Goal: Task Accomplishment & Management: Complete application form

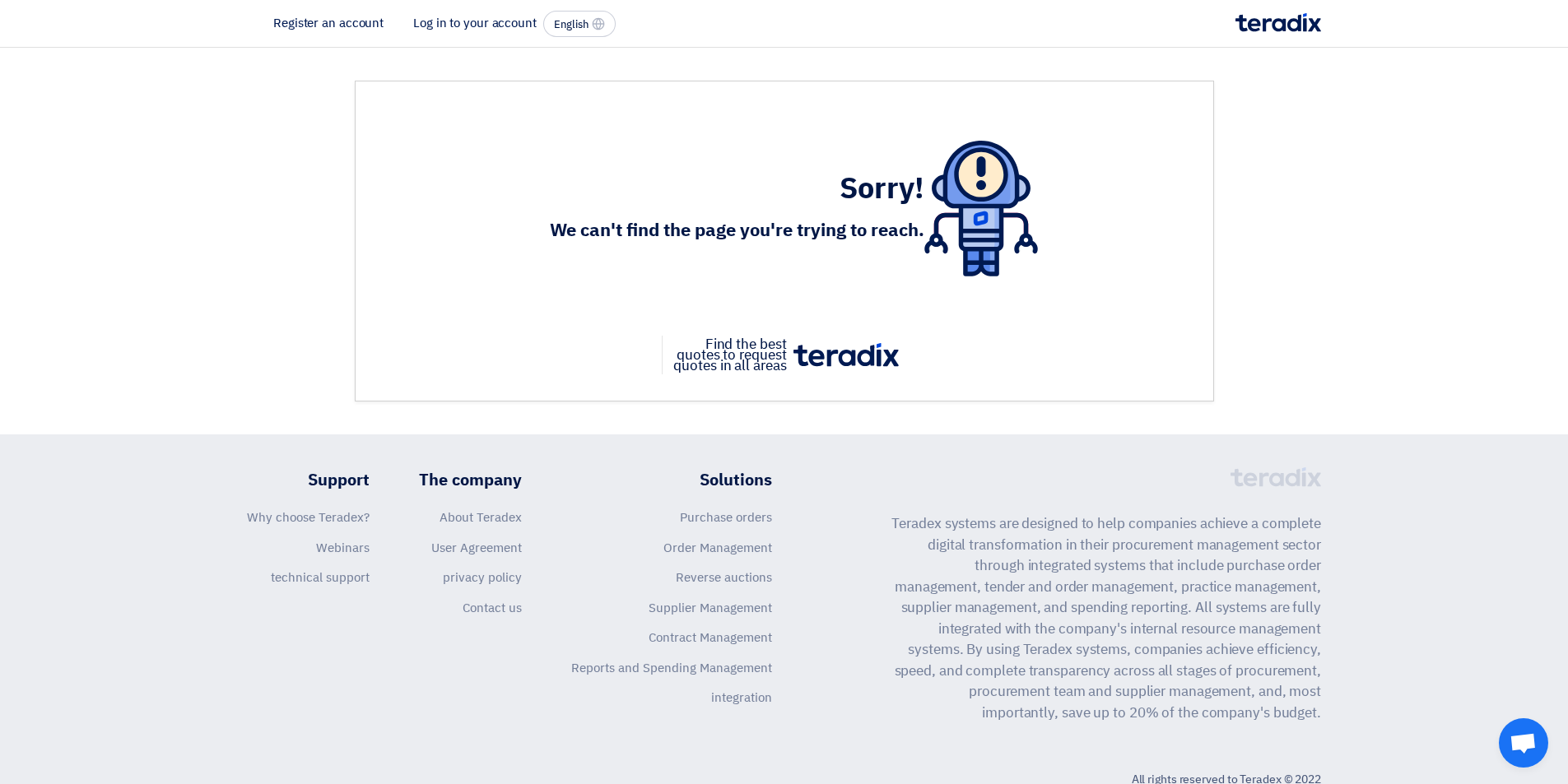
click at [455, 23] on font "Log in to your account" at bounding box center [475, 22] width 123 height 18
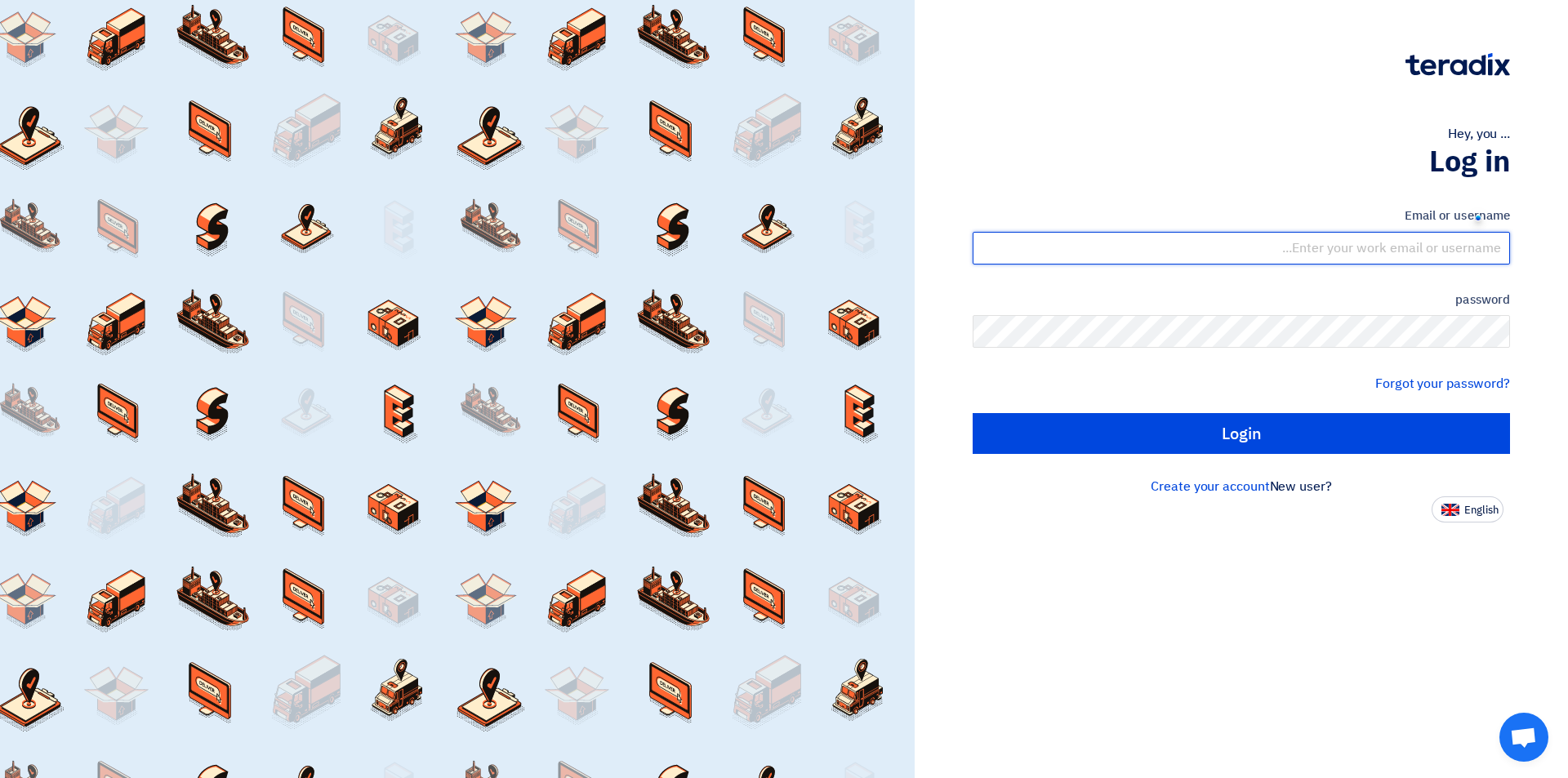
click at [1311, 239] on input "text" at bounding box center [1241, 248] width 537 height 33
type input "[EMAIL_ADDRESS][DOMAIN_NAME]"
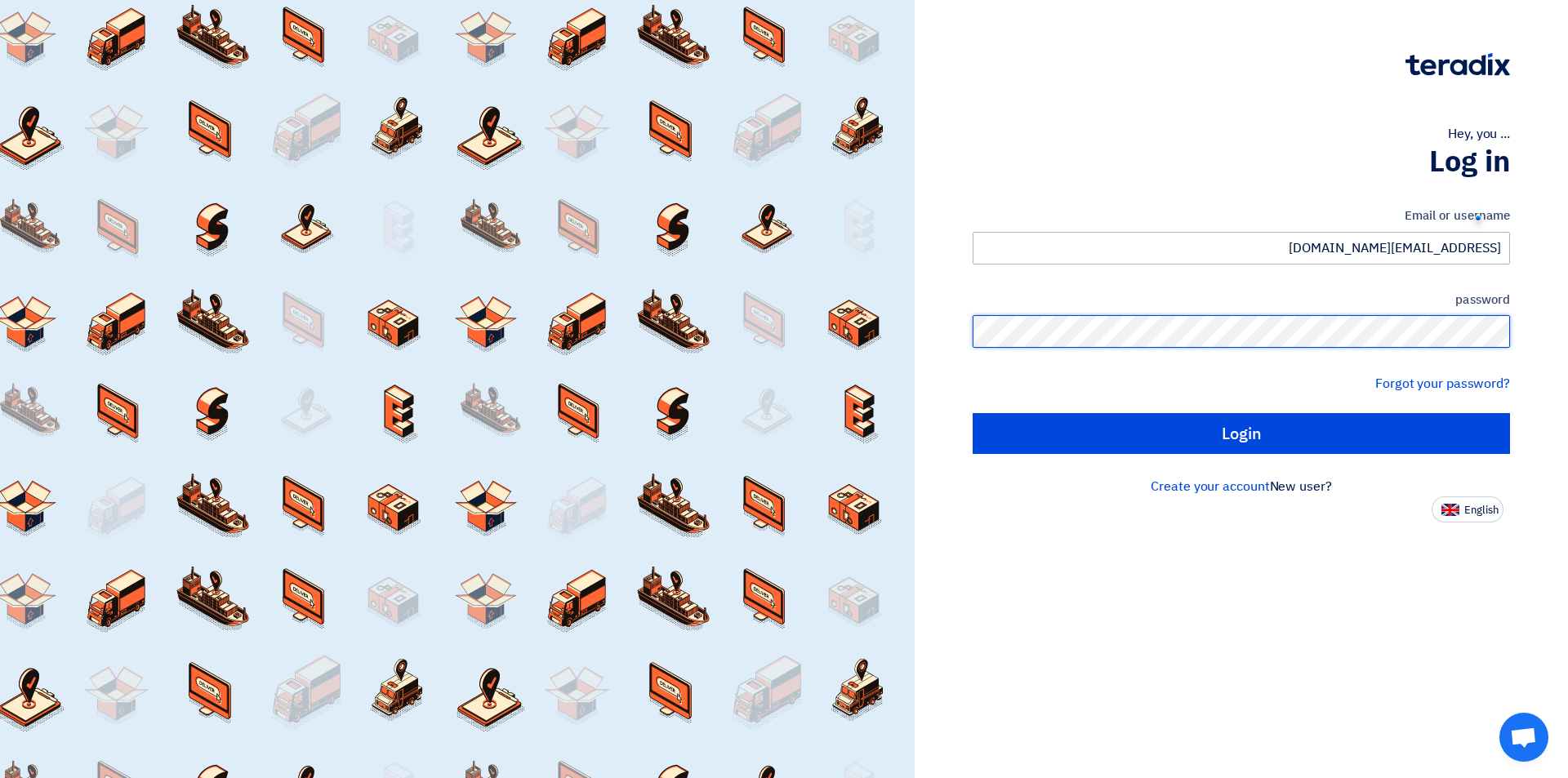
click at [973, 413] on input "Login" at bounding box center [1241, 433] width 537 height 40
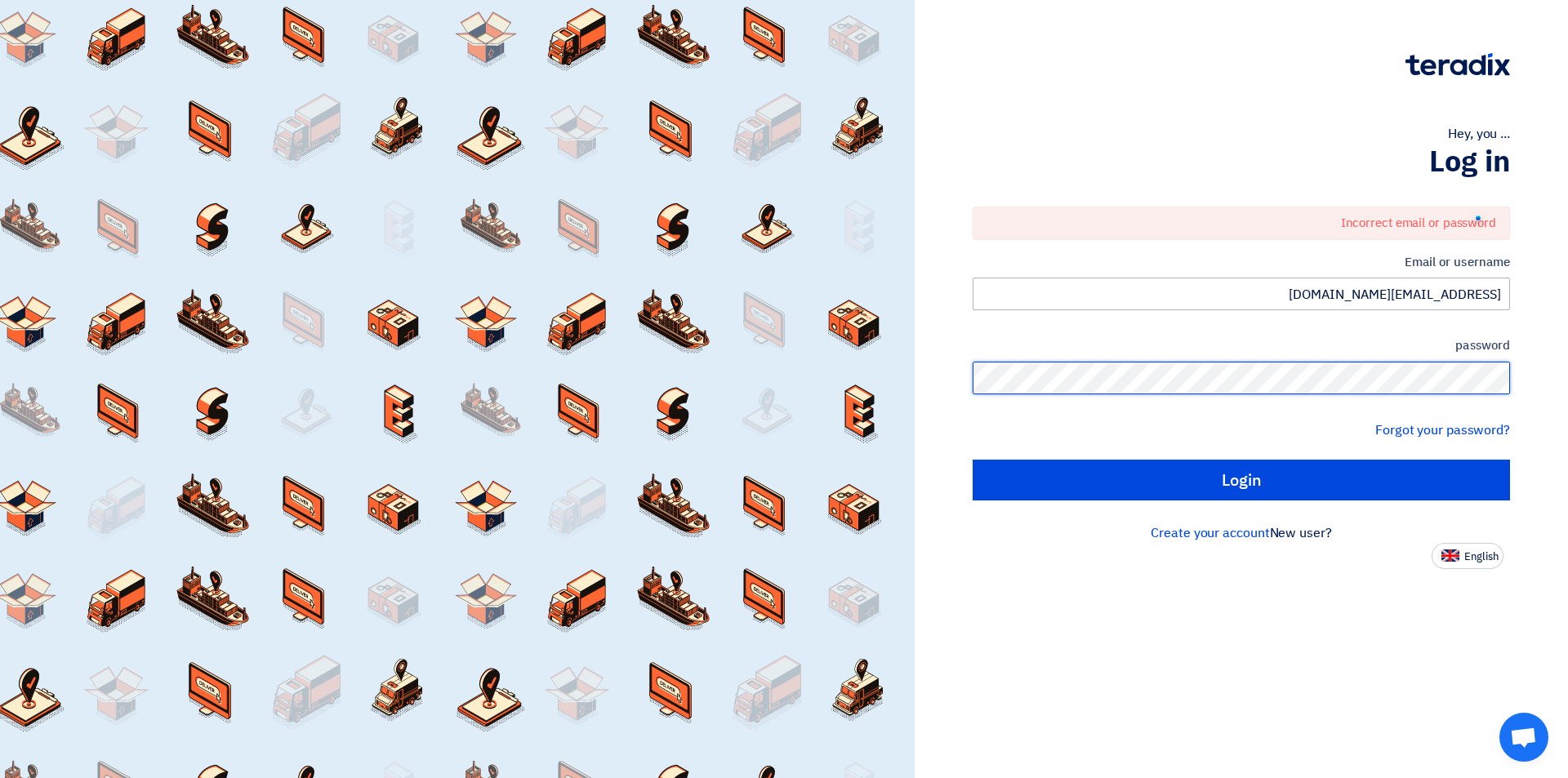
click at [973, 459] on input "Login" at bounding box center [1241, 480] width 537 height 40
type input "Sign in"
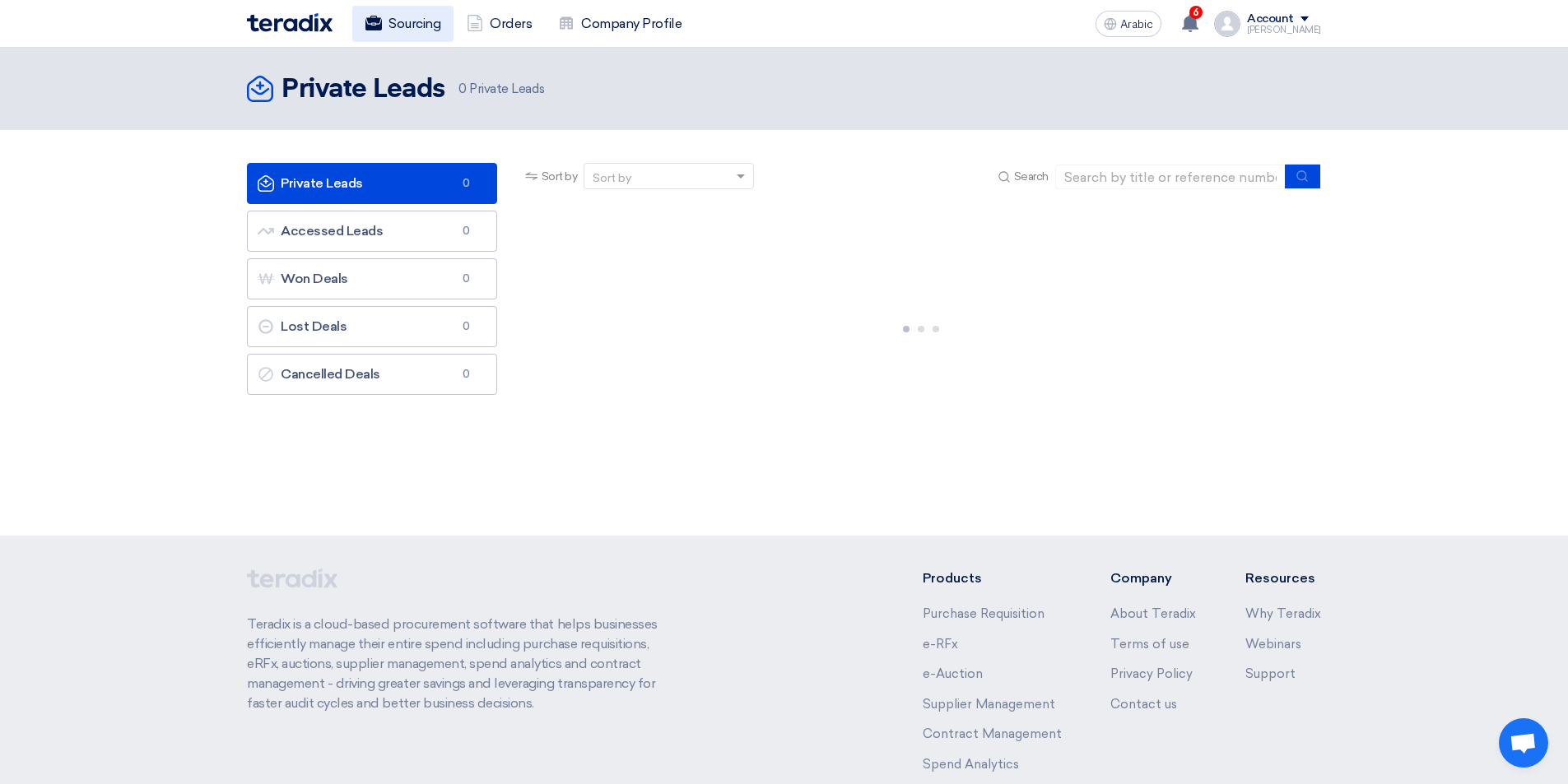
click at [422, 22] on font "Sourcing" at bounding box center [414, 23] width 51 height 16
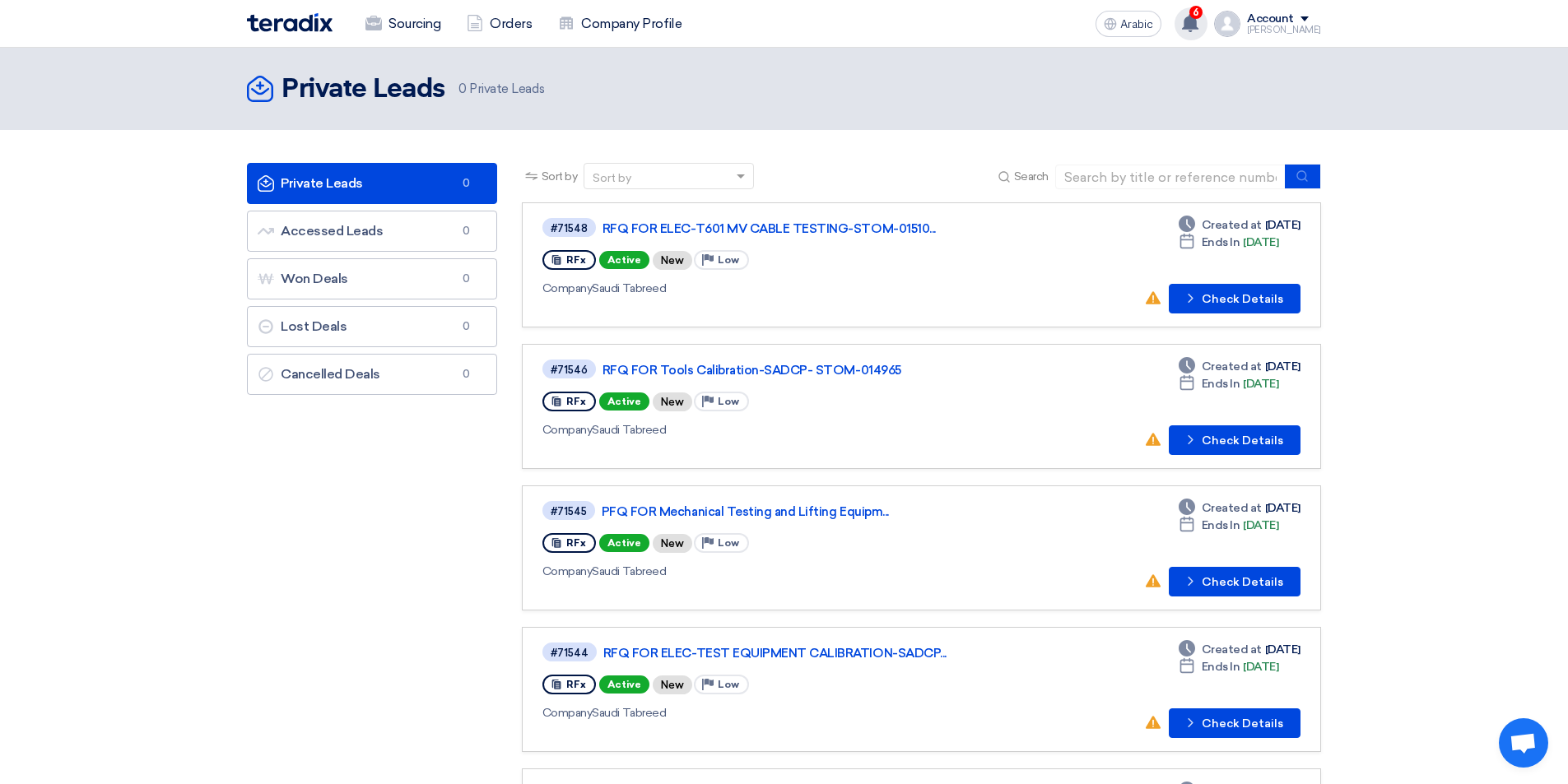
click at [1189, 16] on span "6" at bounding box center [1196, 13] width 14 height 14
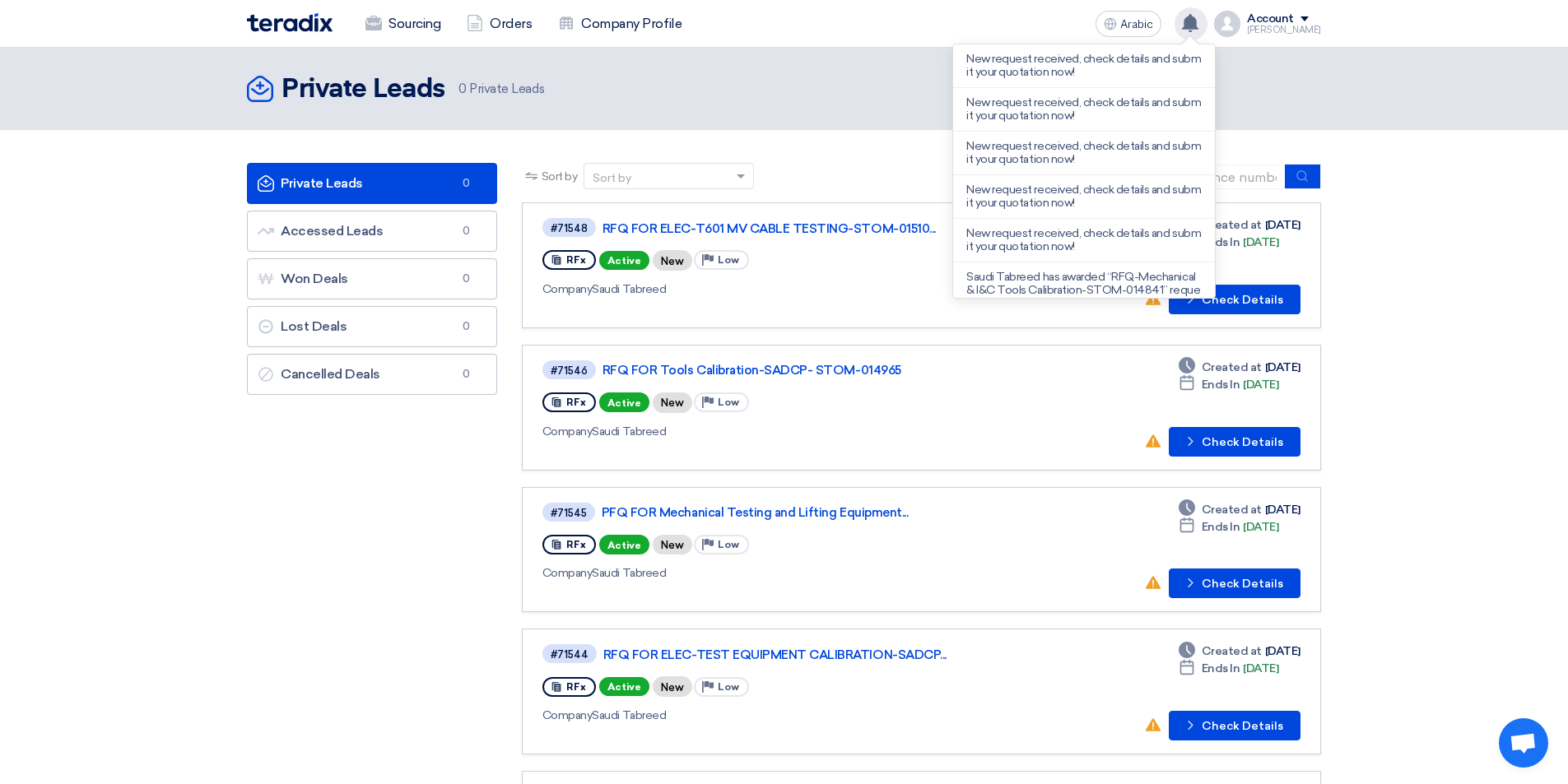
click at [1410, 247] on section "Private Leads Private Leads 0 Accessed Leads Accessed Leads 0 Won Deals Won Dea…" at bounding box center [784, 609] width 1568 height 959
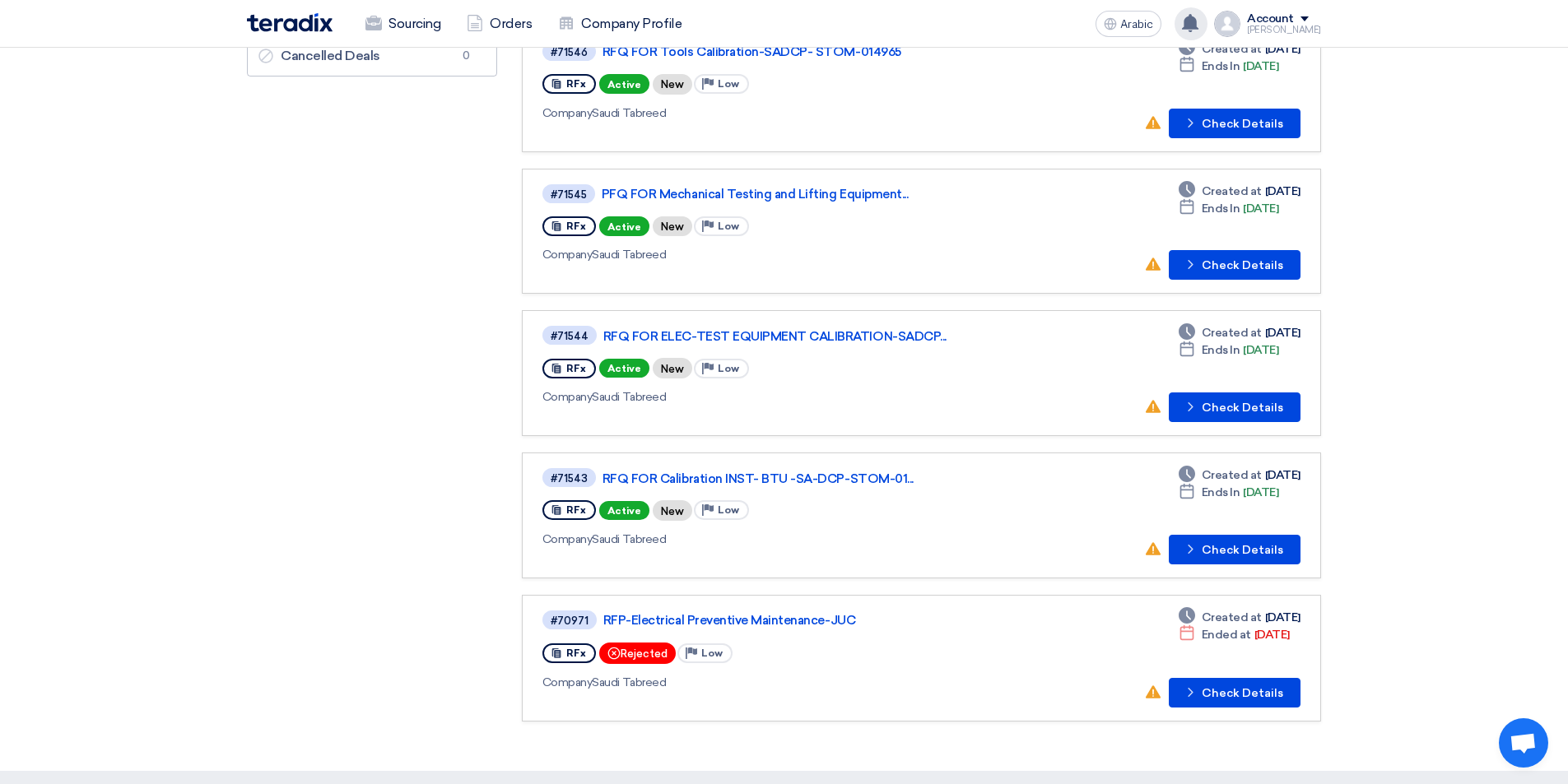
scroll to position [411, 0]
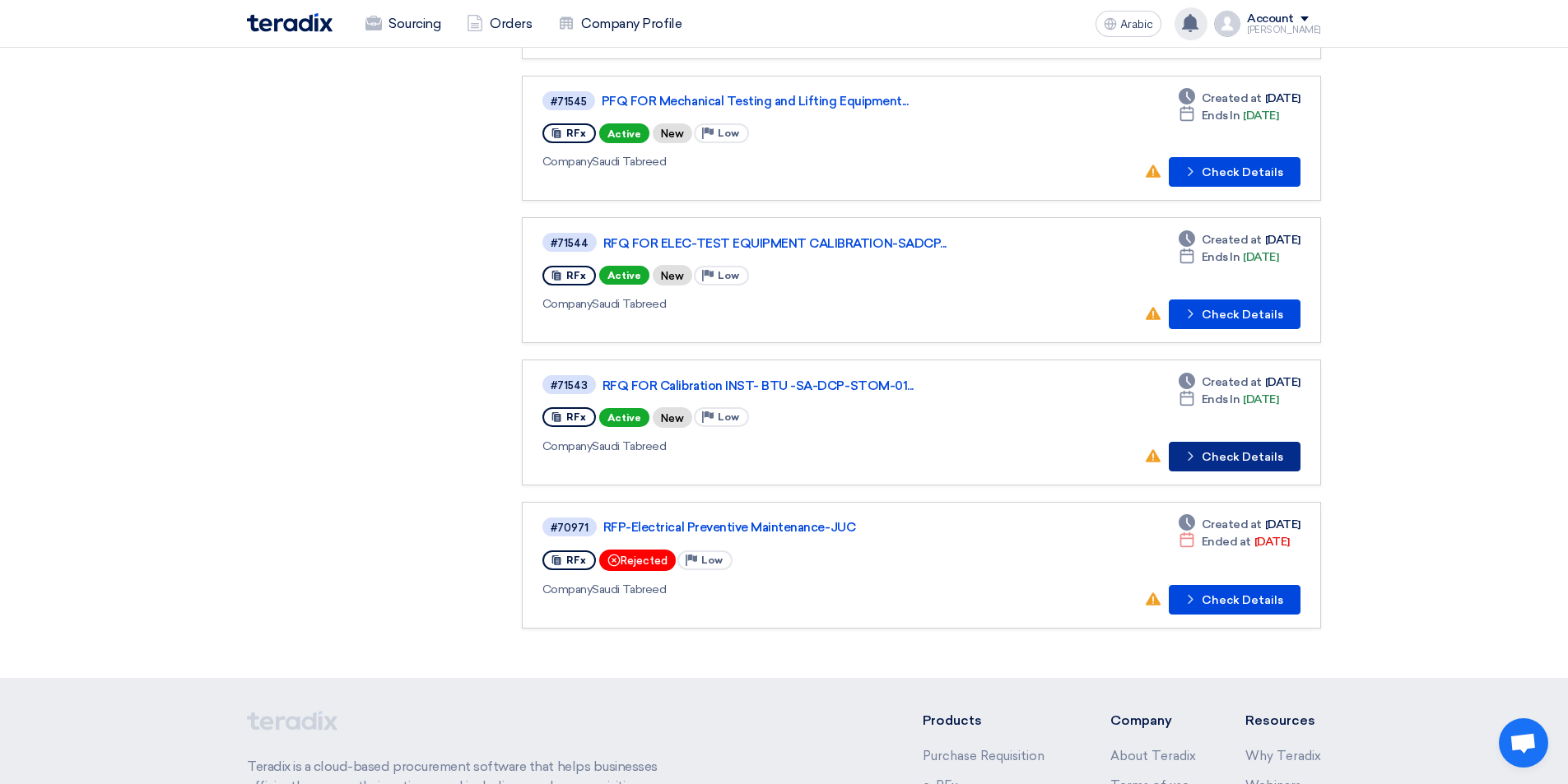
click at [1231, 457] on font "Check Details" at bounding box center [1243, 457] width 82 height 14
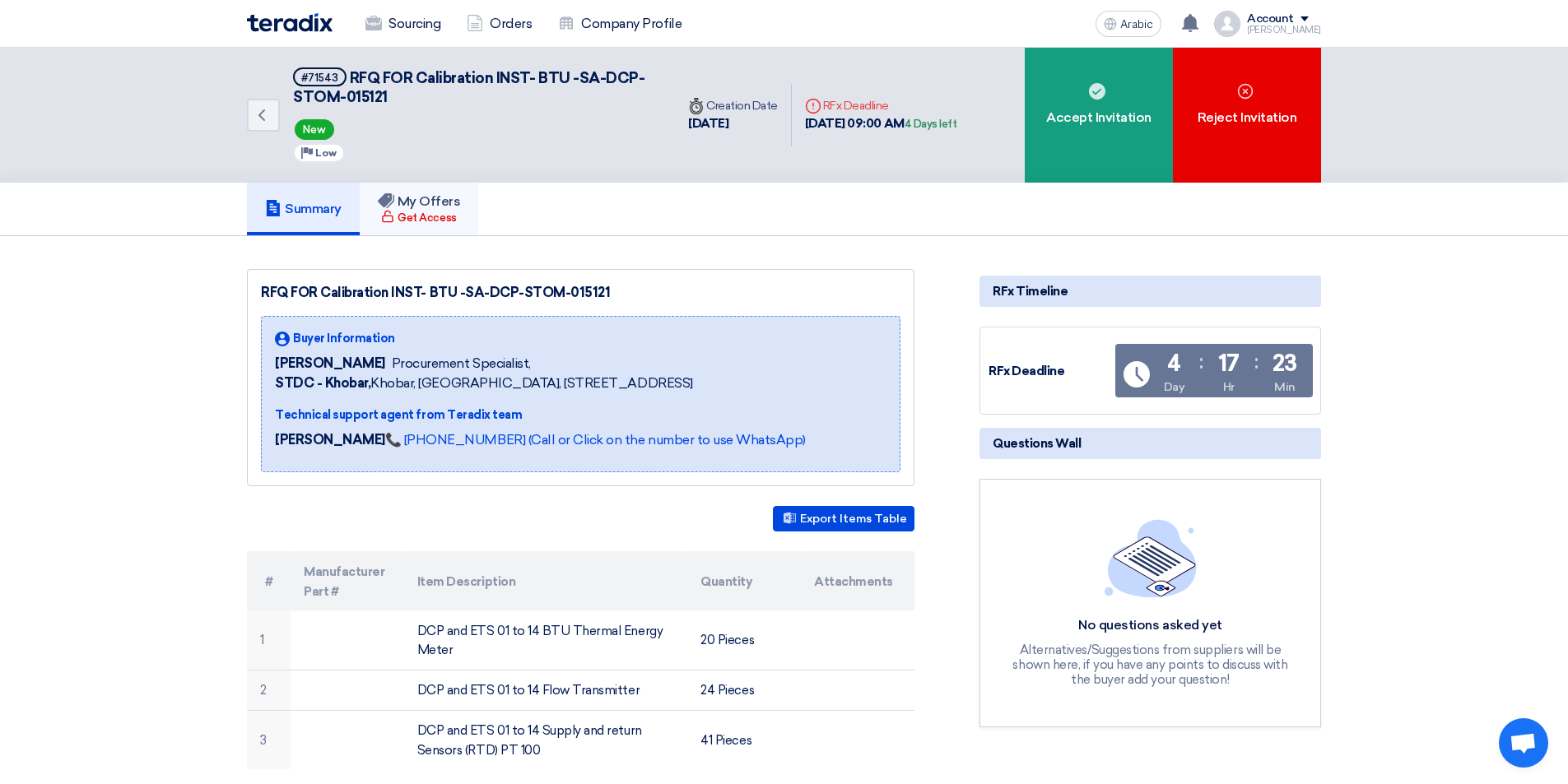
click at [428, 207] on font "My Offers" at bounding box center [428, 201] width 63 height 16
click at [316, 213] on font "Summary" at bounding box center [313, 209] width 56 height 16
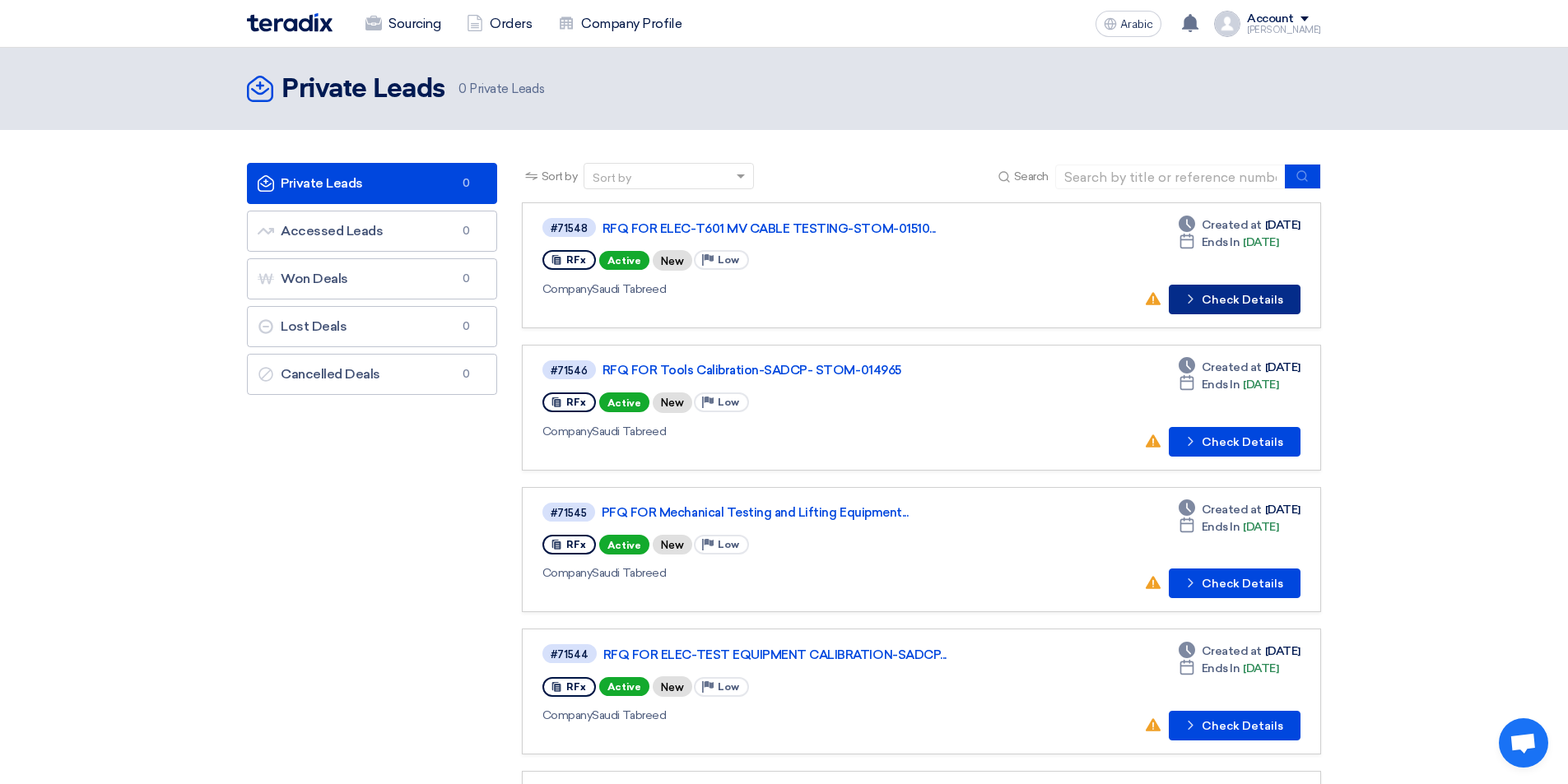
click at [1246, 301] on font "Check Details" at bounding box center [1243, 300] width 82 height 14
click at [433, 23] on font "Sourcing" at bounding box center [414, 23] width 51 height 16
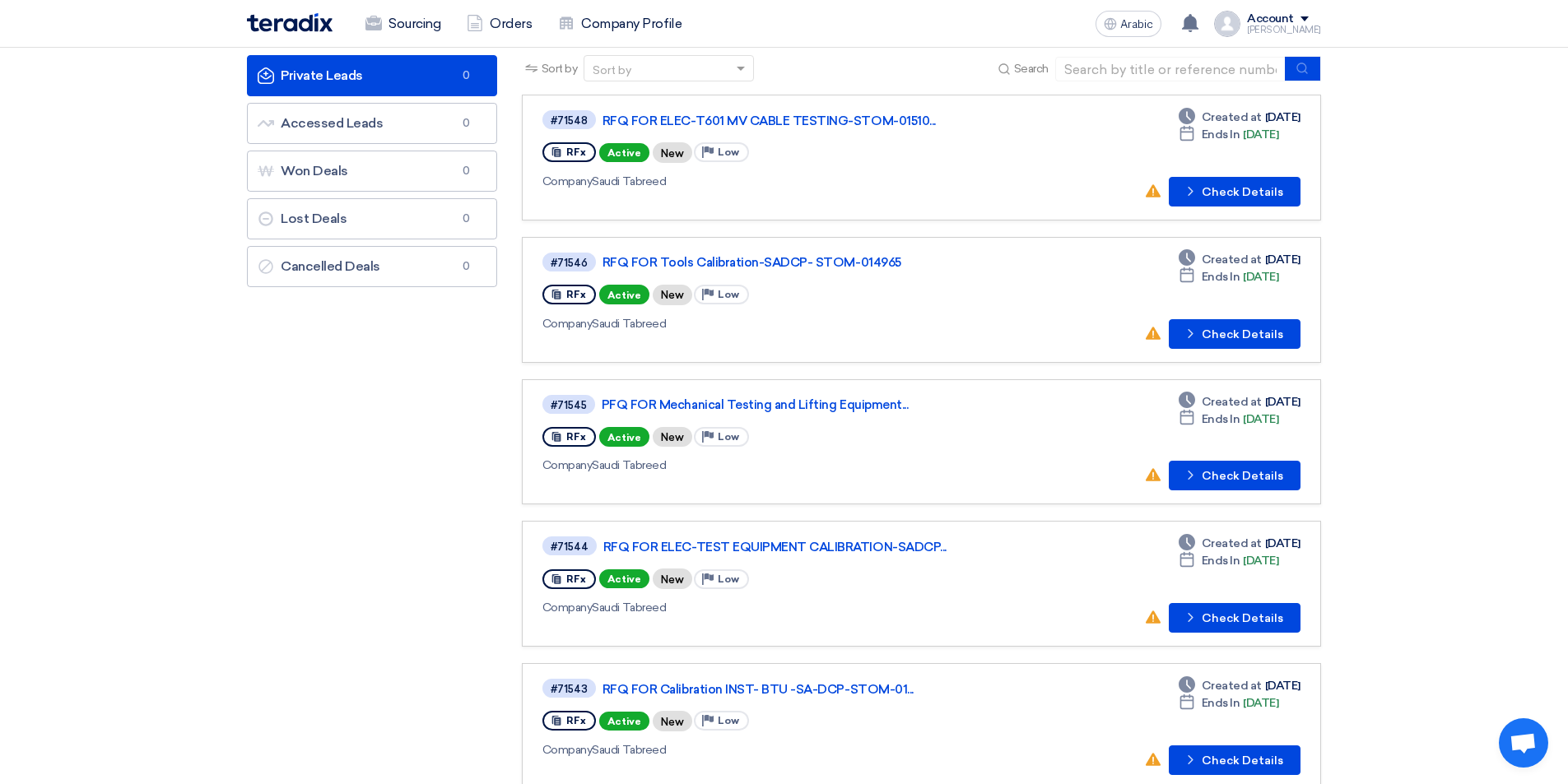
scroll to position [82, 0]
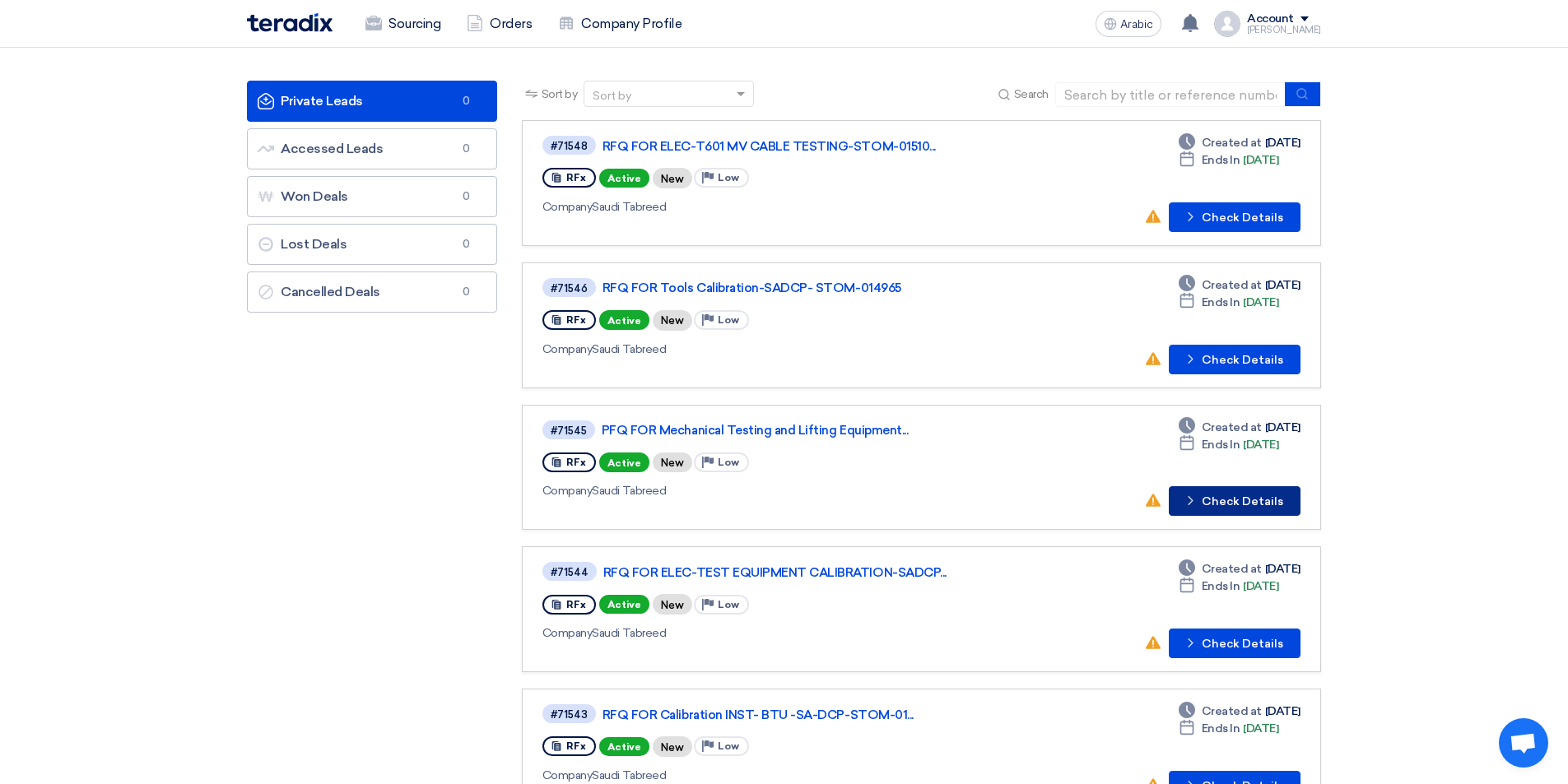
click at [1223, 509] on button "Check details Check Details" at bounding box center [1235, 501] width 132 height 30
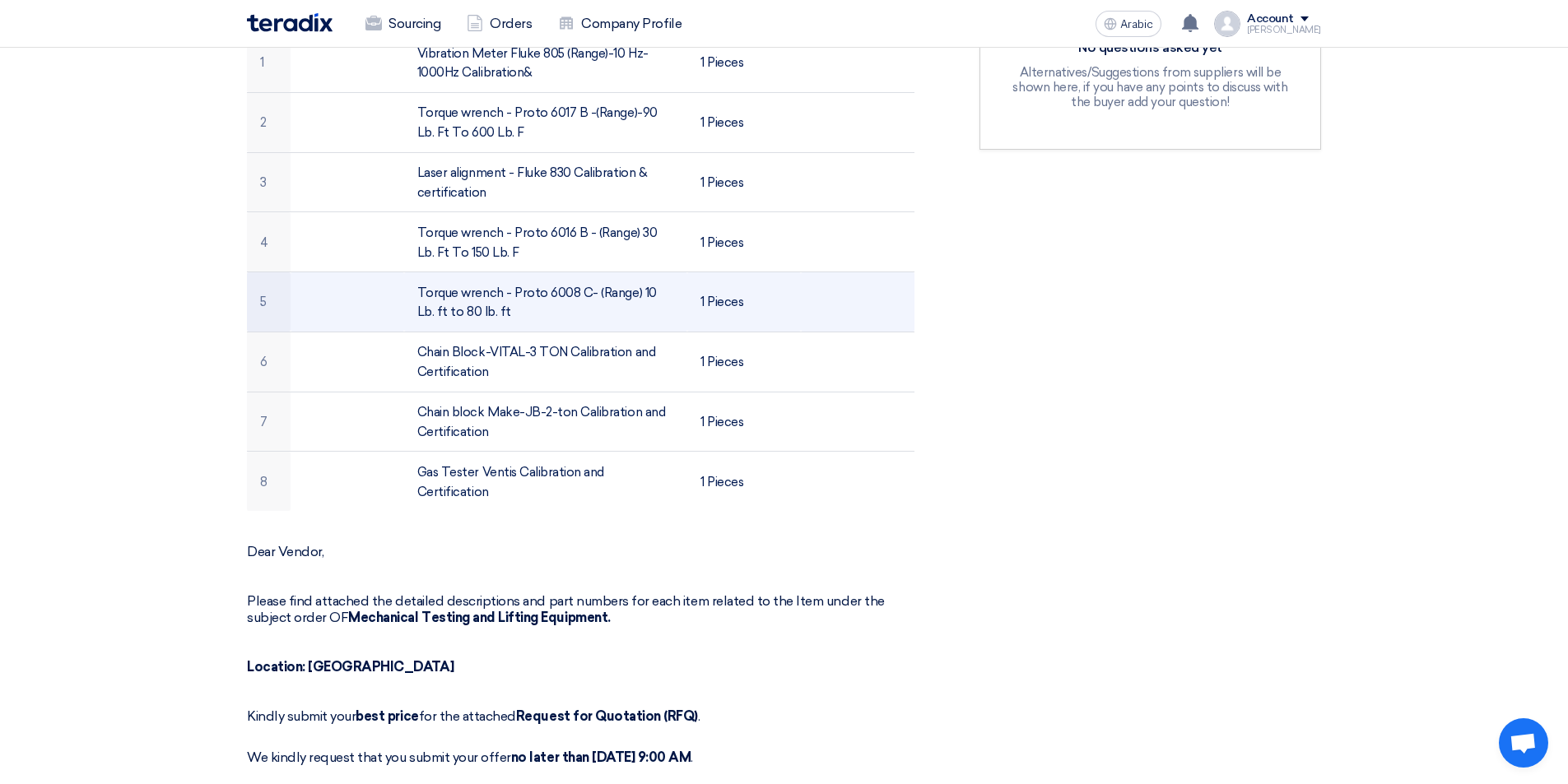
scroll to position [575, 0]
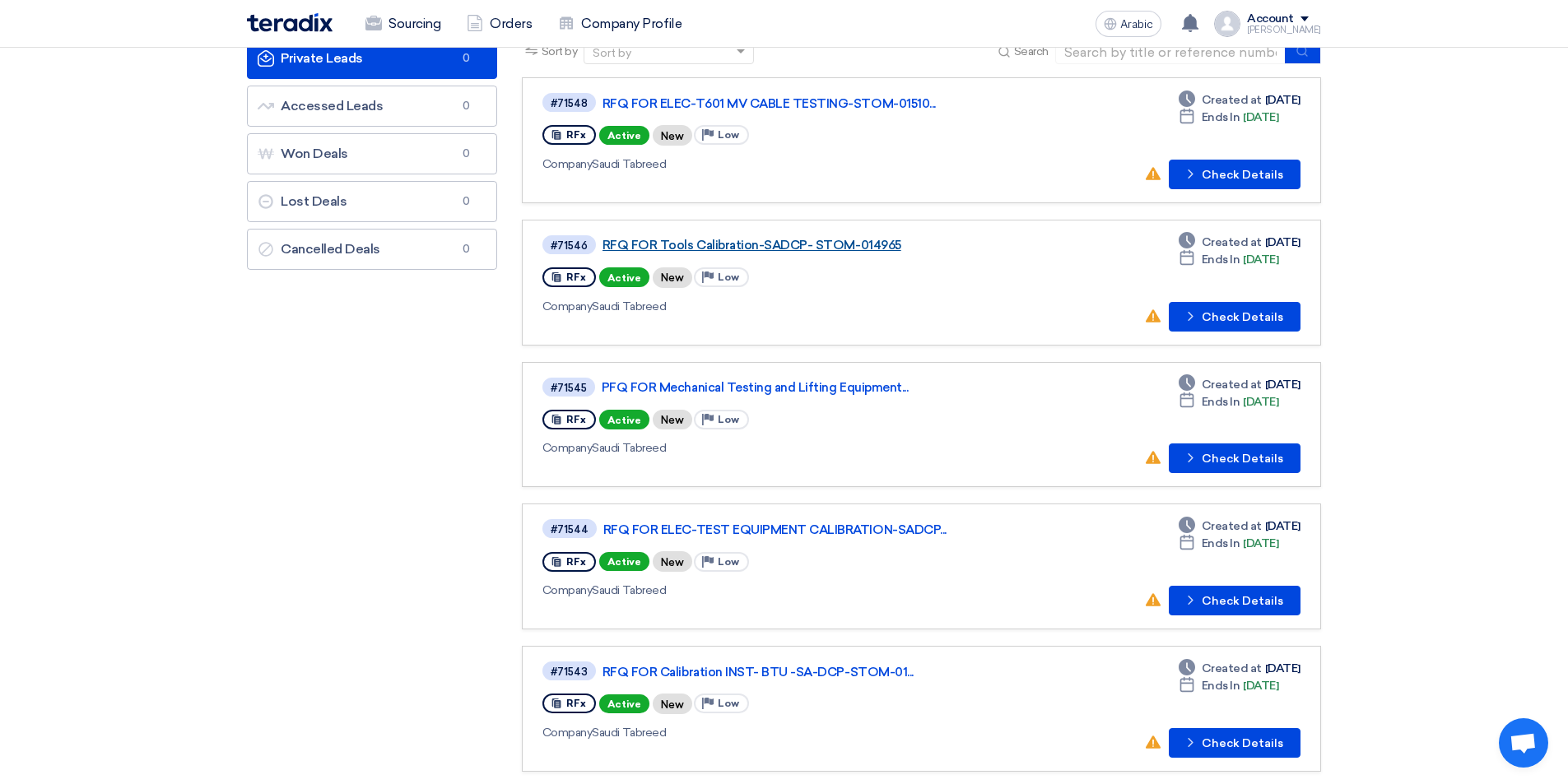
scroll to position [165, 0]
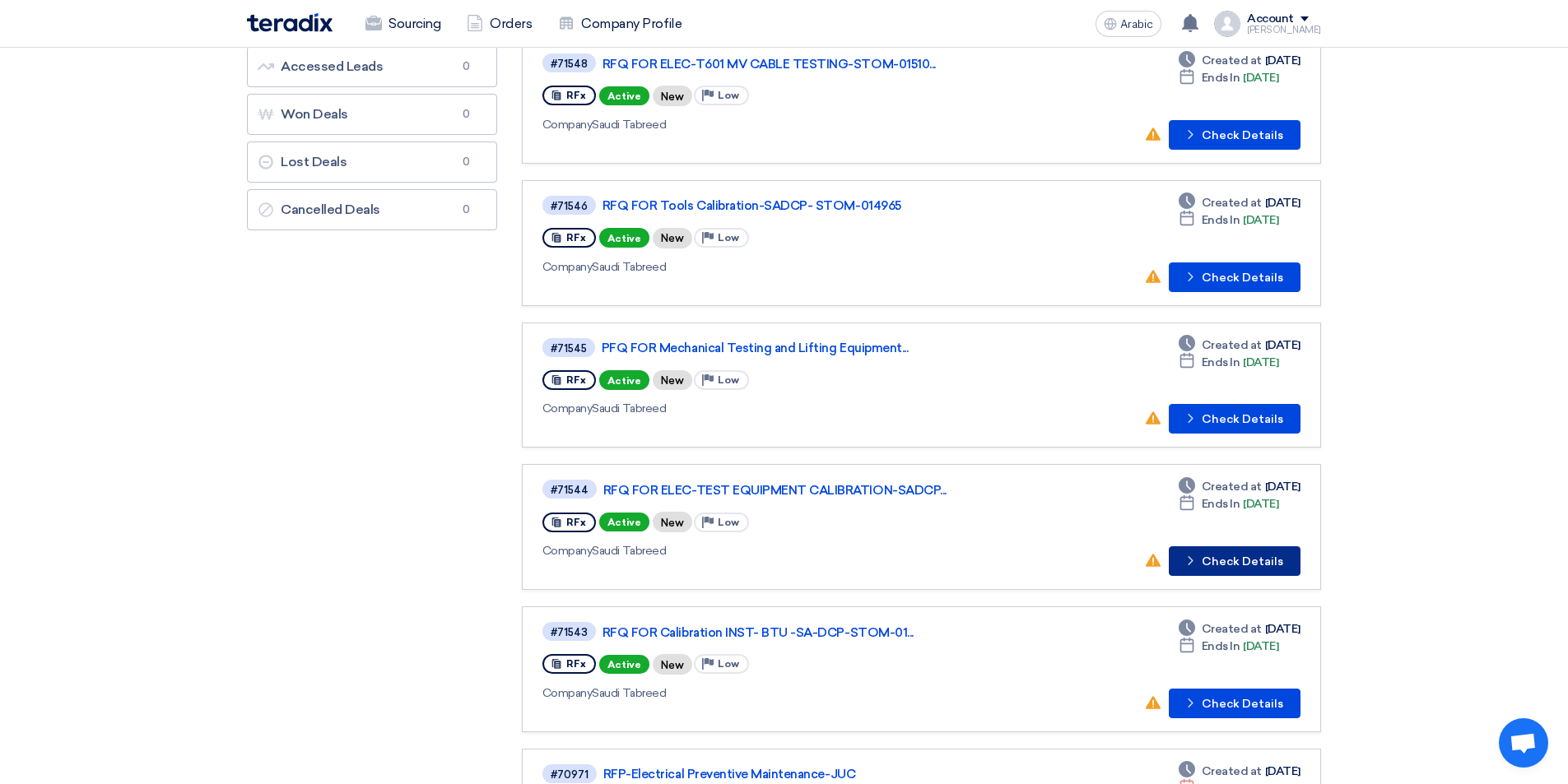
click at [1236, 564] on font "Check Details" at bounding box center [1243, 561] width 82 height 14
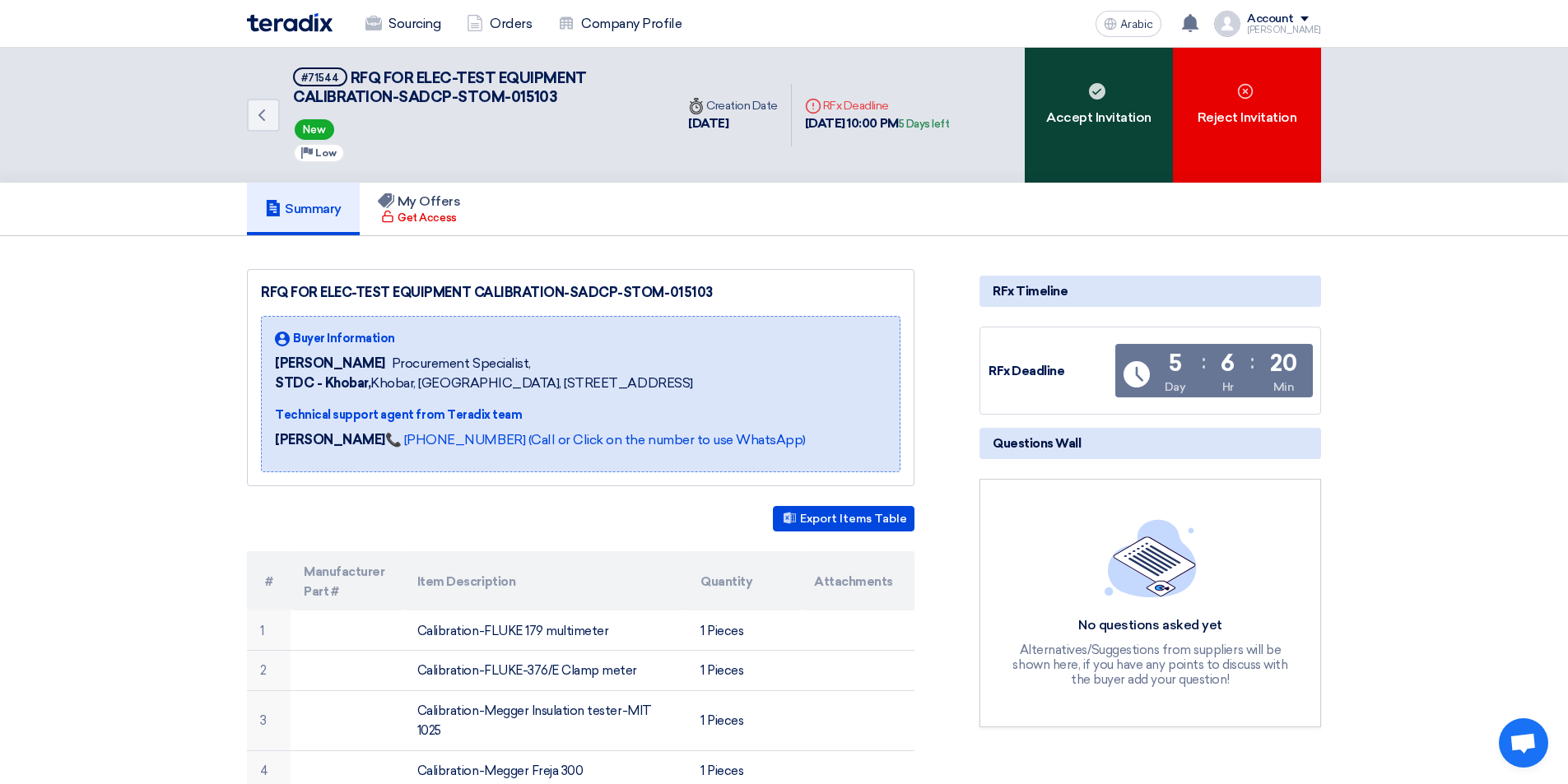
click at [1095, 111] on font "Accept Invitation" at bounding box center [1098, 117] width 106 height 16
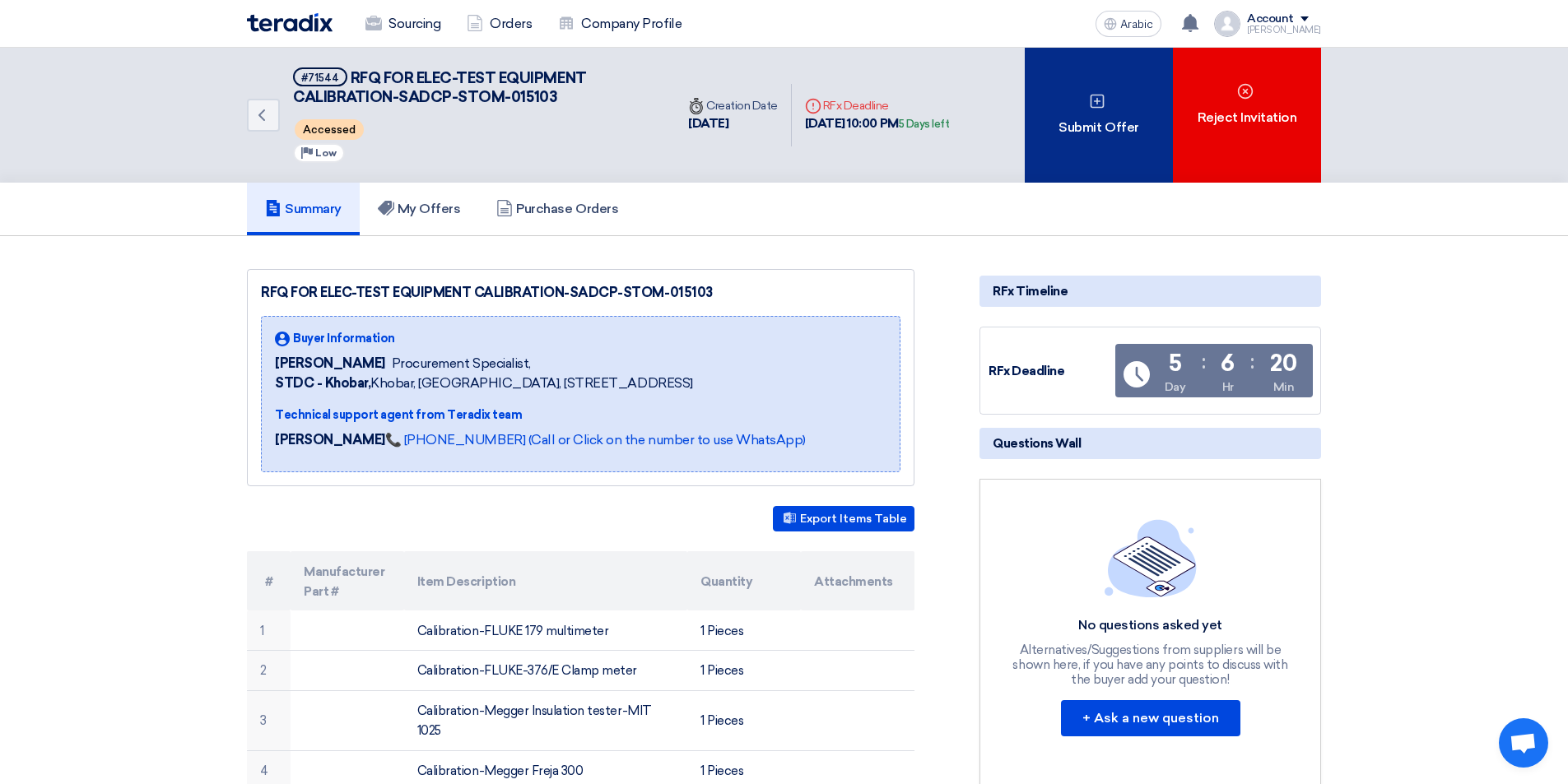
click at [1101, 99] on icon at bounding box center [1097, 101] width 17 height 16
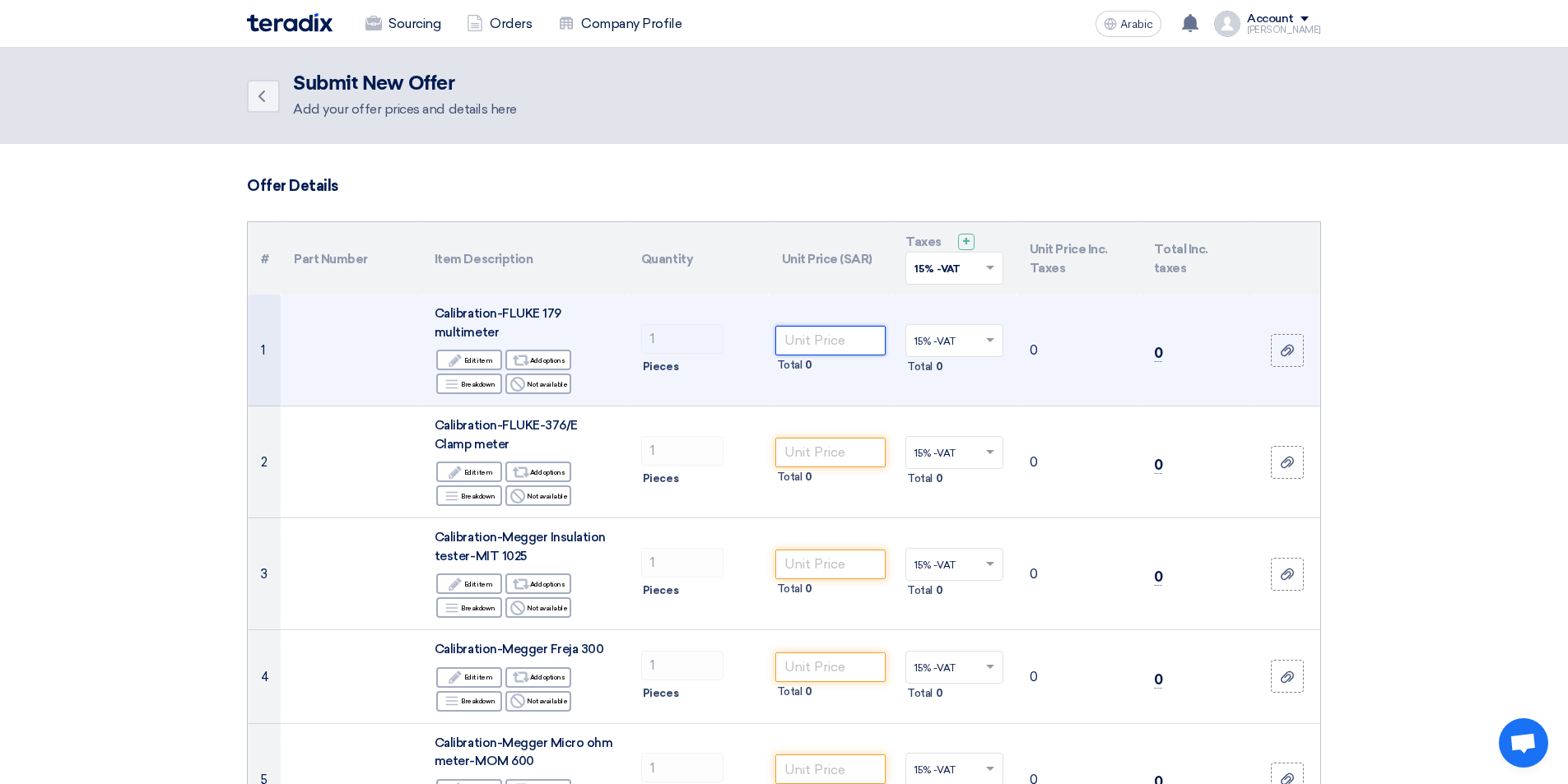
click at [812, 340] on input "number" at bounding box center [831, 341] width 111 height 30
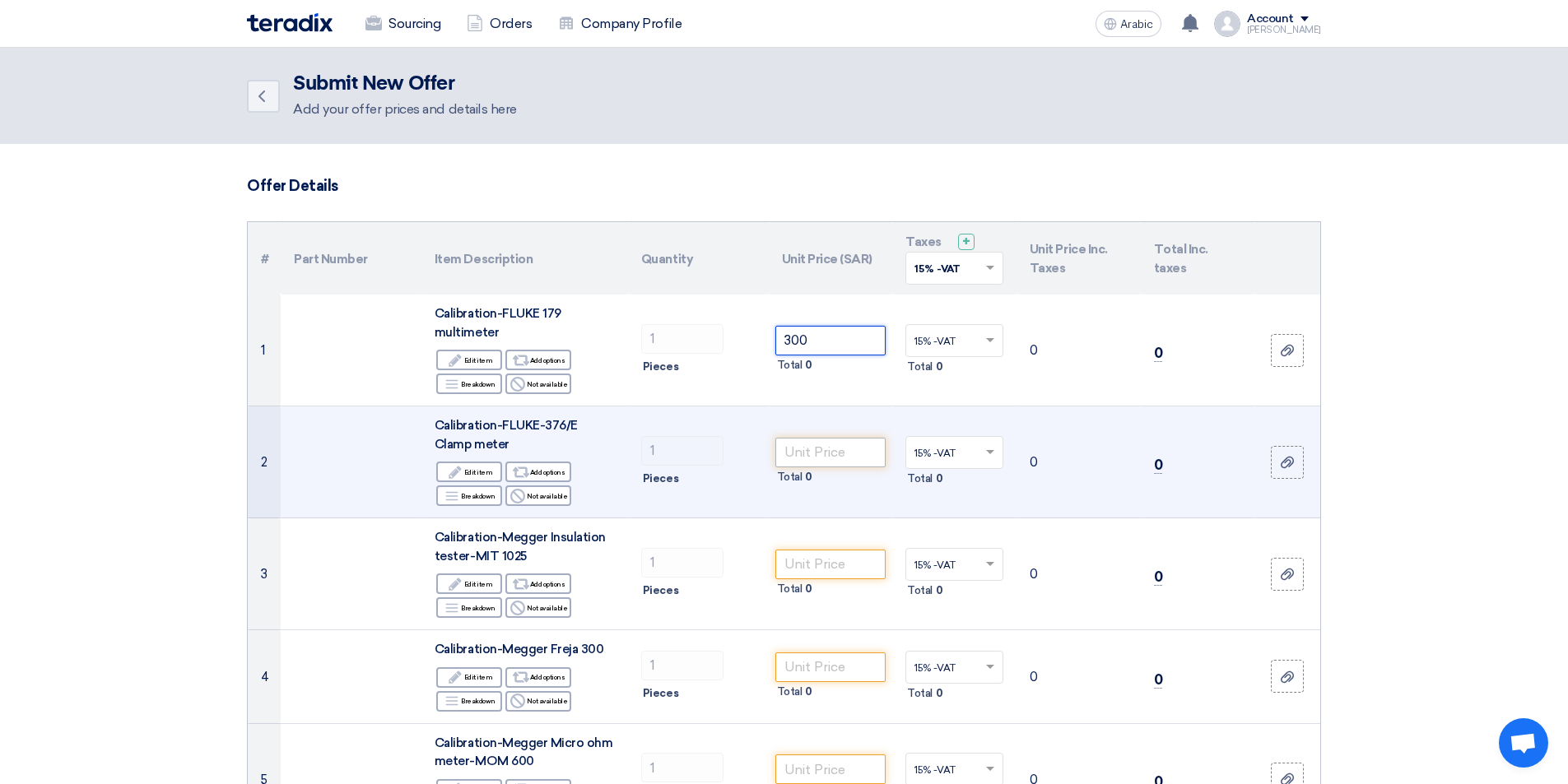
type input "300"
click at [832, 441] on input "number" at bounding box center [831, 452] width 111 height 30
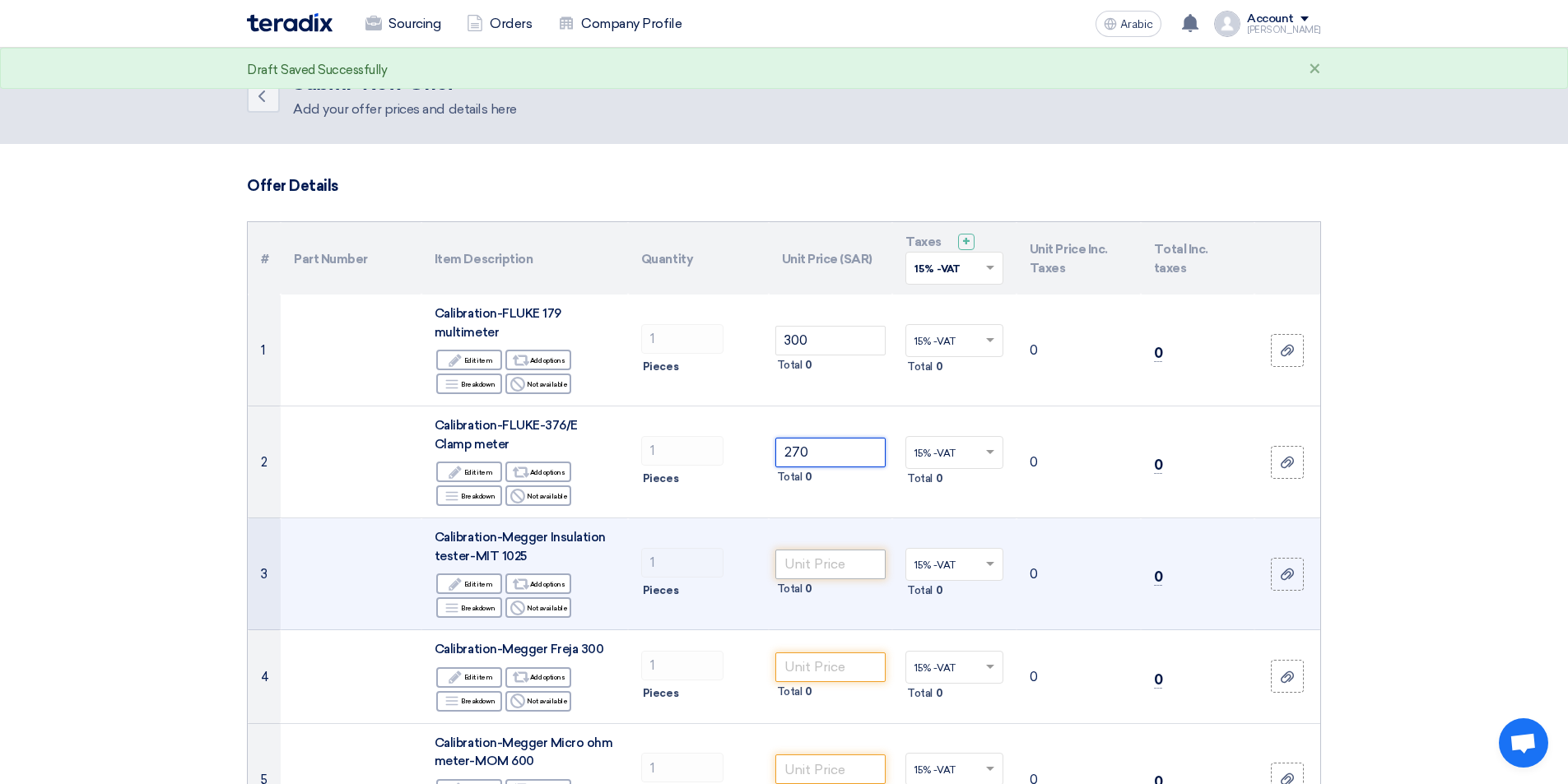
type input "270"
click at [813, 560] on input "number" at bounding box center [831, 564] width 111 height 30
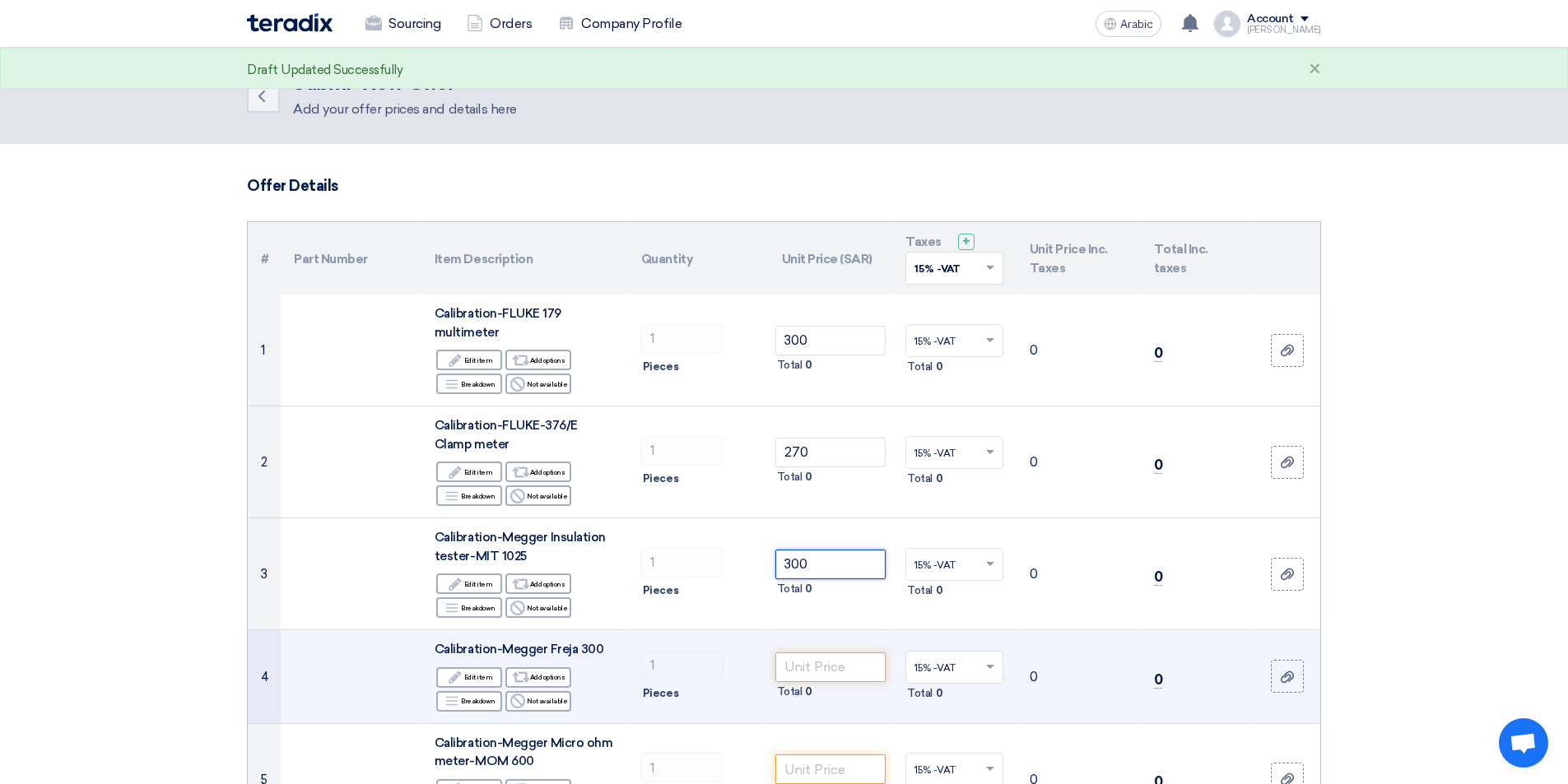
type input "300"
click at [823, 670] on input "number" at bounding box center [831, 667] width 111 height 30
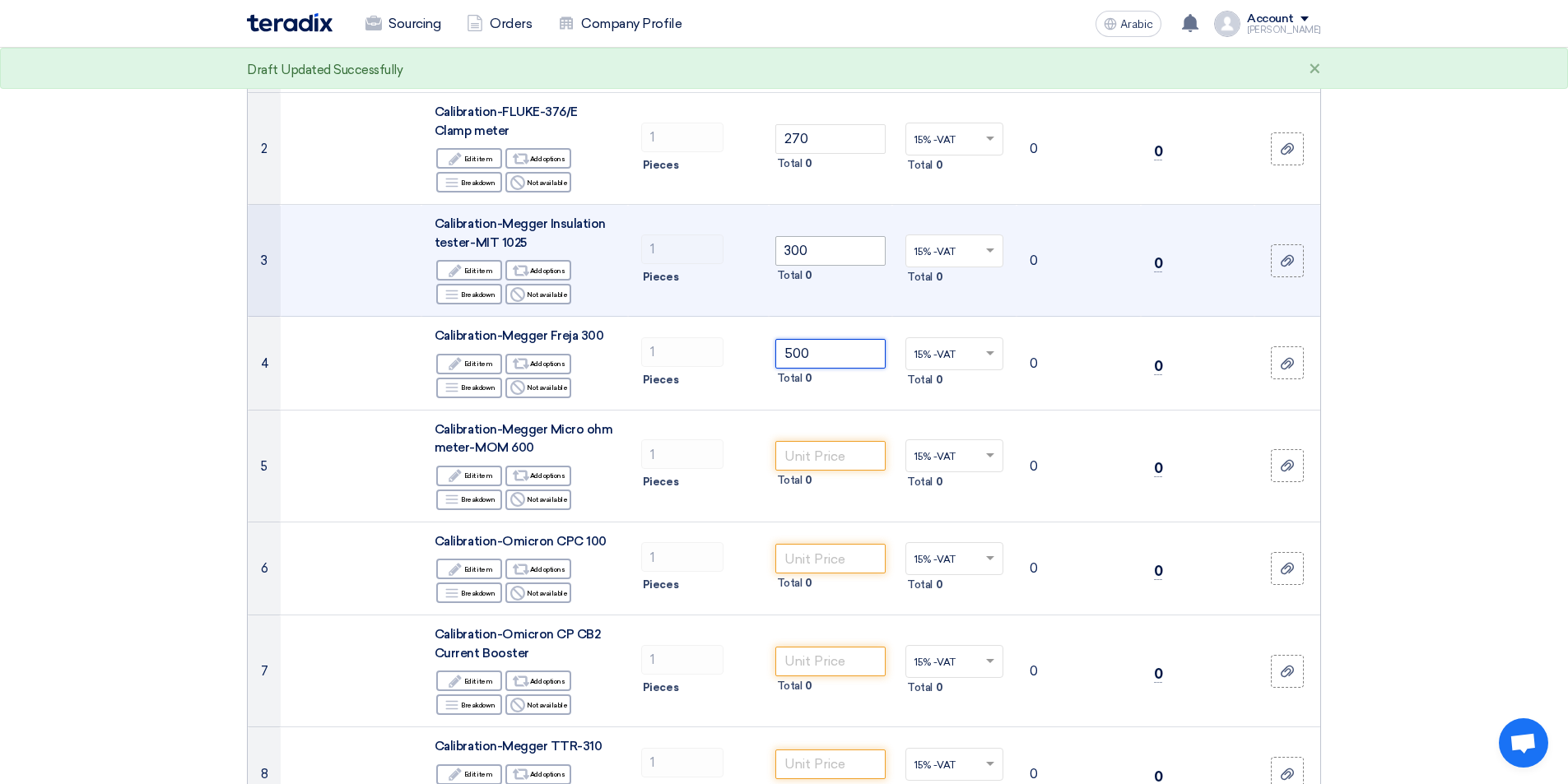
scroll to position [329, 0]
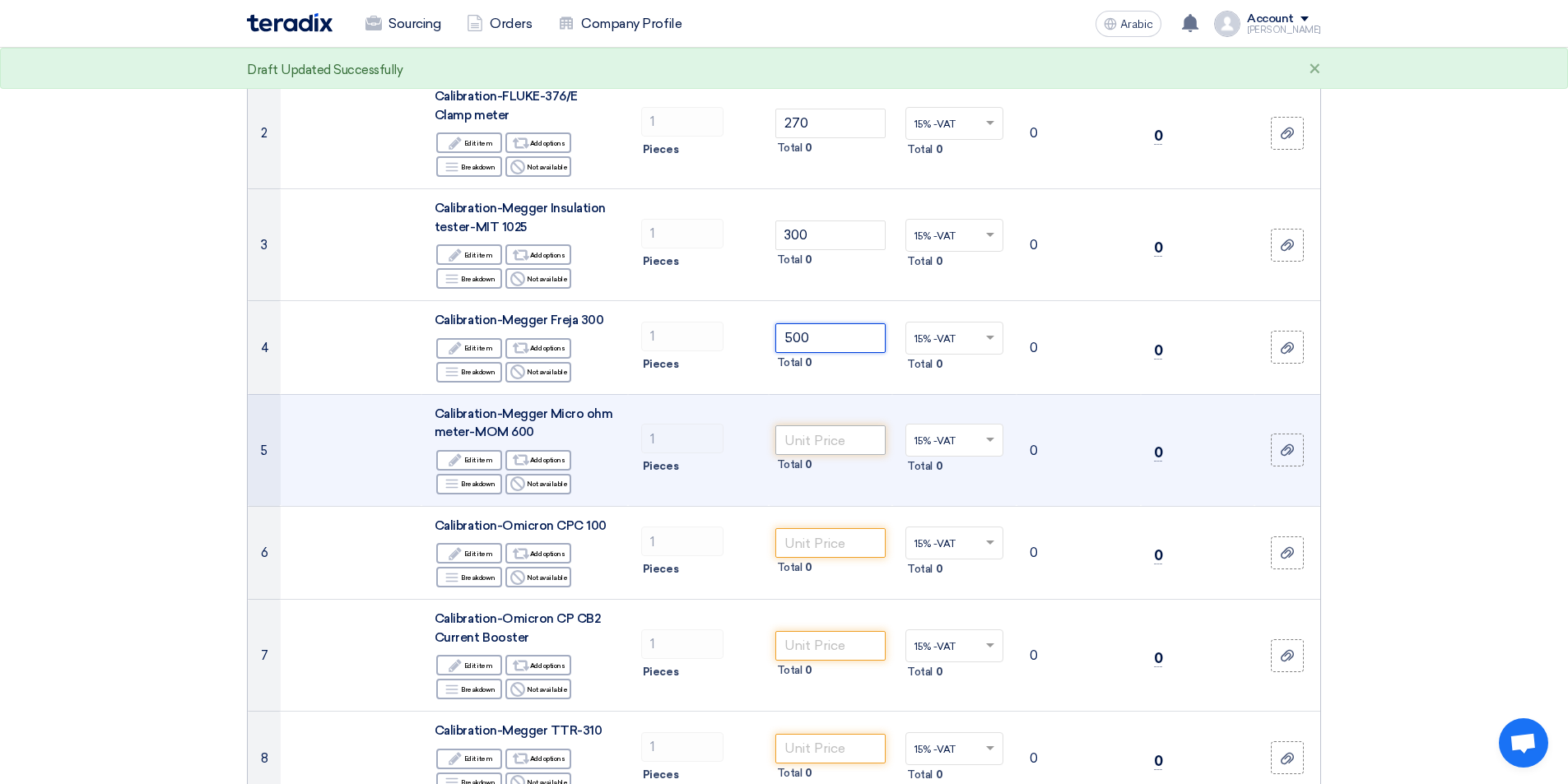
type input "500"
click at [841, 441] on input "number" at bounding box center [831, 440] width 111 height 30
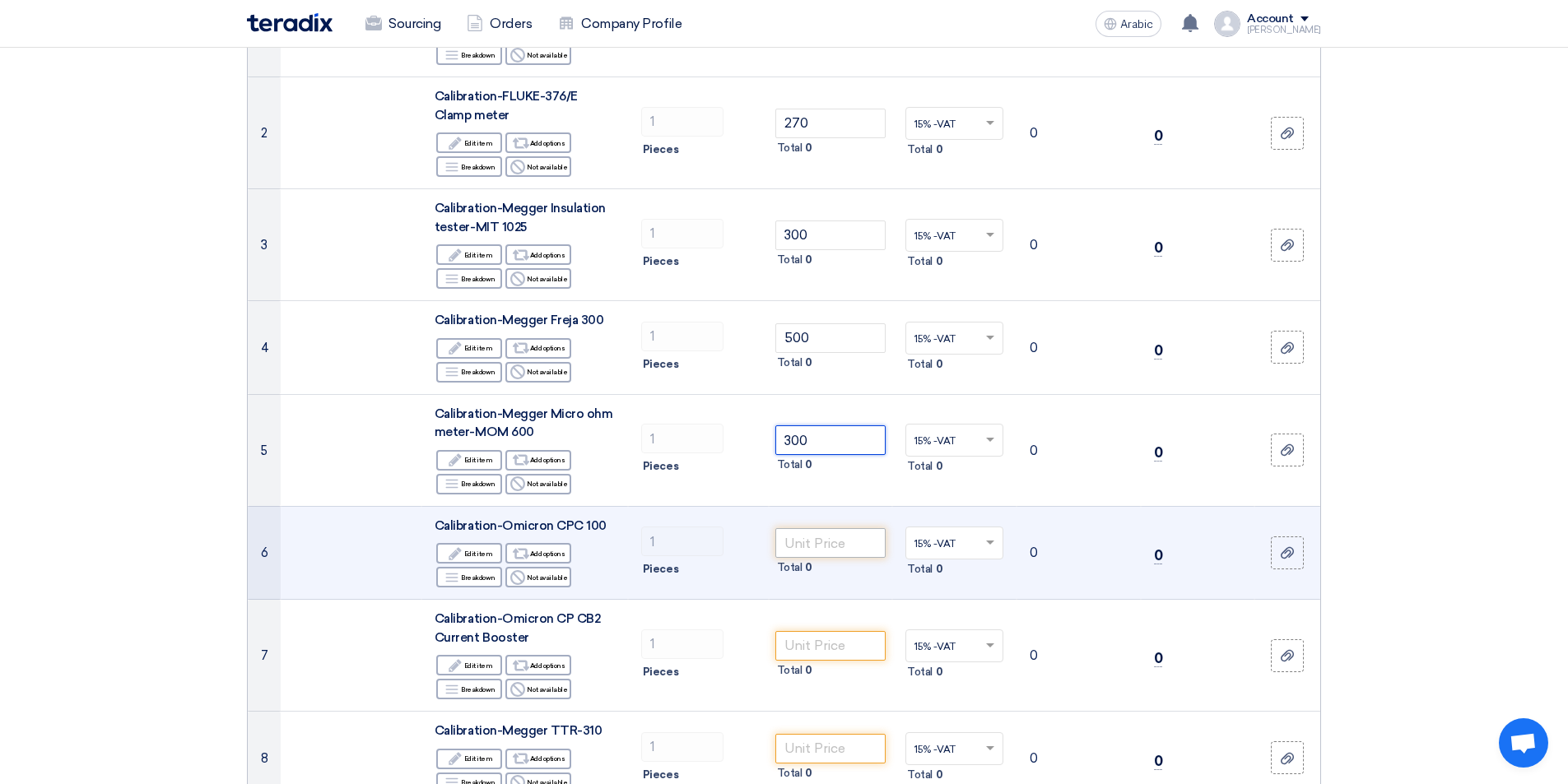
type input "300"
click at [797, 539] on input "number" at bounding box center [831, 542] width 111 height 30
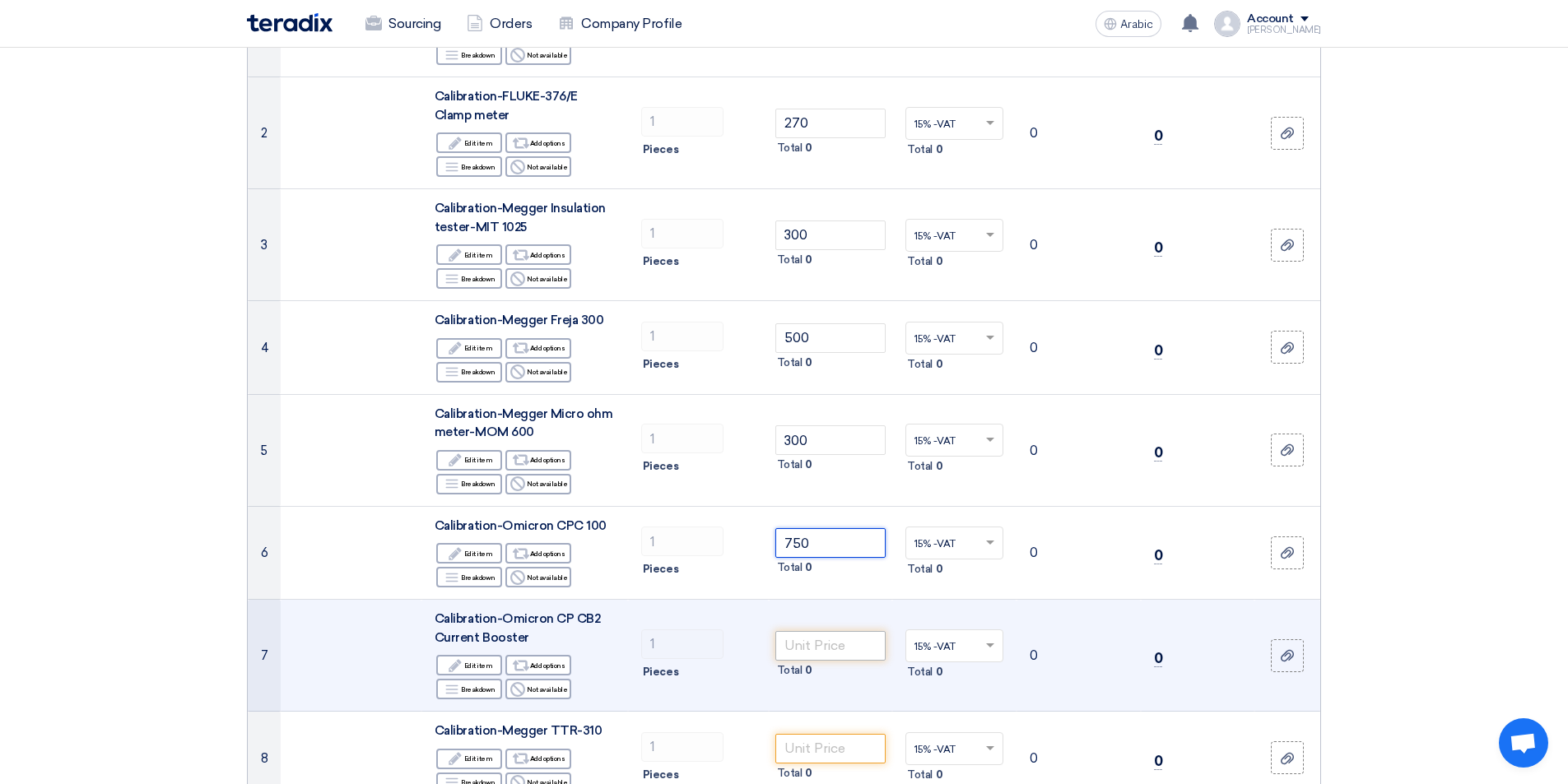
type input "750"
click at [836, 645] on input "number" at bounding box center [831, 645] width 111 height 30
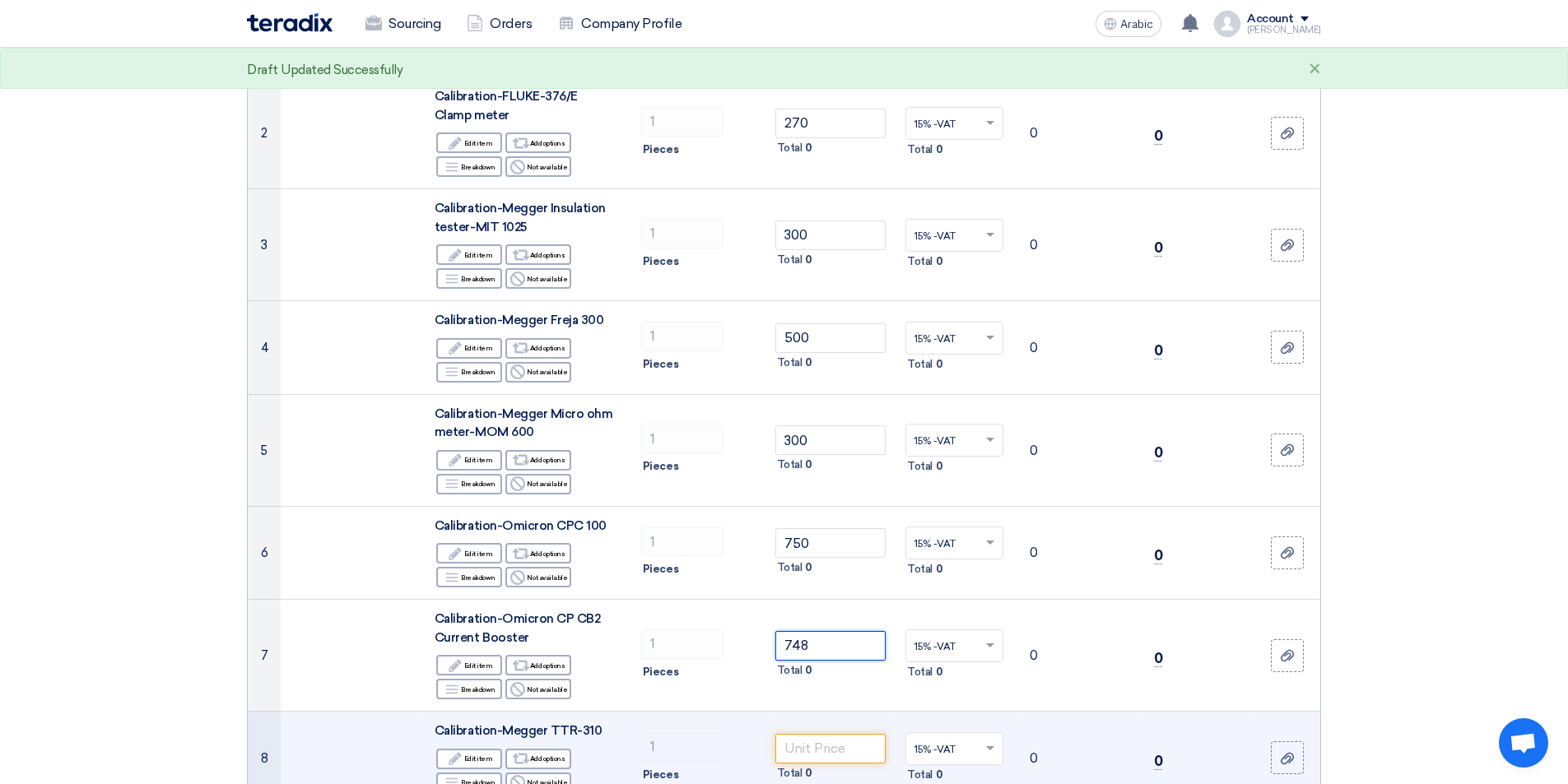
scroll to position [494, 0]
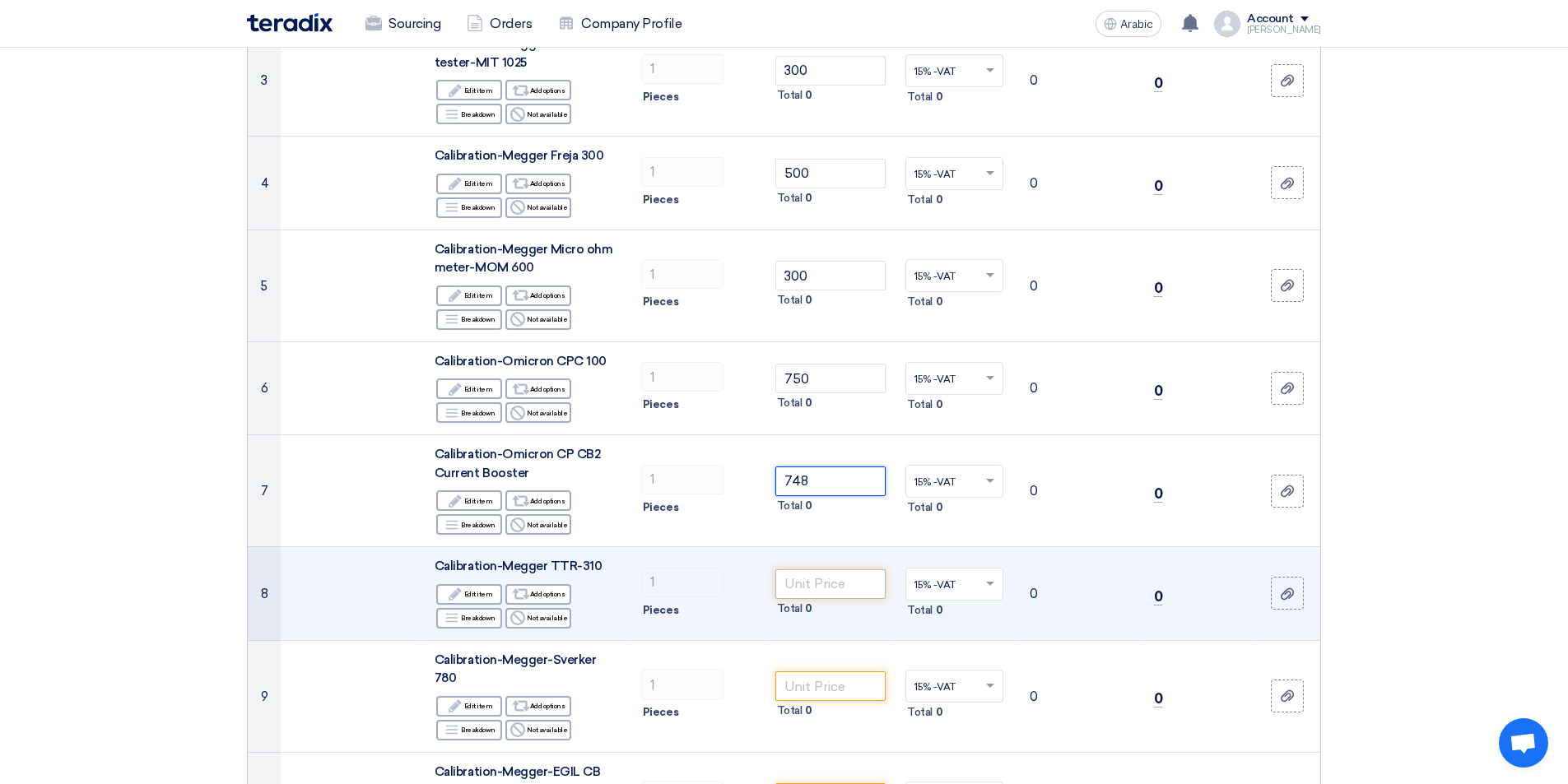
type input "748"
click at [823, 587] on input "number" at bounding box center [831, 584] width 111 height 30
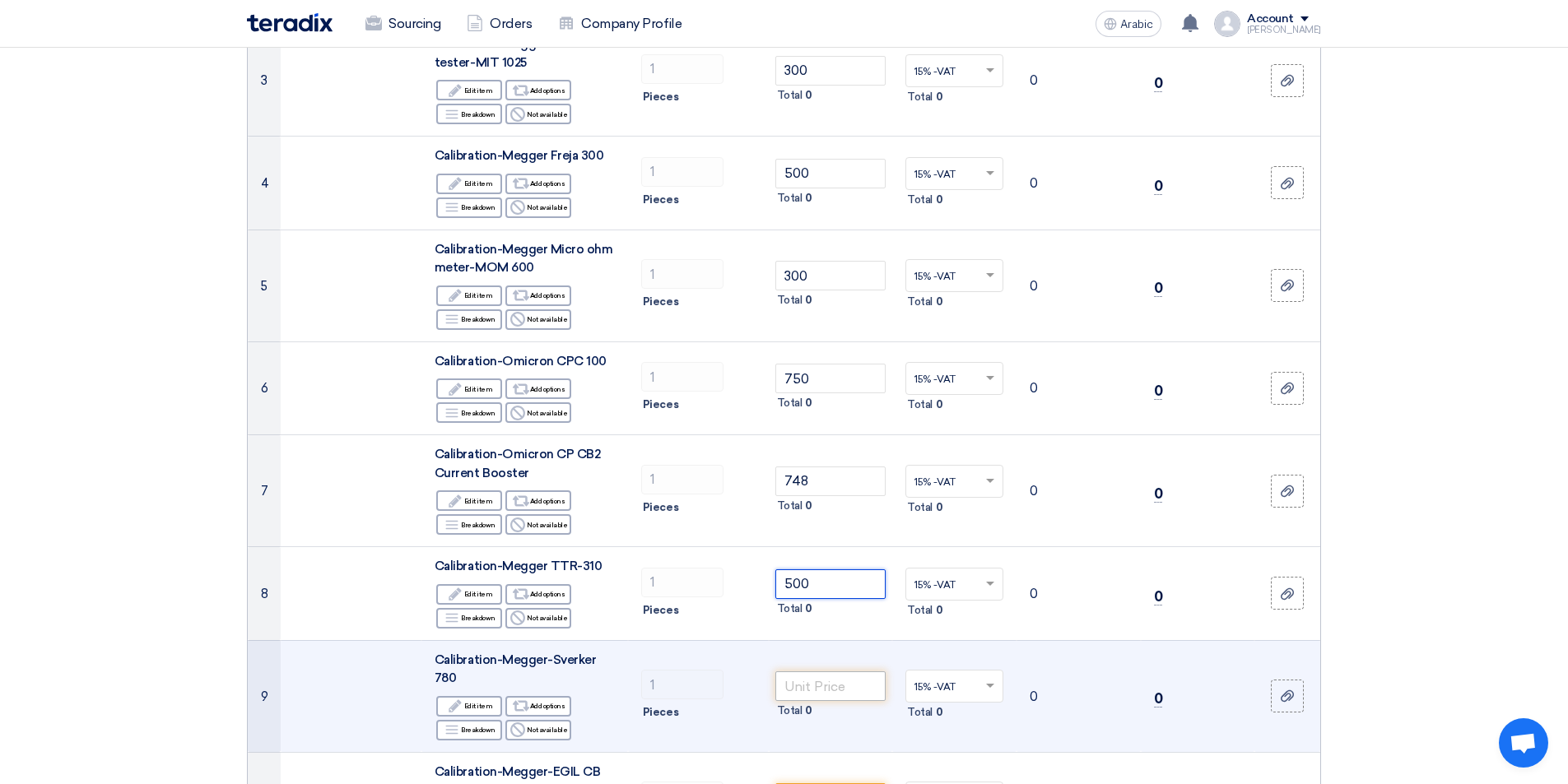
type input "500"
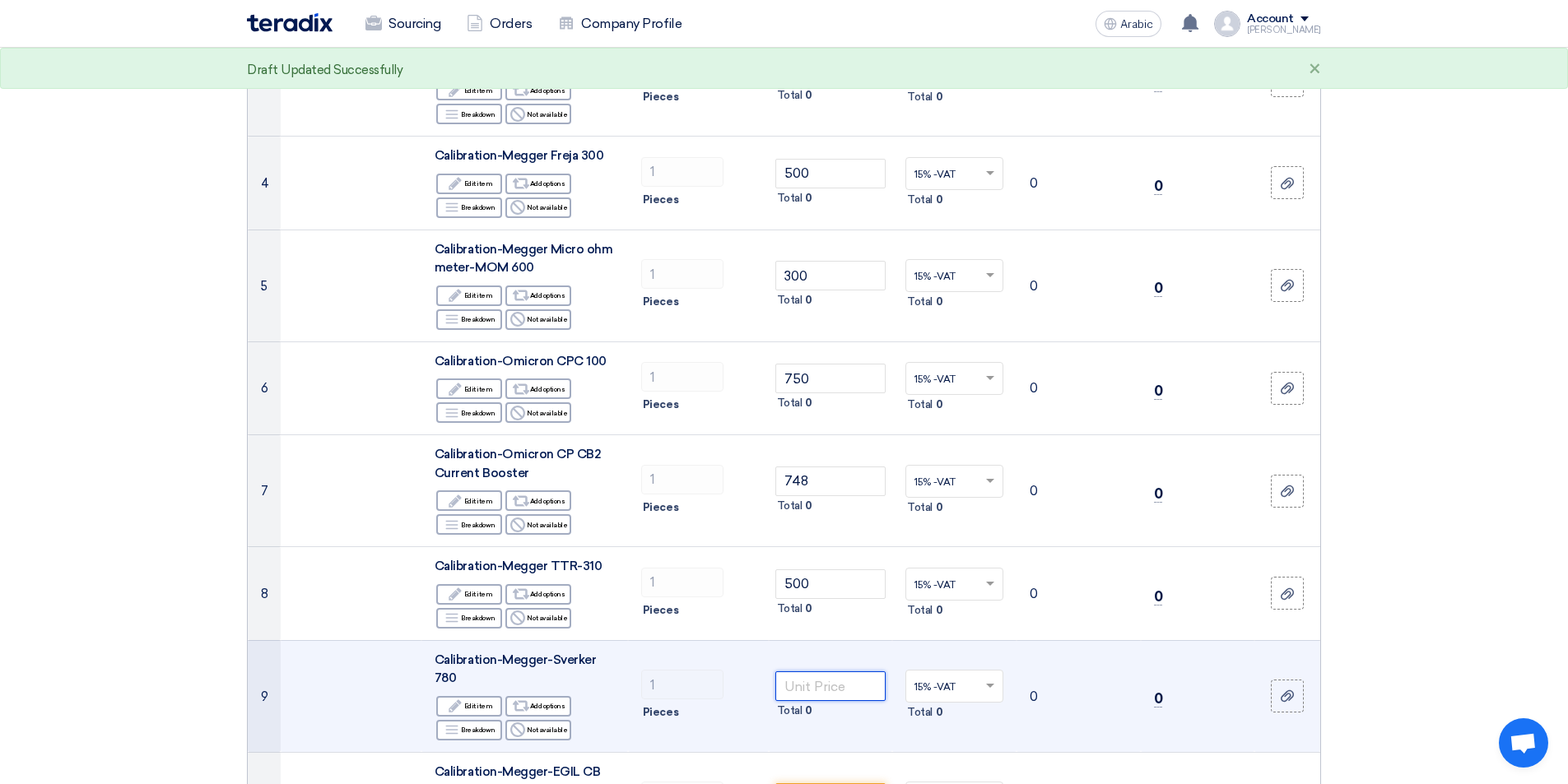
click at [830, 691] on input "number" at bounding box center [831, 686] width 111 height 30
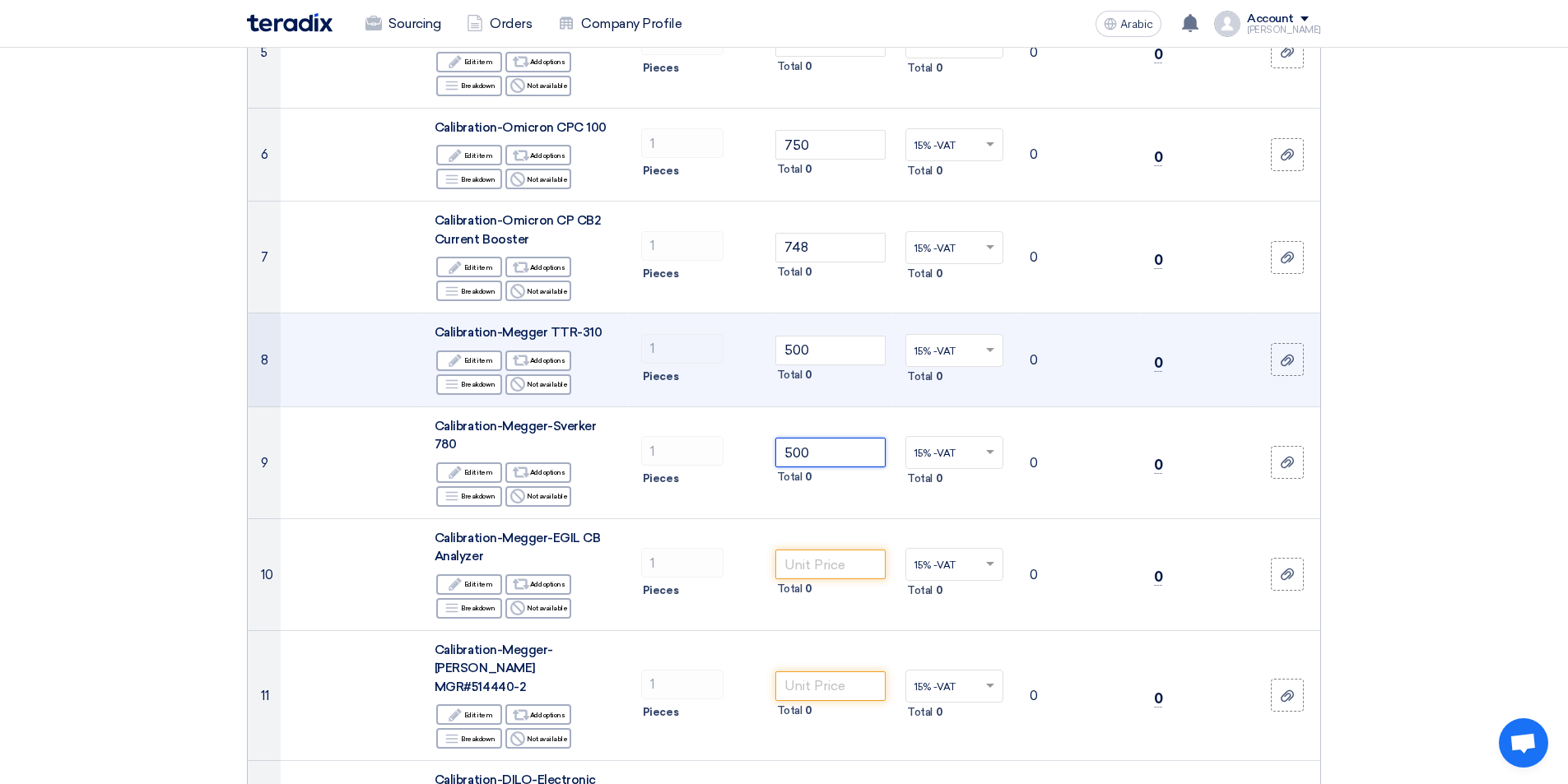
scroll to position [823, 0]
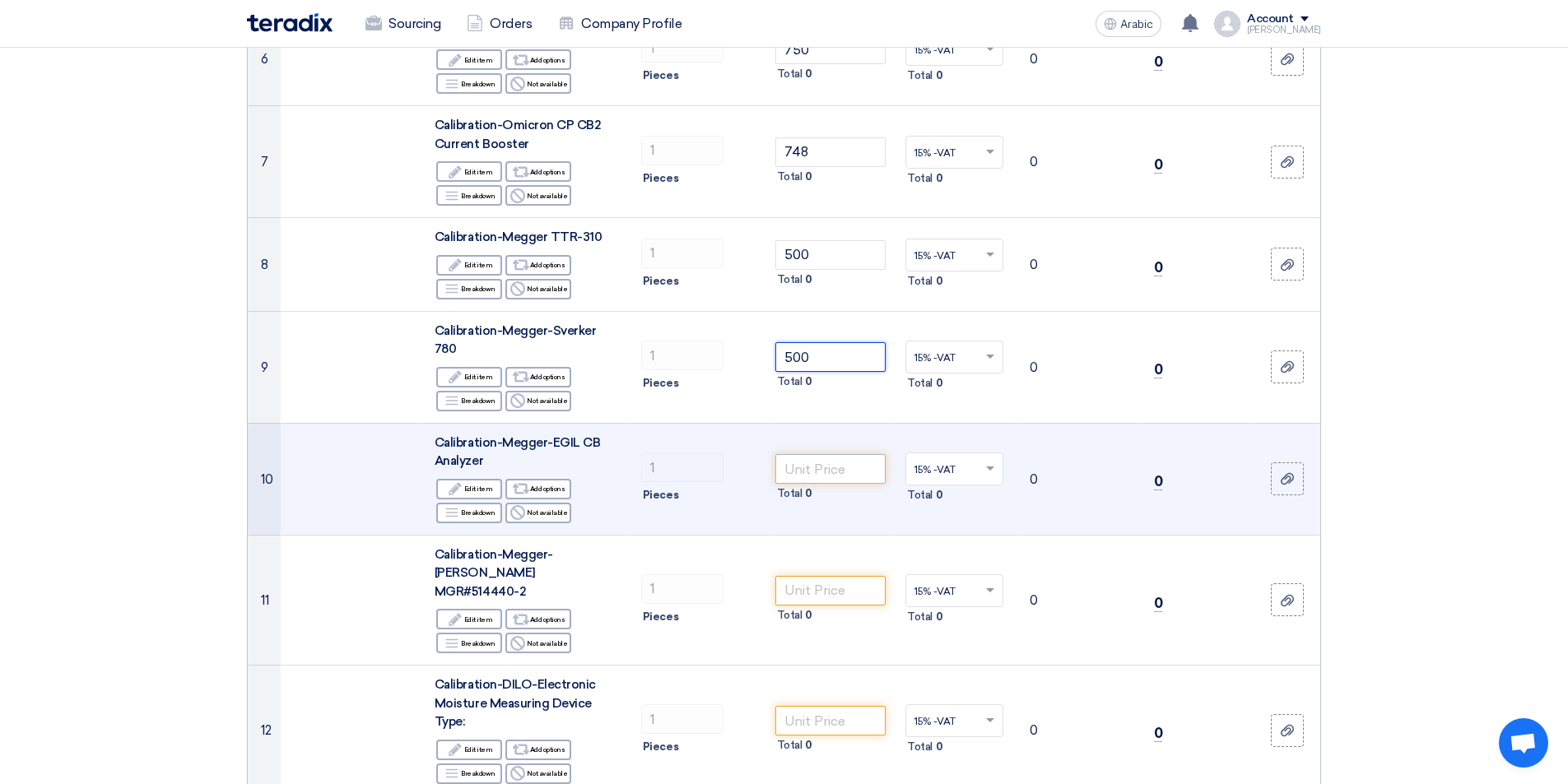
type input "500"
click at [819, 475] on input "number" at bounding box center [831, 469] width 111 height 30
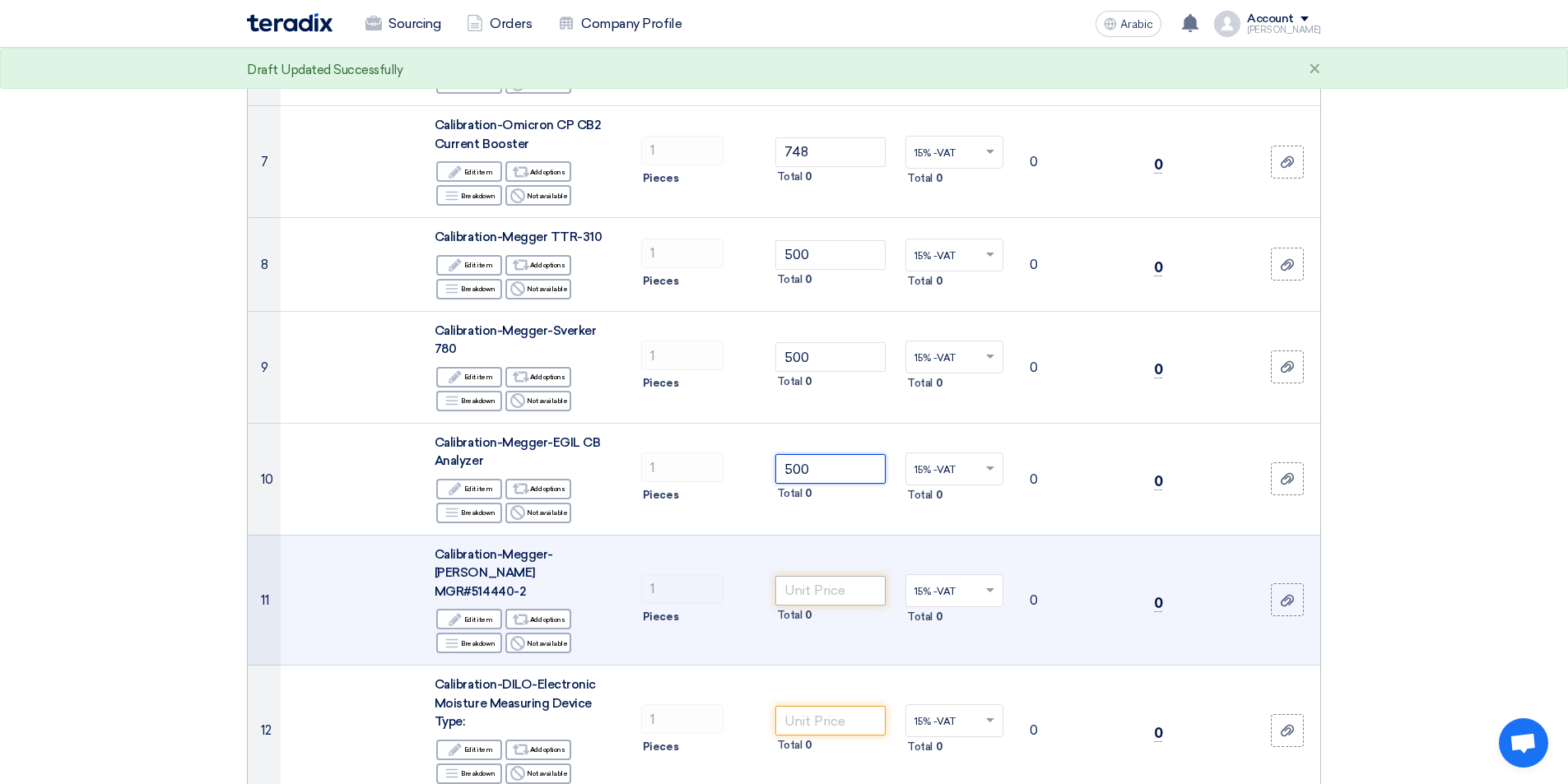
type input "500"
click at [862, 578] on input "number" at bounding box center [831, 590] width 111 height 30
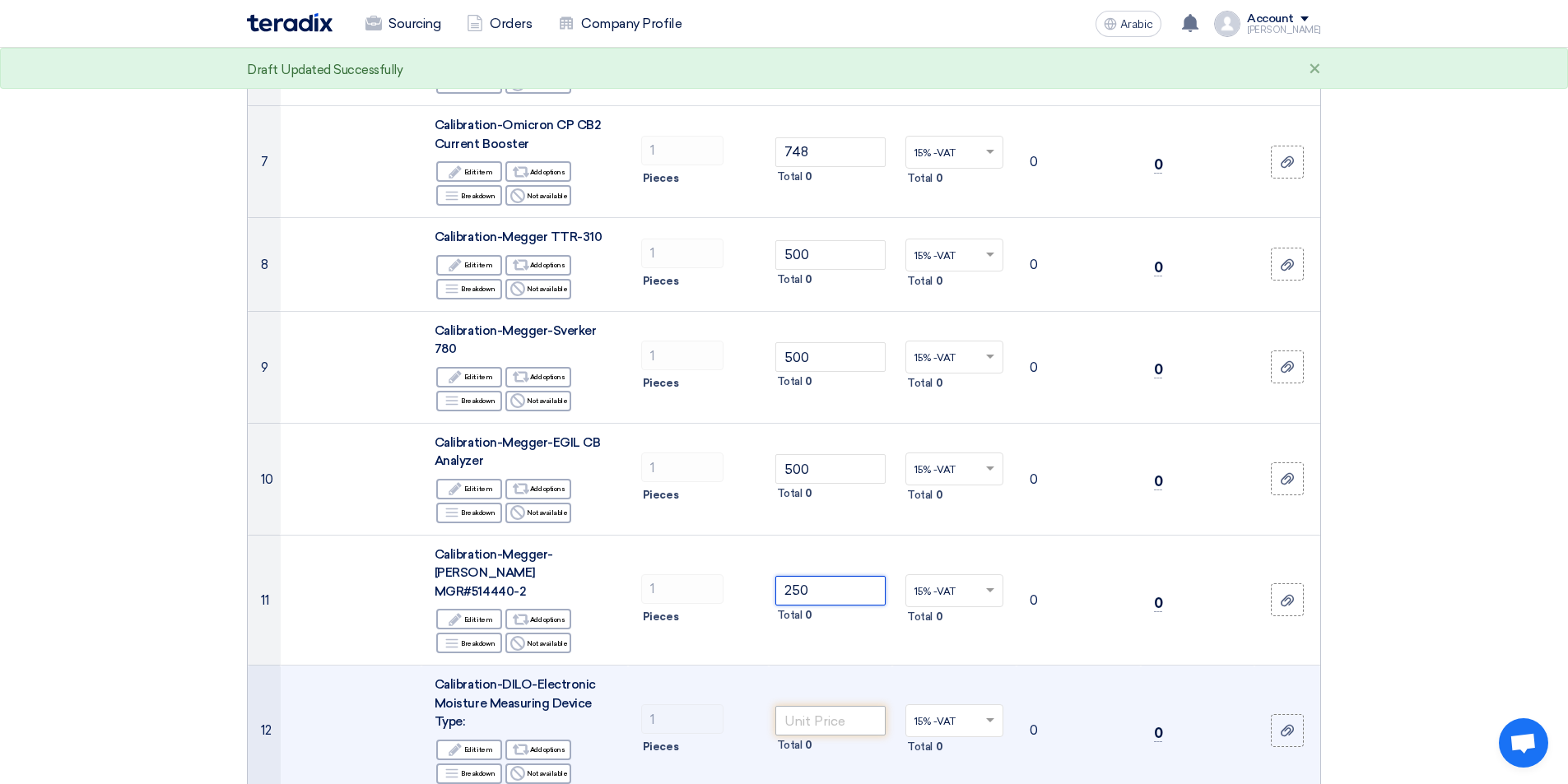
type input "250"
click at [836, 705] on input "number" at bounding box center [831, 720] width 111 height 30
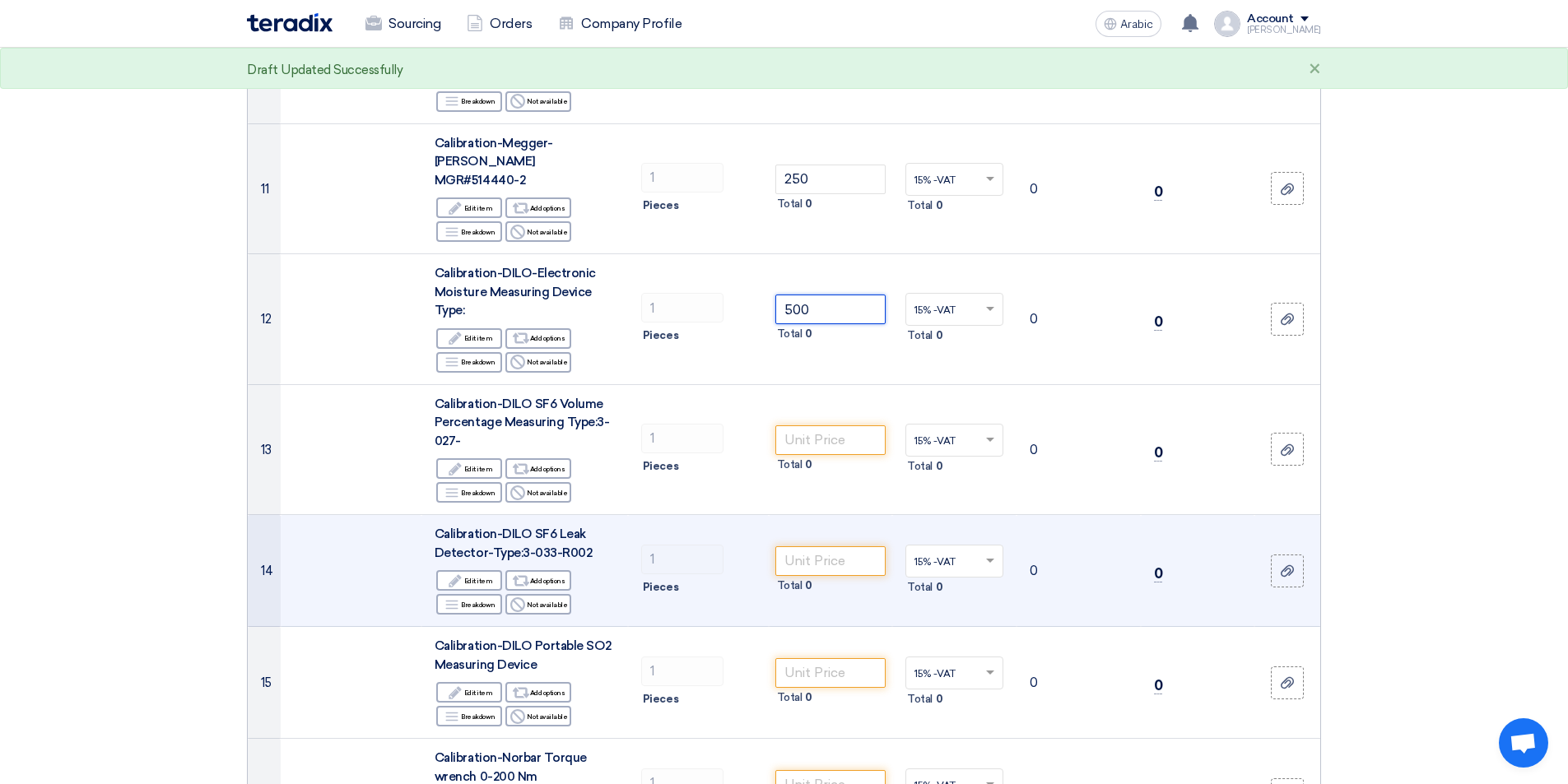
scroll to position [1152, 0]
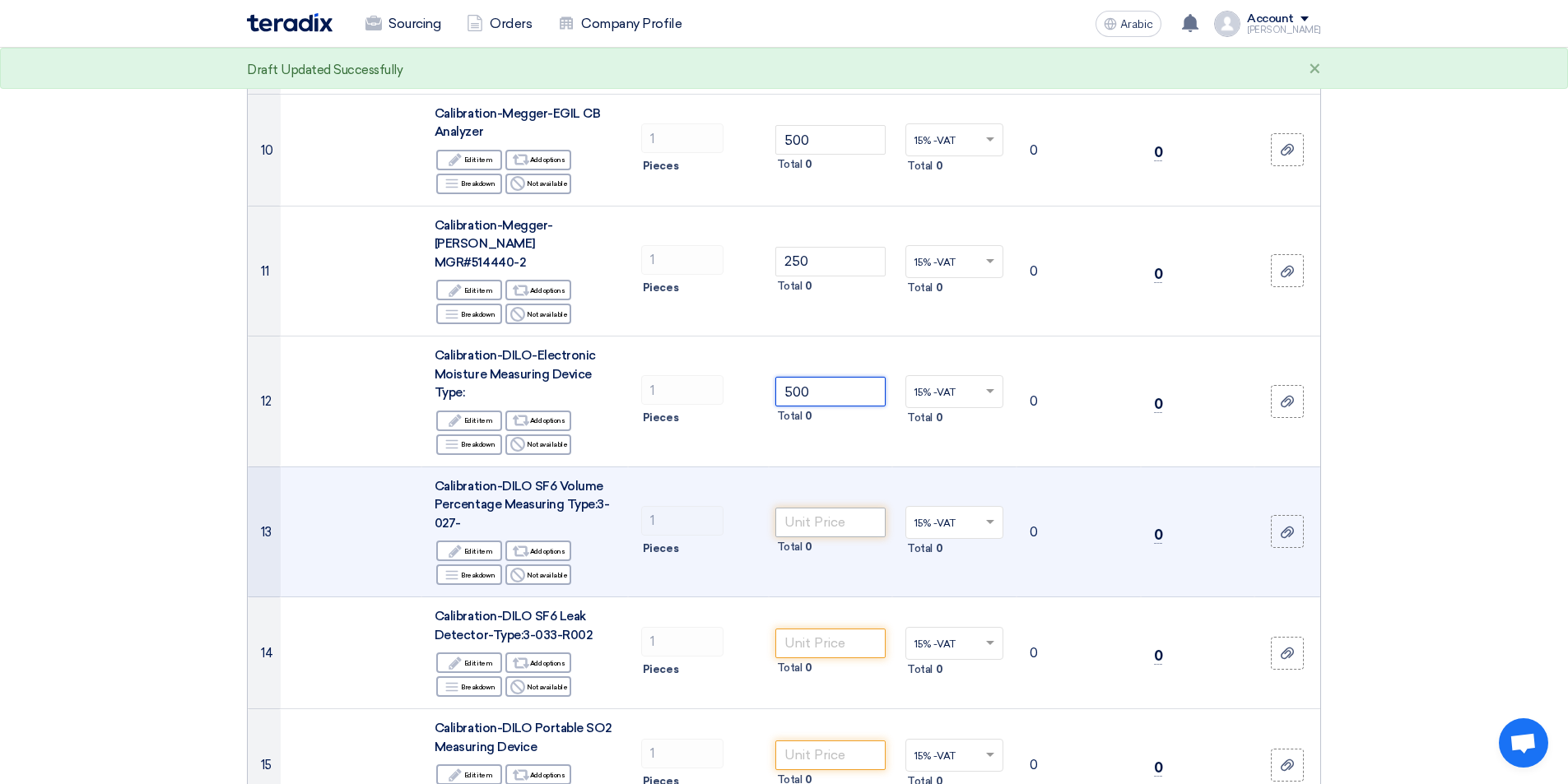
type input "500"
click at [816, 507] on input "number" at bounding box center [831, 522] width 111 height 30
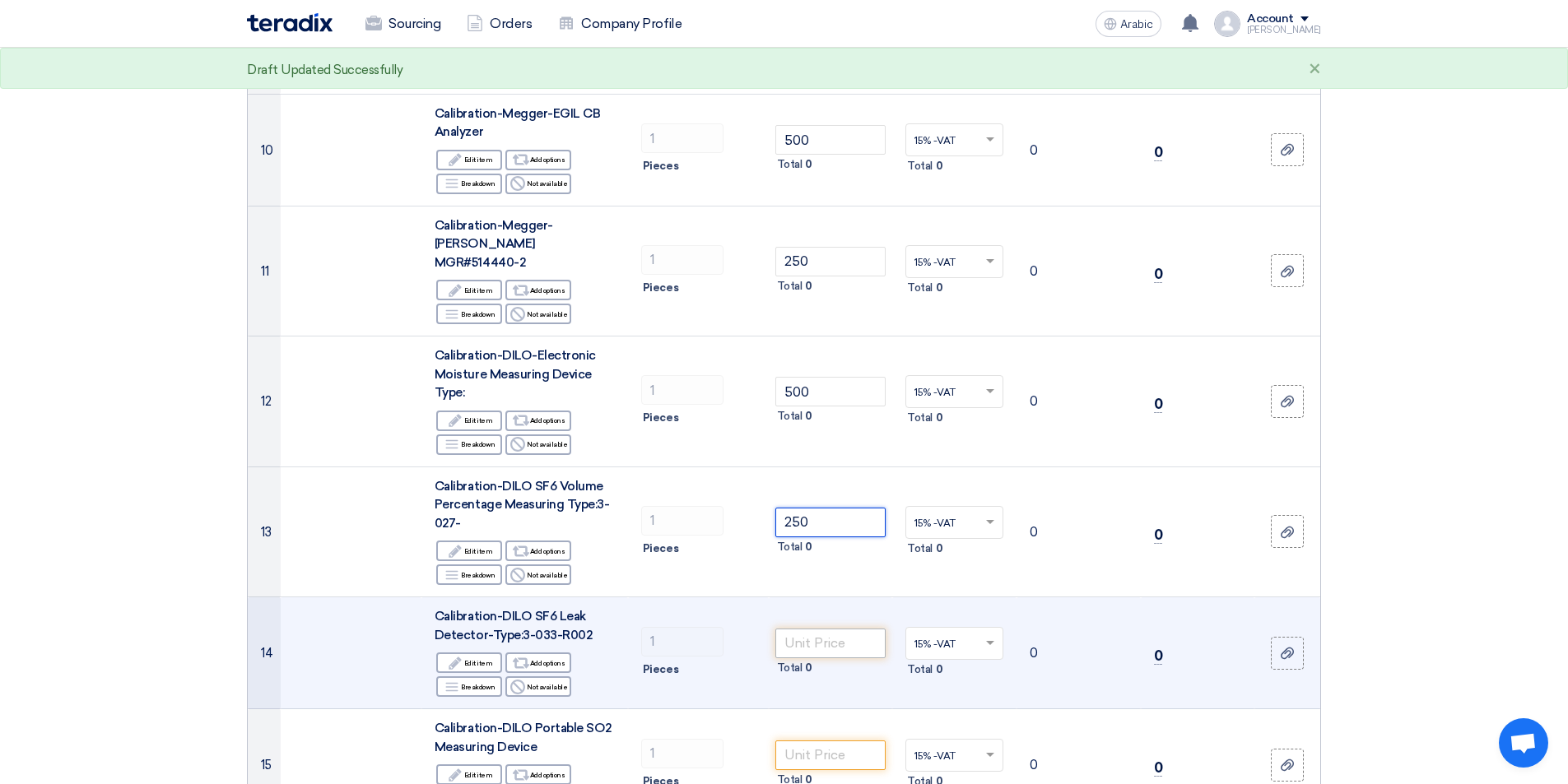
type input "250"
click at [831, 629] on input "number" at bounding box center [831, 643] width 111 height 30
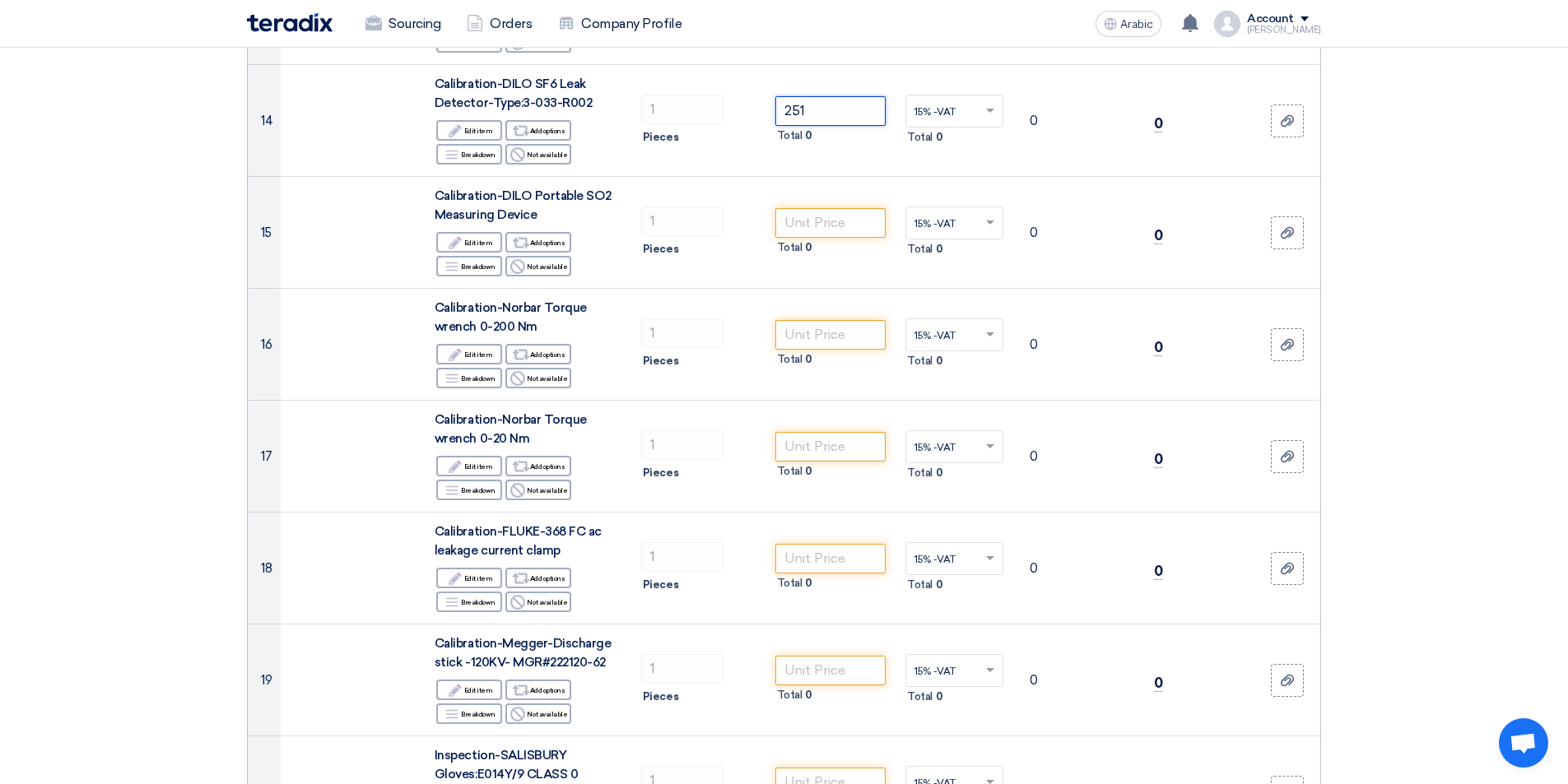
scroll to position [1732, 0]
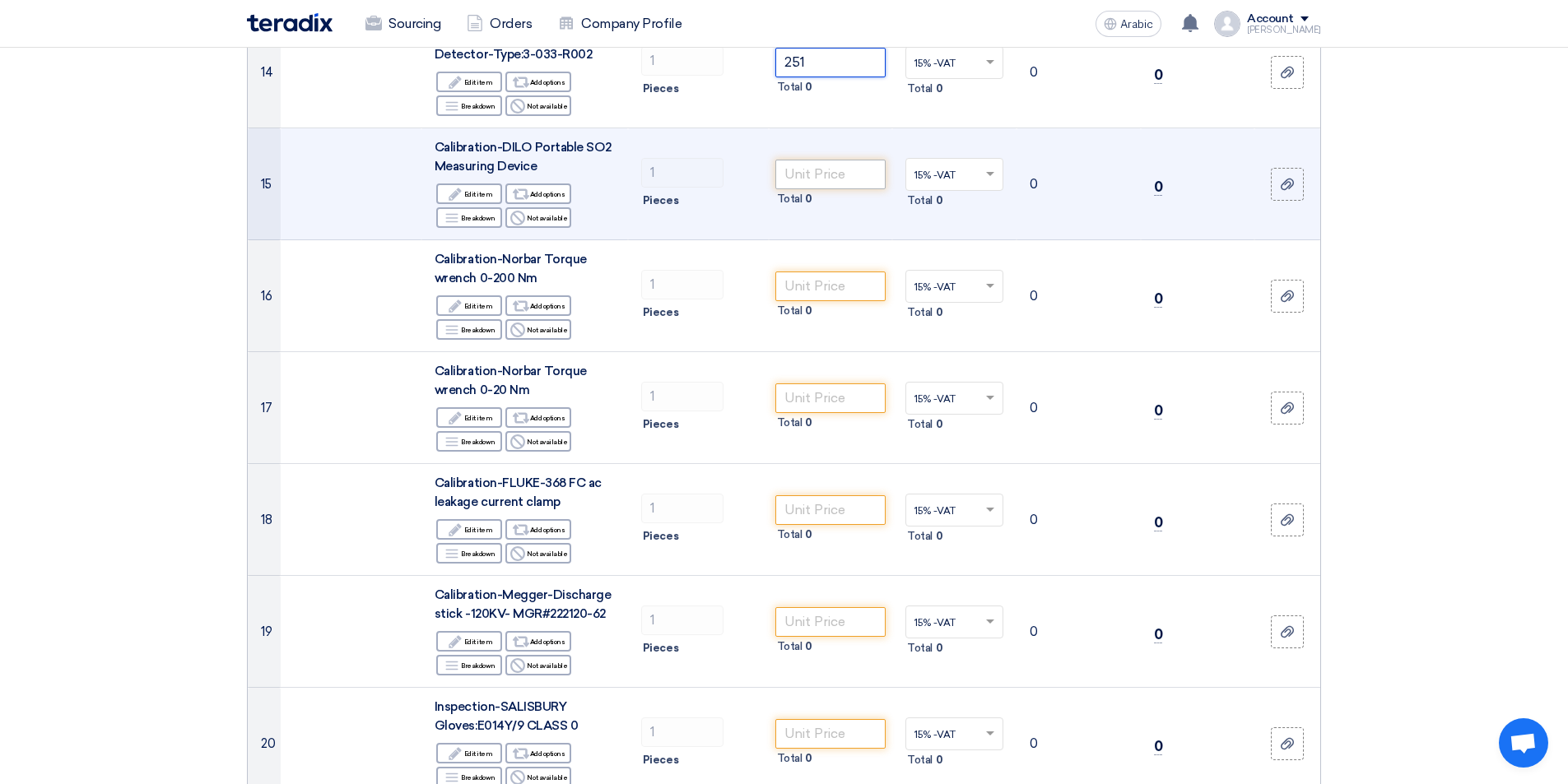
type input "251"
click at [848, 162] on input "number" at bounding box center [831, 174] width 111 height 30
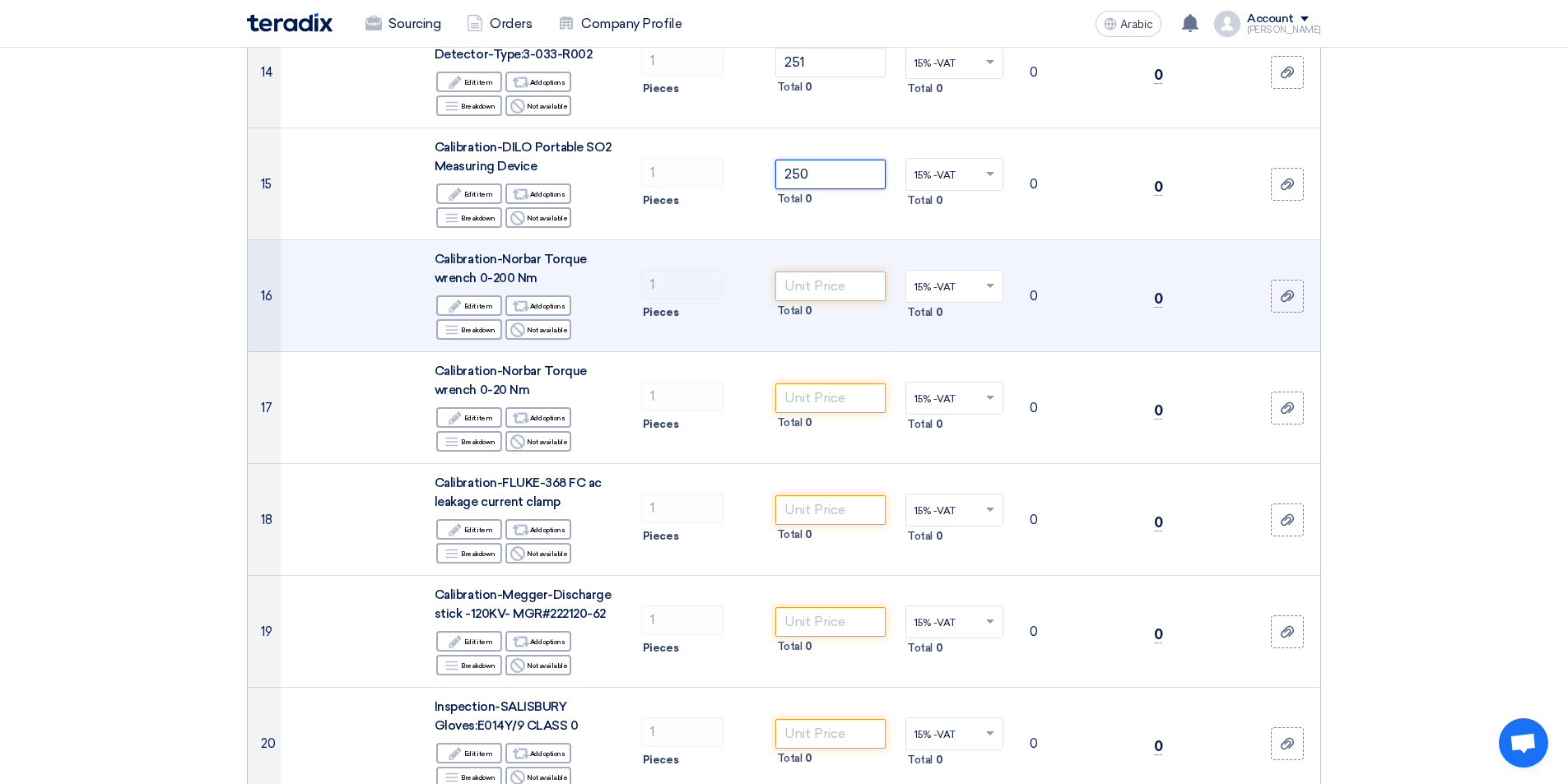
type input "250"
click at [862, 272] on input "number" at bounding box center [831, 286] width 111 height 30
click at [838, 272] on input "number" at bounding box center [831, 286] width 111 height 30
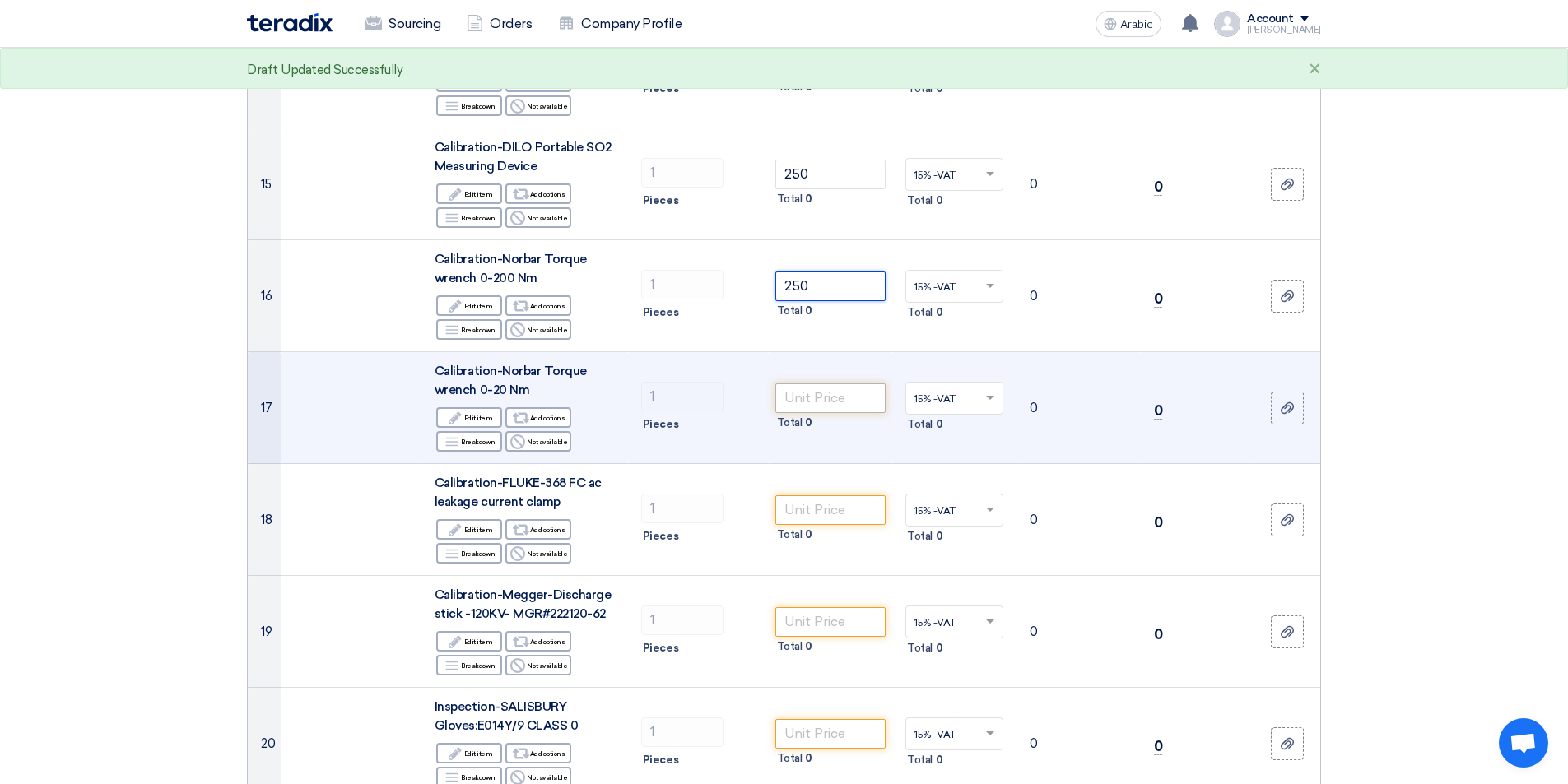
type input "250"
click at [846, 383] on input "number" at bounding box center [831, 398] width 111 height 30
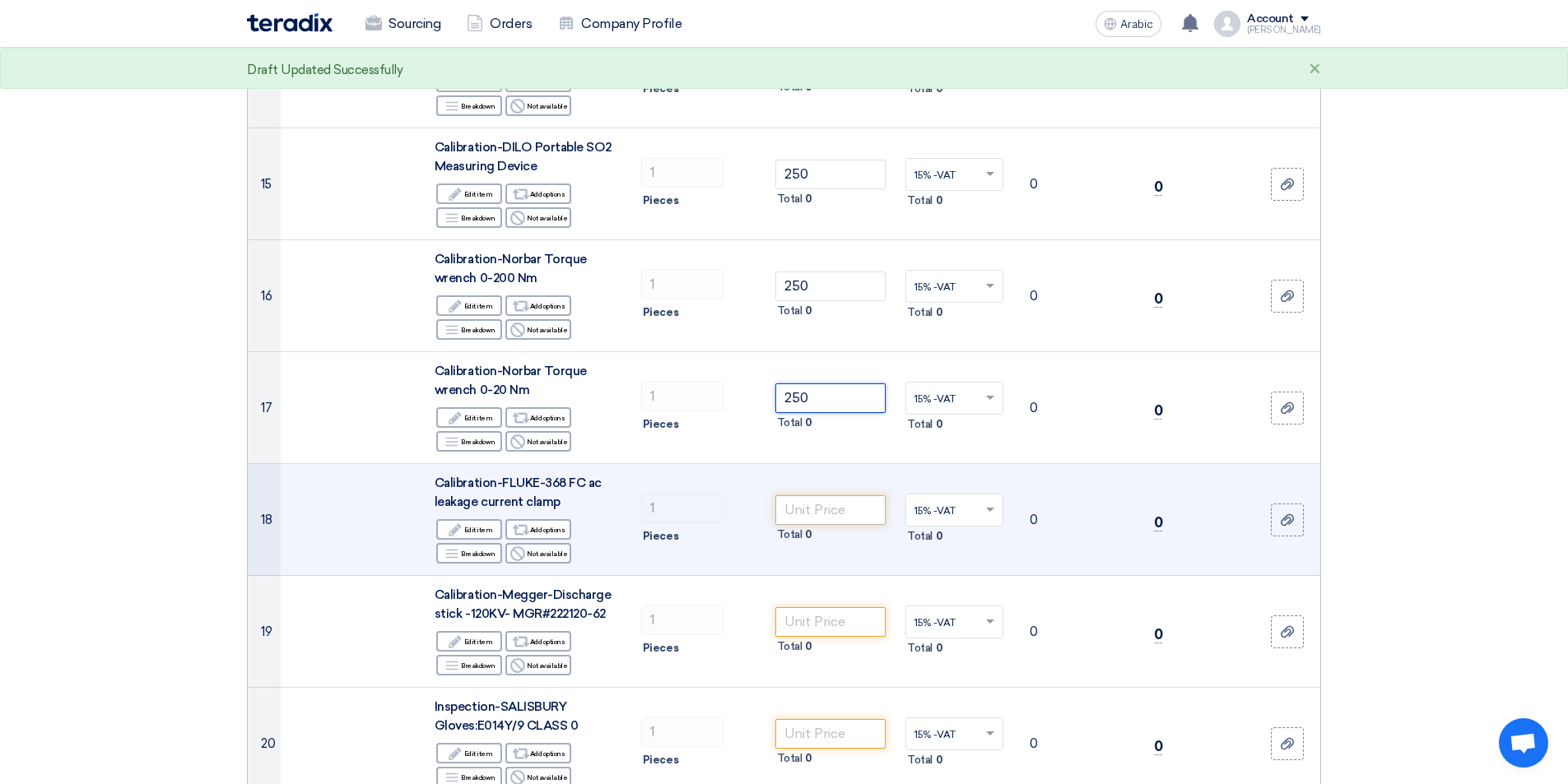
type input "250"
click at [829, 495] on input "number" at bounding box center [831, 509] width 111 height 30
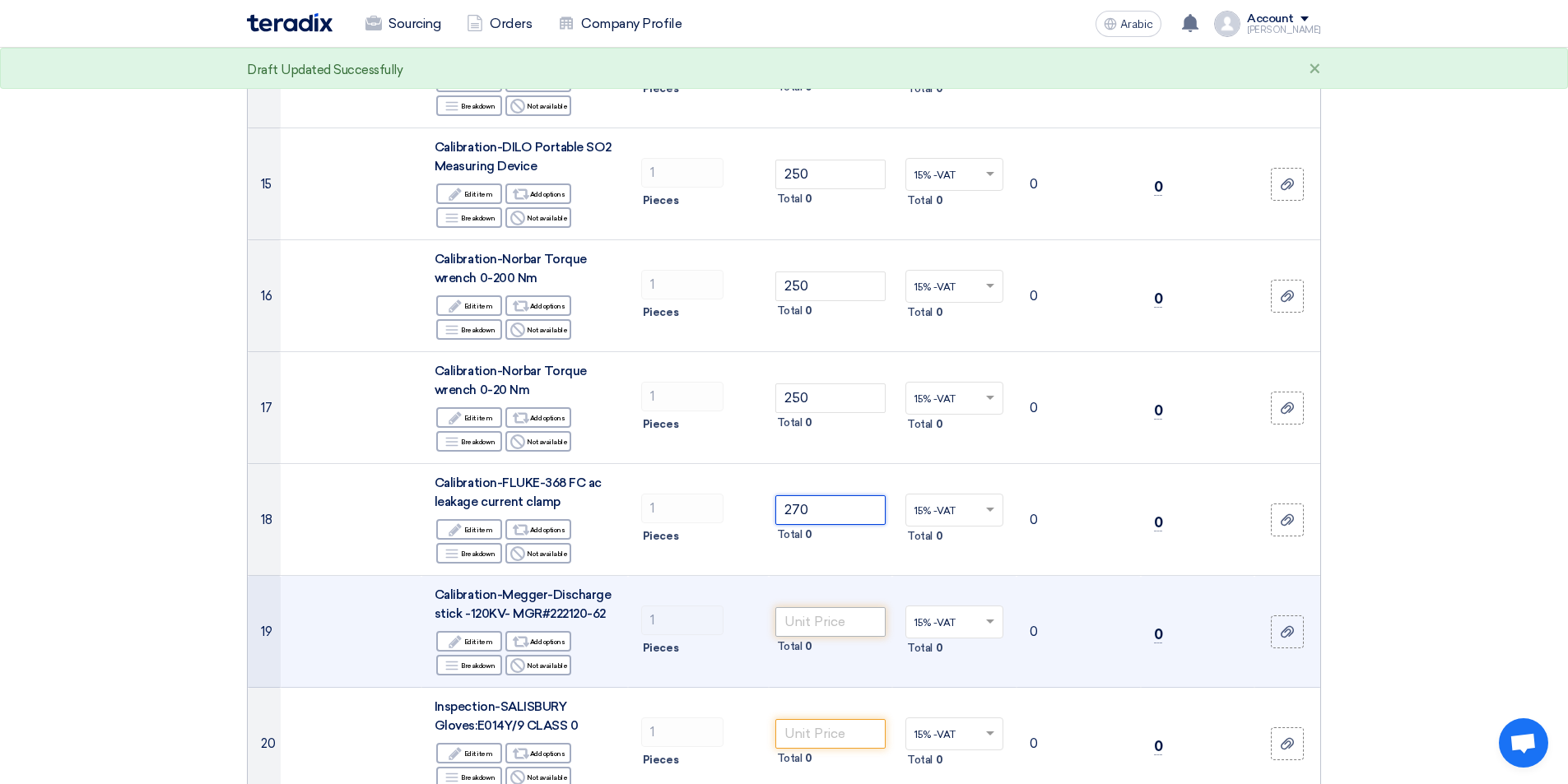
type input "270"
click at [834, 611] on input "number" at bounding box center [831, 622] width 111 height 30
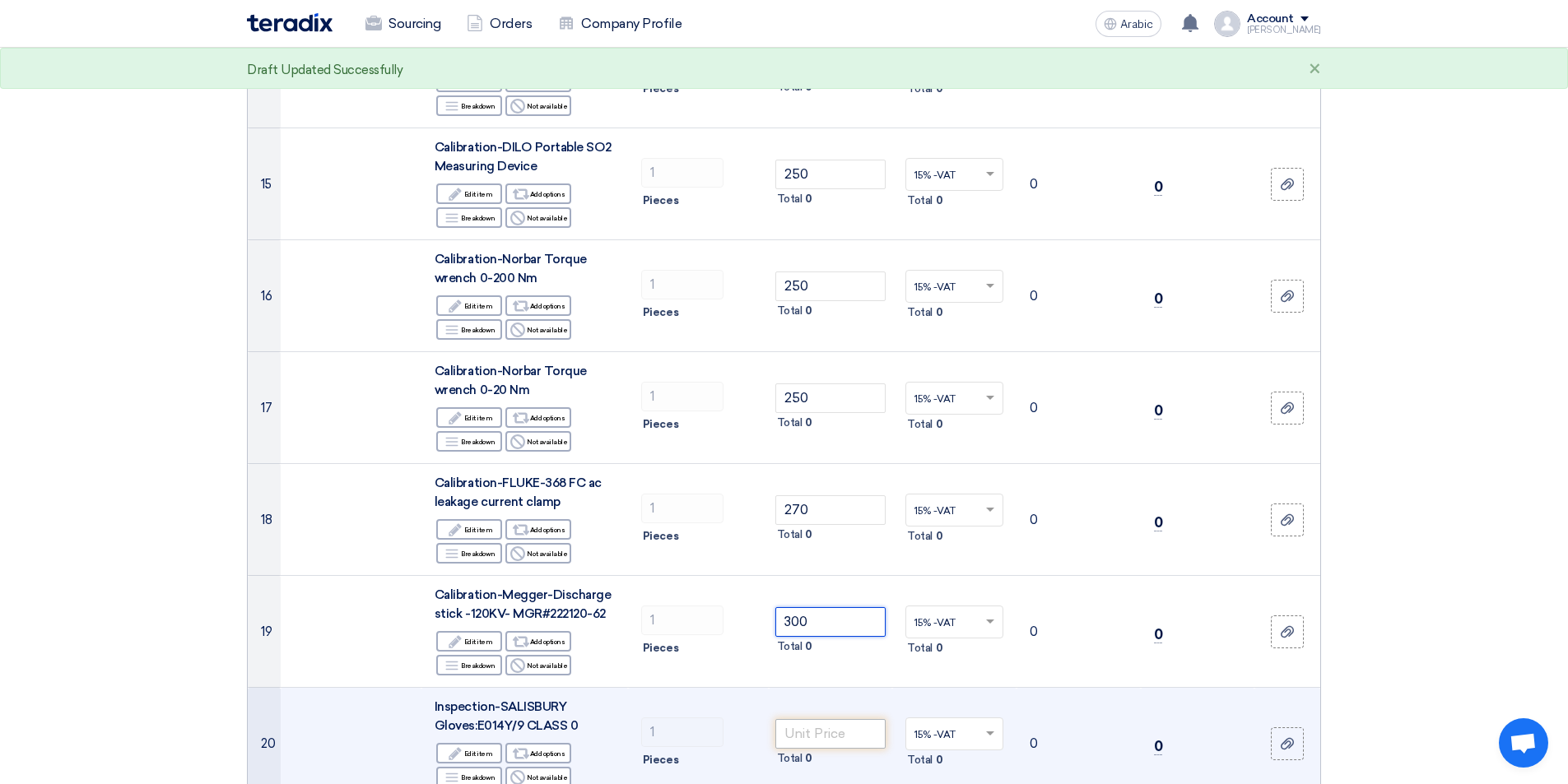
type input "300"
click at [846, 719] on input "number" at bounding box center [831, 734] width 111 height 30
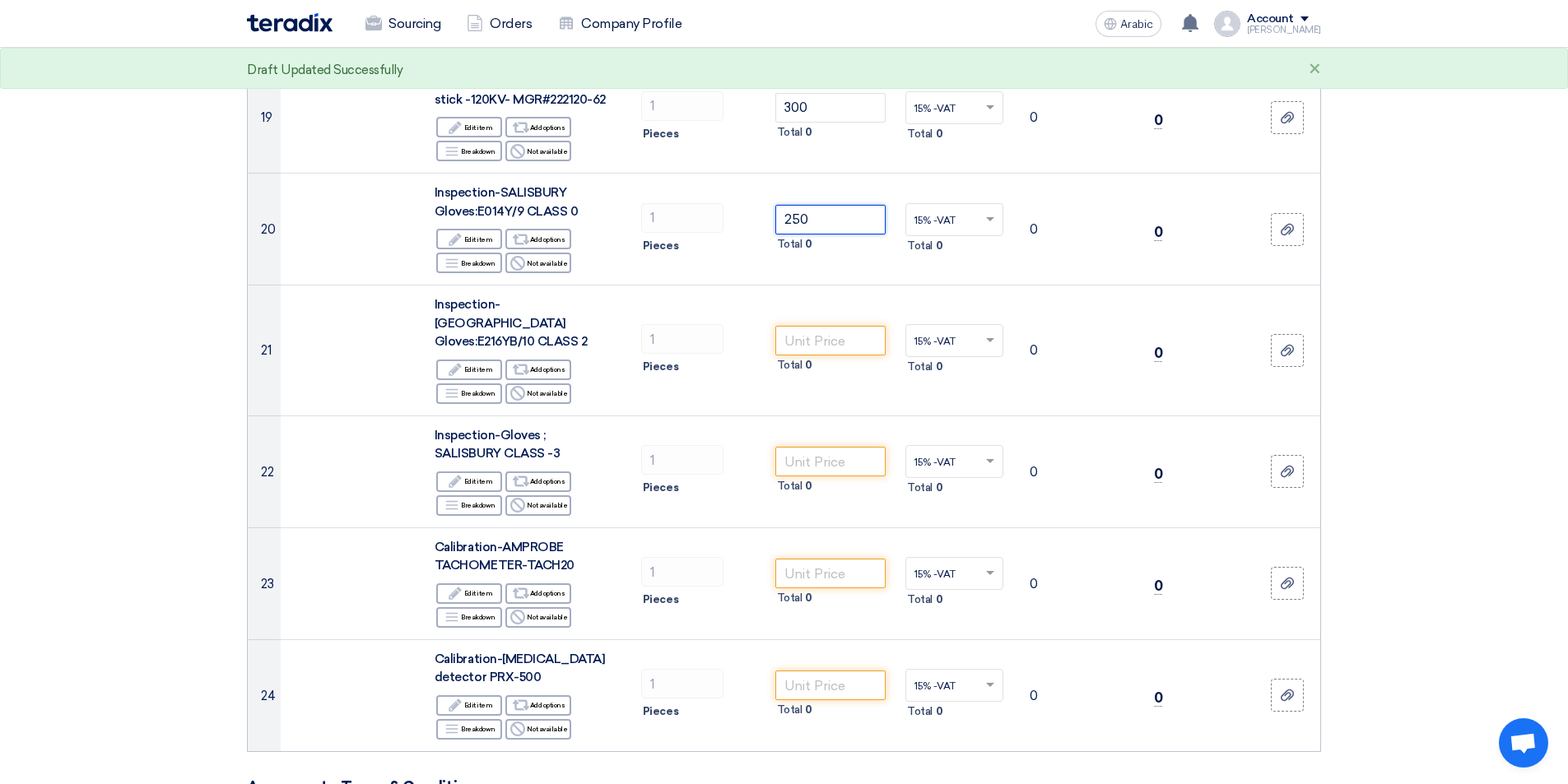
scroll to position [2255, 0]
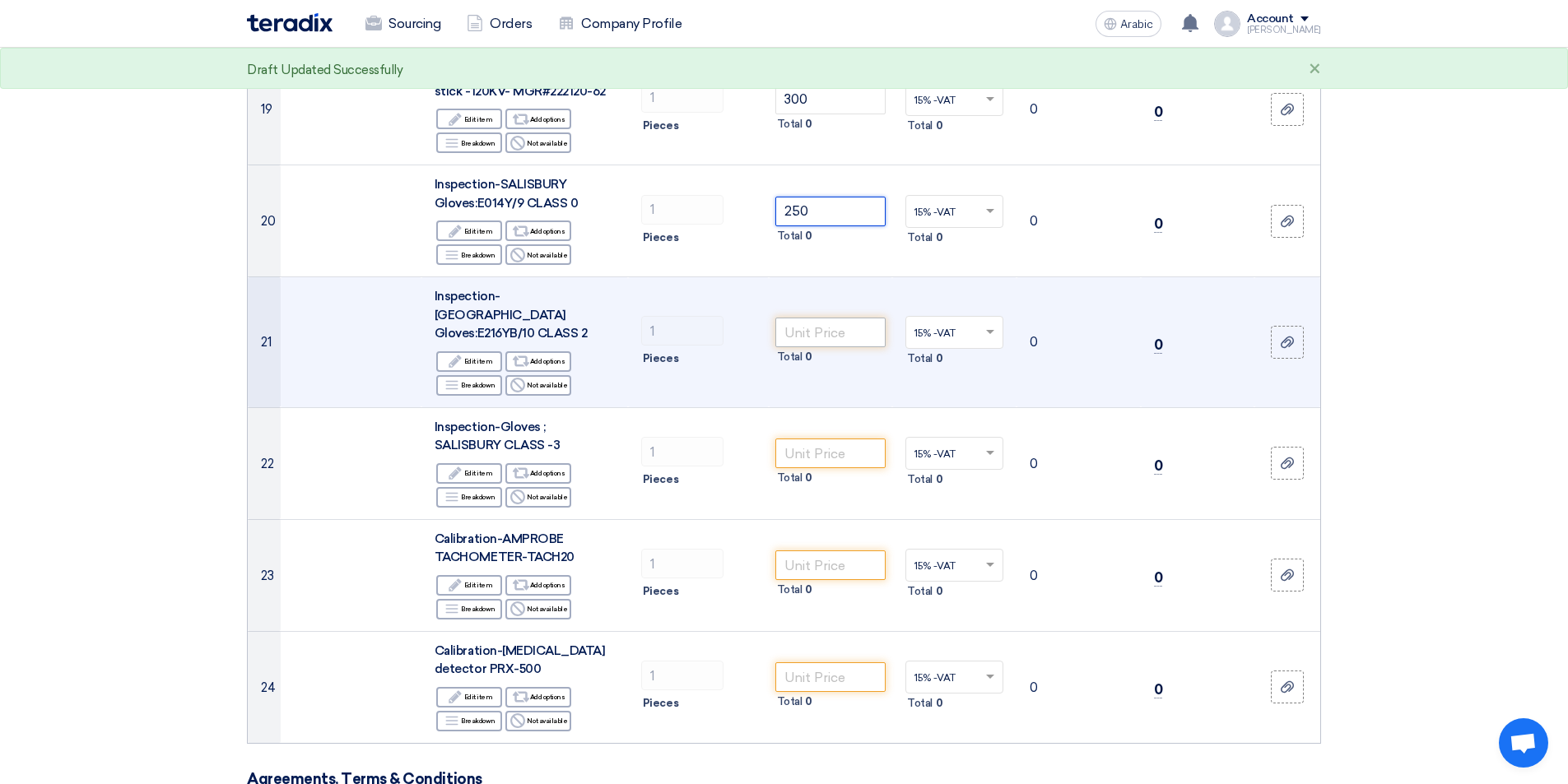
type input "250"
click at [829, 317] on input "number" at bounding box center [831, 332] width 111 height 30
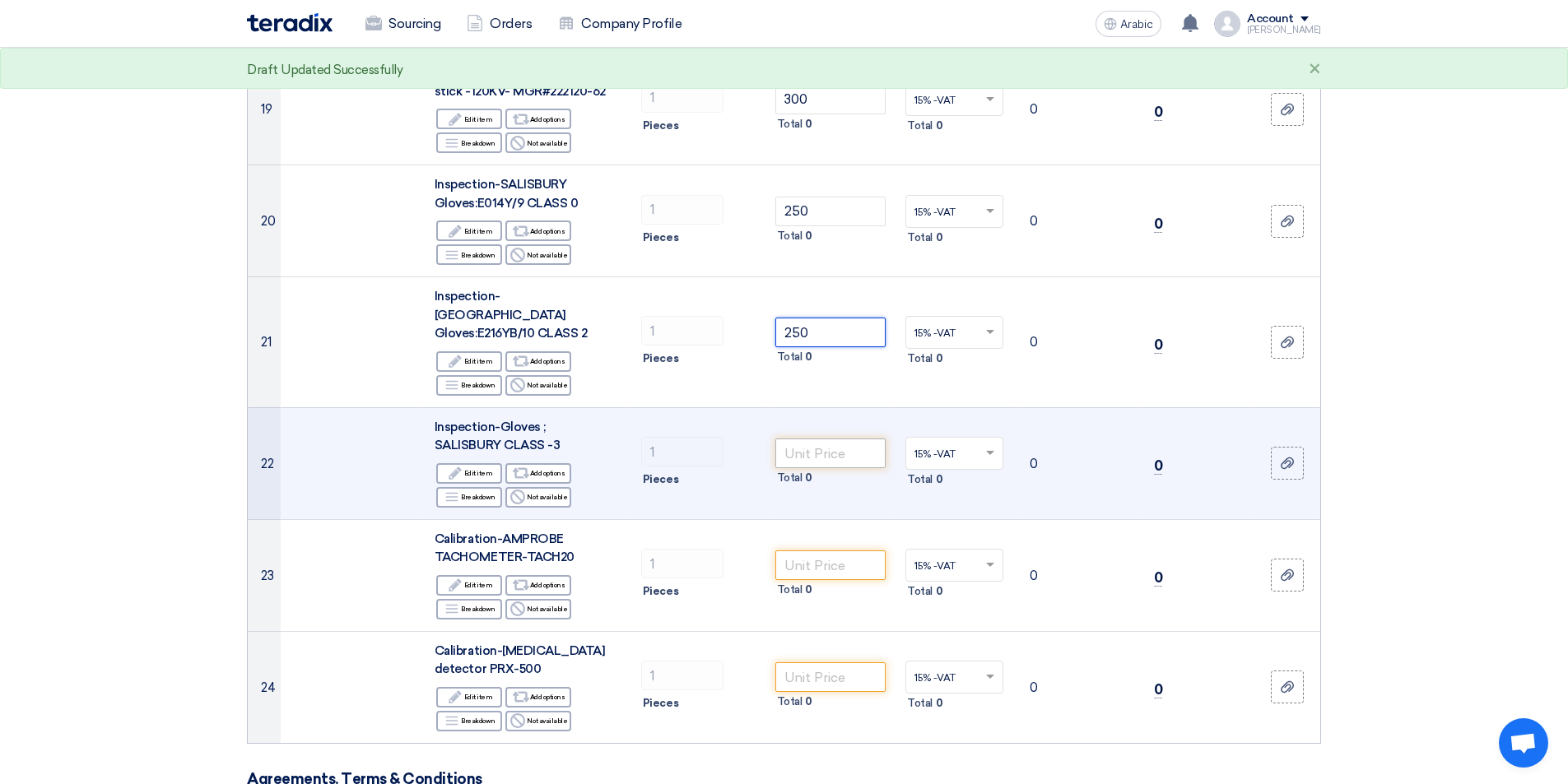
type input "250"
click at [814, 439] on input "number" at bounding box center [831, 453] width 111 height 30
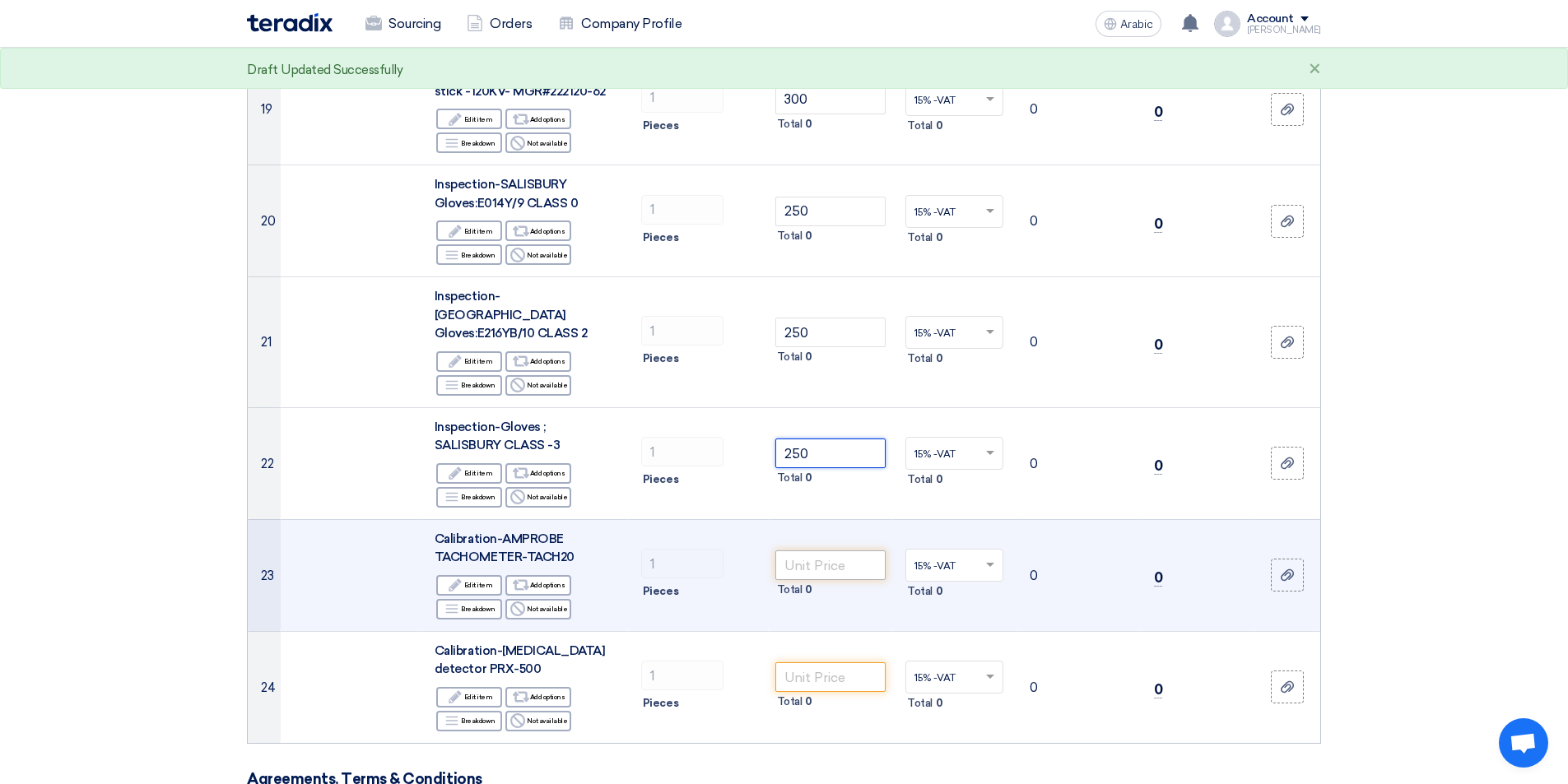
type input "250"
drag, startPoint x: 812, startPoint y: 528, endPoint x: 825, endPoint y: 527, distance: 13.0
click at [813, 550] on input "number" at bounding box center [831, 565] width 111 height 30
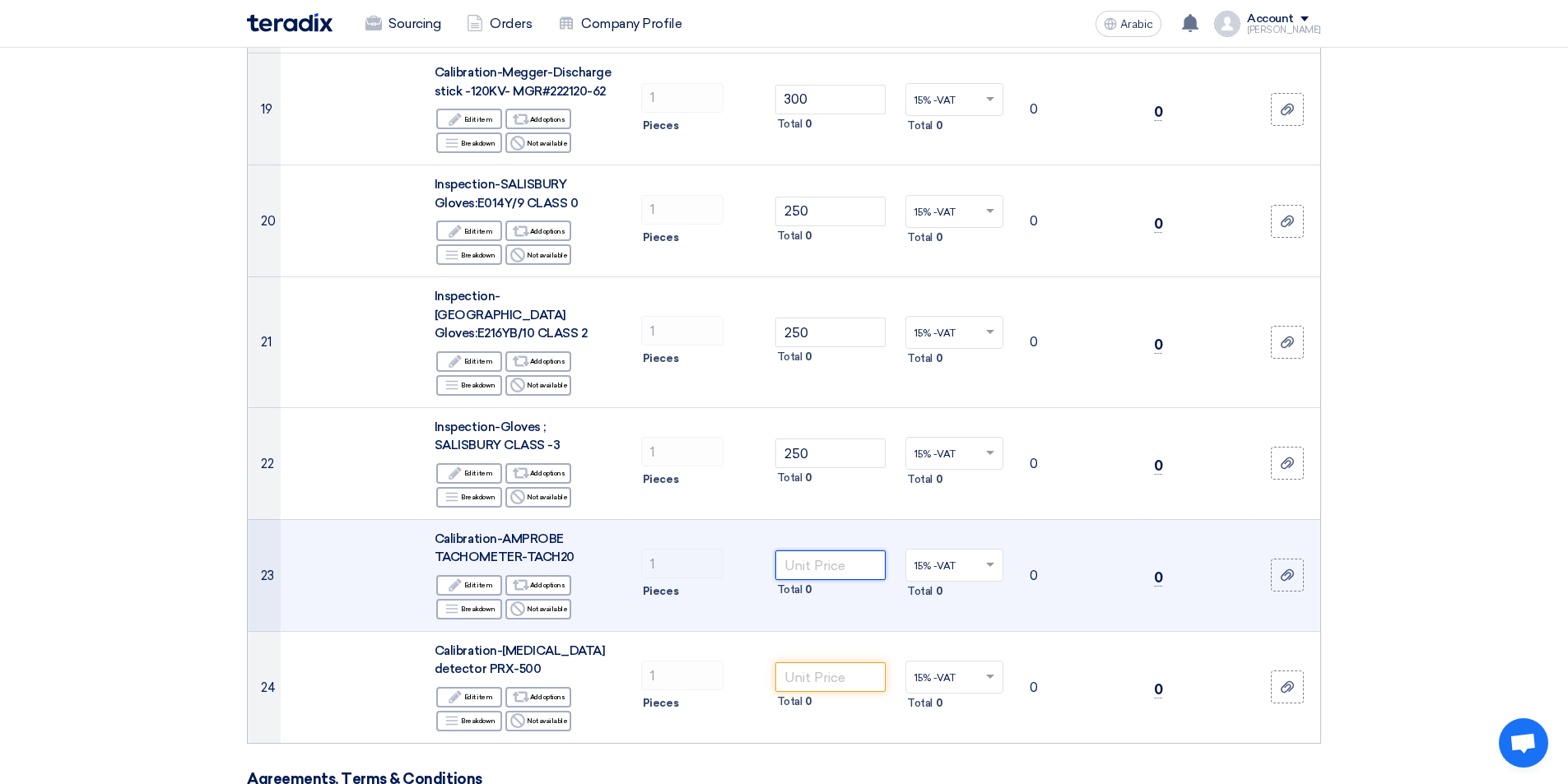
click at [840, 550] on input "number" at bounding box center [831, 565] width 111 height 30
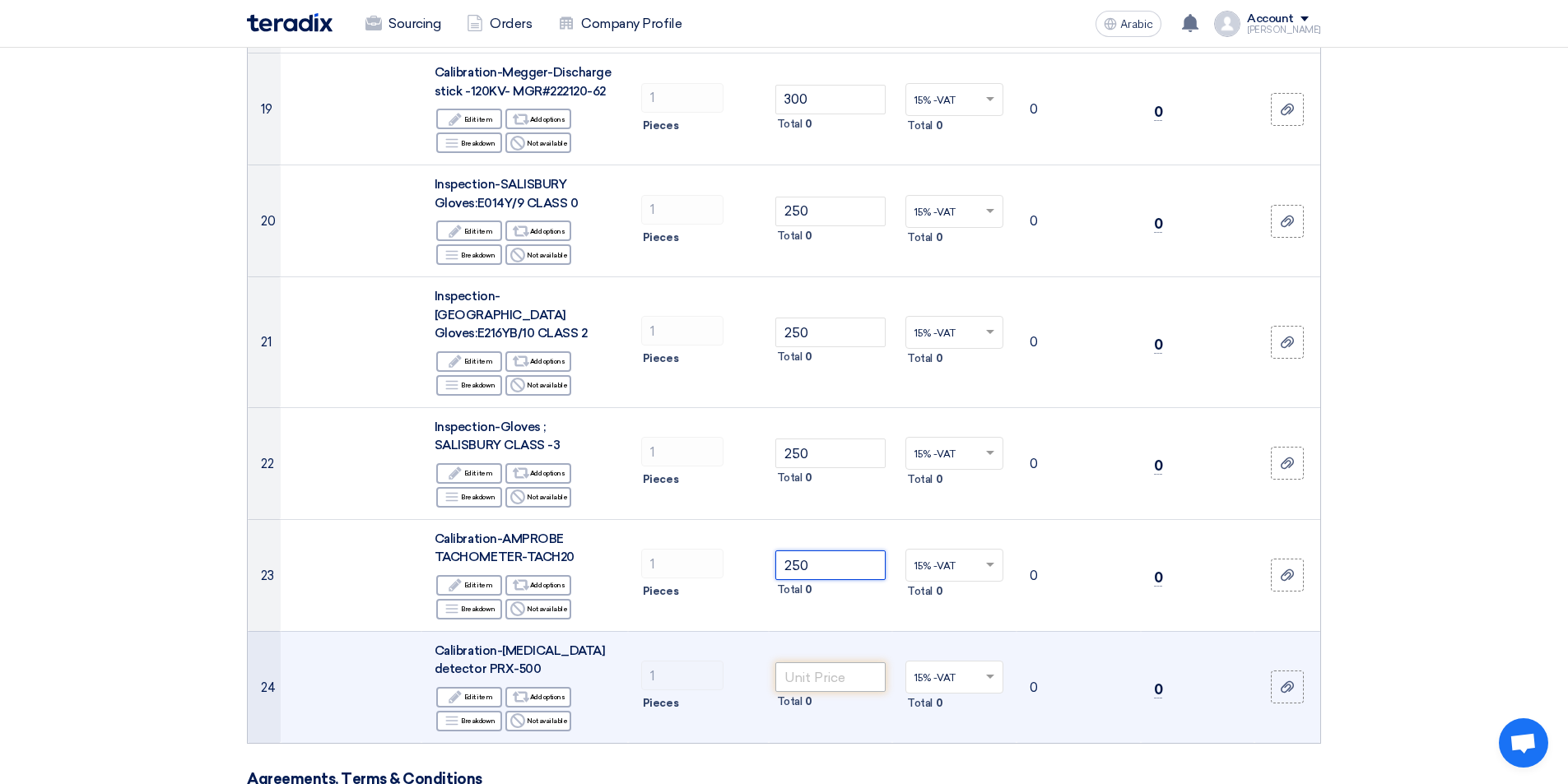
type input "250"
click at [816, 662] on input "number" at bounding box center [831, 676] width 111 height 30
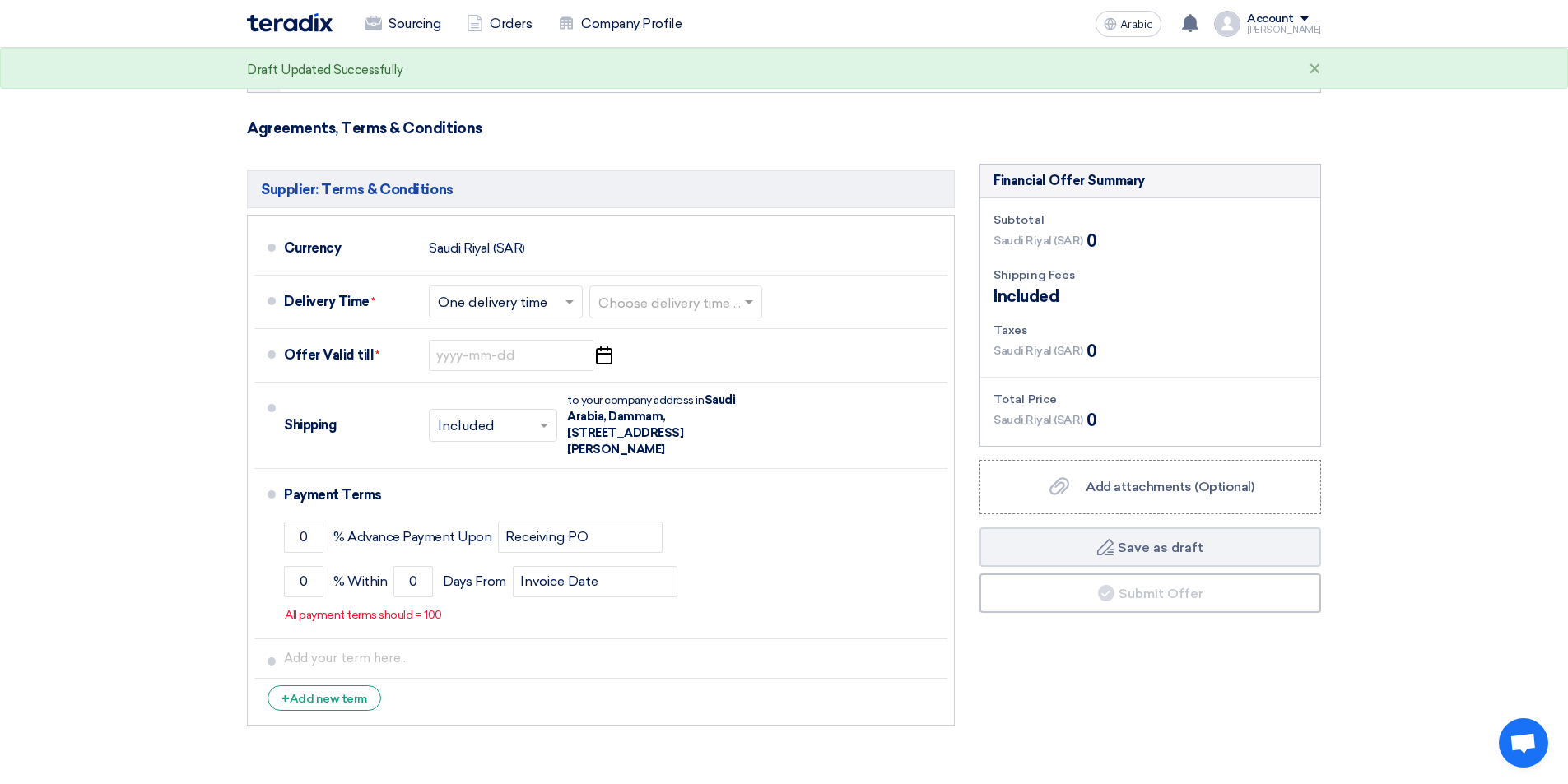
scroll to position [2919, 0]
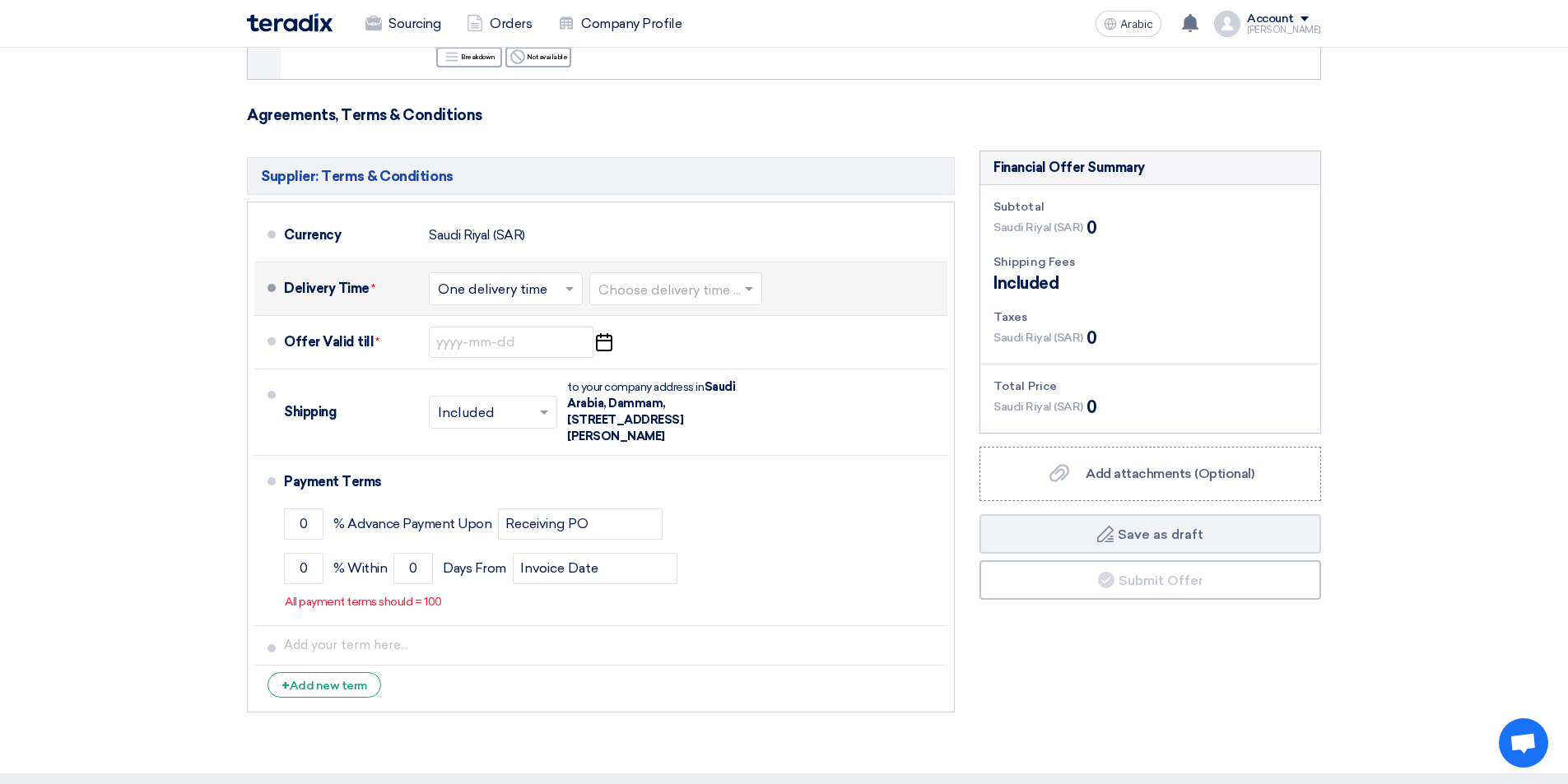
type input "250"
click at [565, 280] on span at bounding box center [571, 288] width 20 height 16
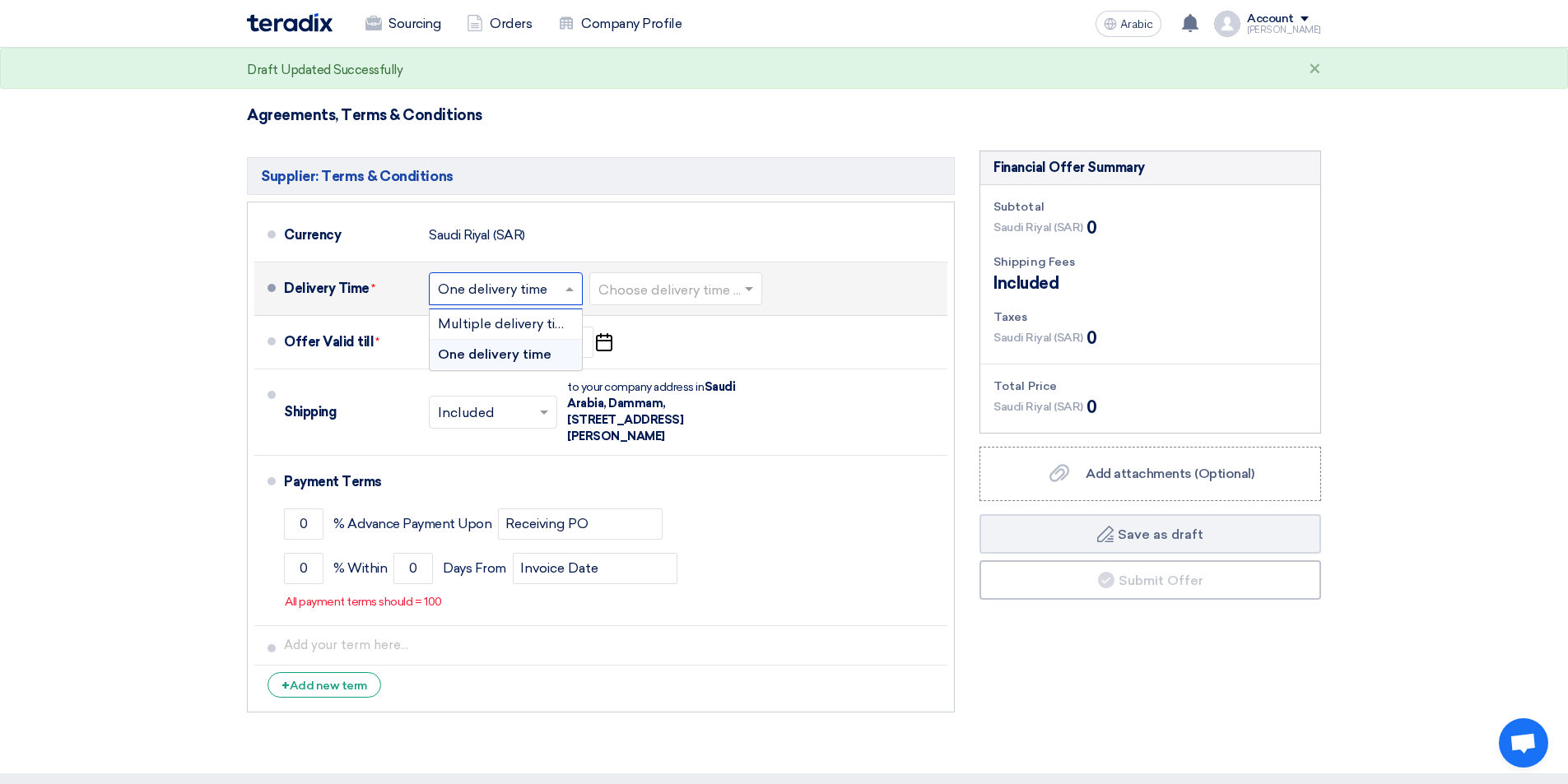
click at [533, 346] on font "One delivery time" at bounding box center [494, 354] width 114 height 16
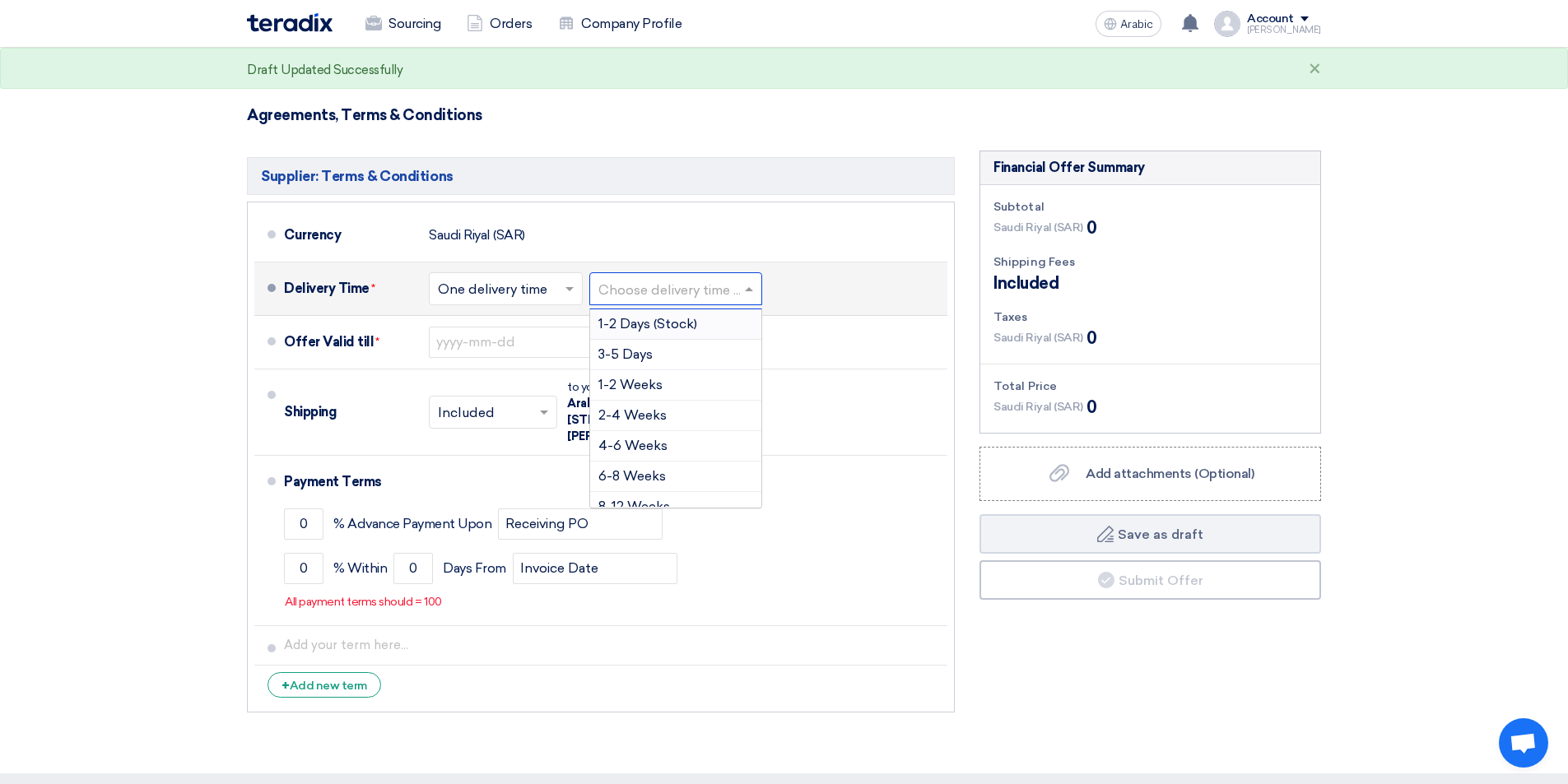
click at [761, 280] on span at bounding box center [751, 288] width 20 height 16
click at [707, 340] on div "3-5 Days" at bounding box center [676, 354] width 171 height 30
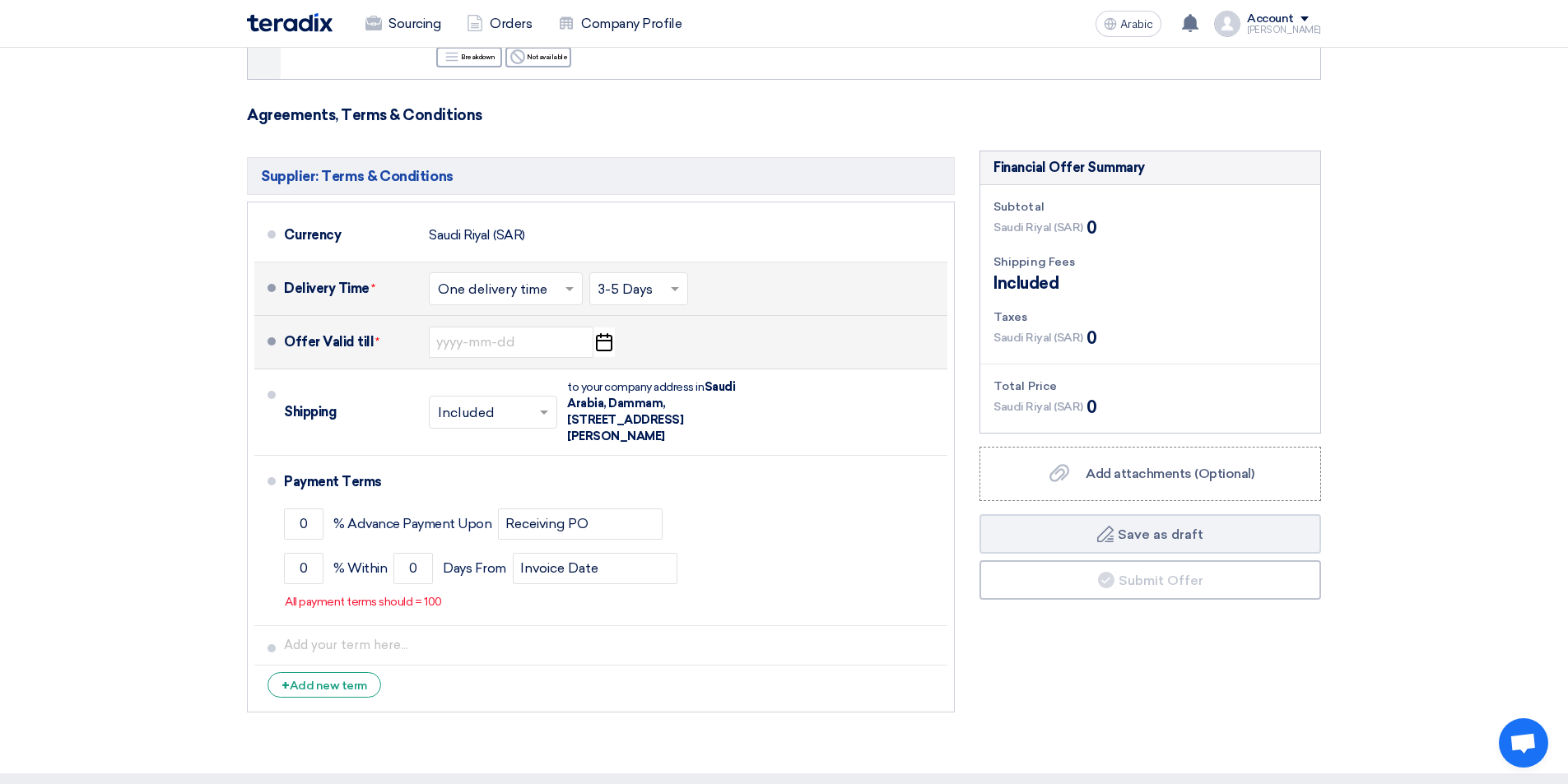
click at [600, 327] on icon "Pick a date" at bounding box center [603, 342] width 22 height 30
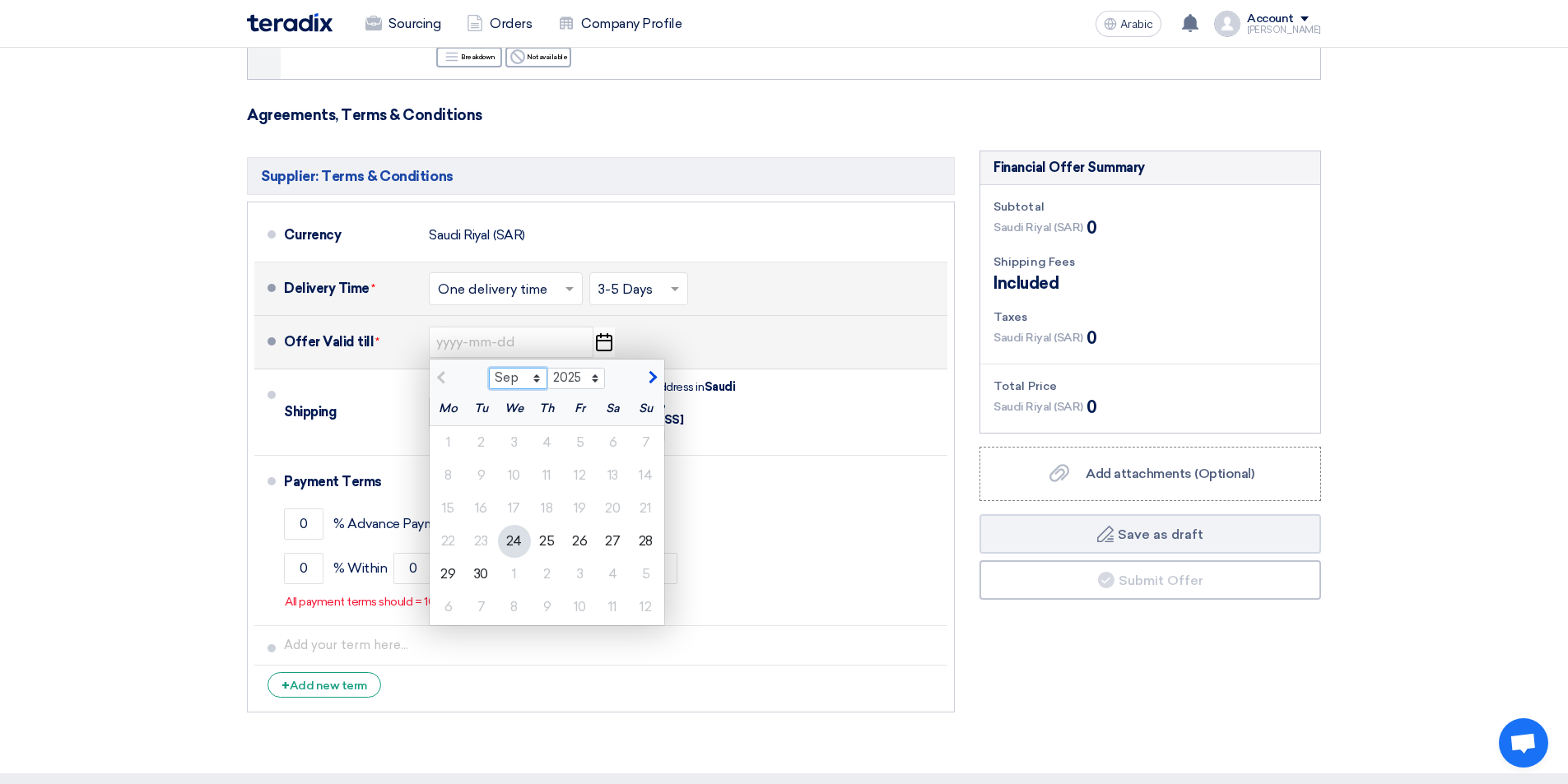
click at [537, 368] on select "Sep Oct Nov Dec" at bounding box center [518, 378] width 58 height 21
select select "11"
click at [489, 368] on select "Sep Oct Nov Dec" at bounding box center [518, 378] width 58 height 21
click at [449, 566] on font "24" at bounding box center [449, 573] width 16 height 16
type input "[DATE]"
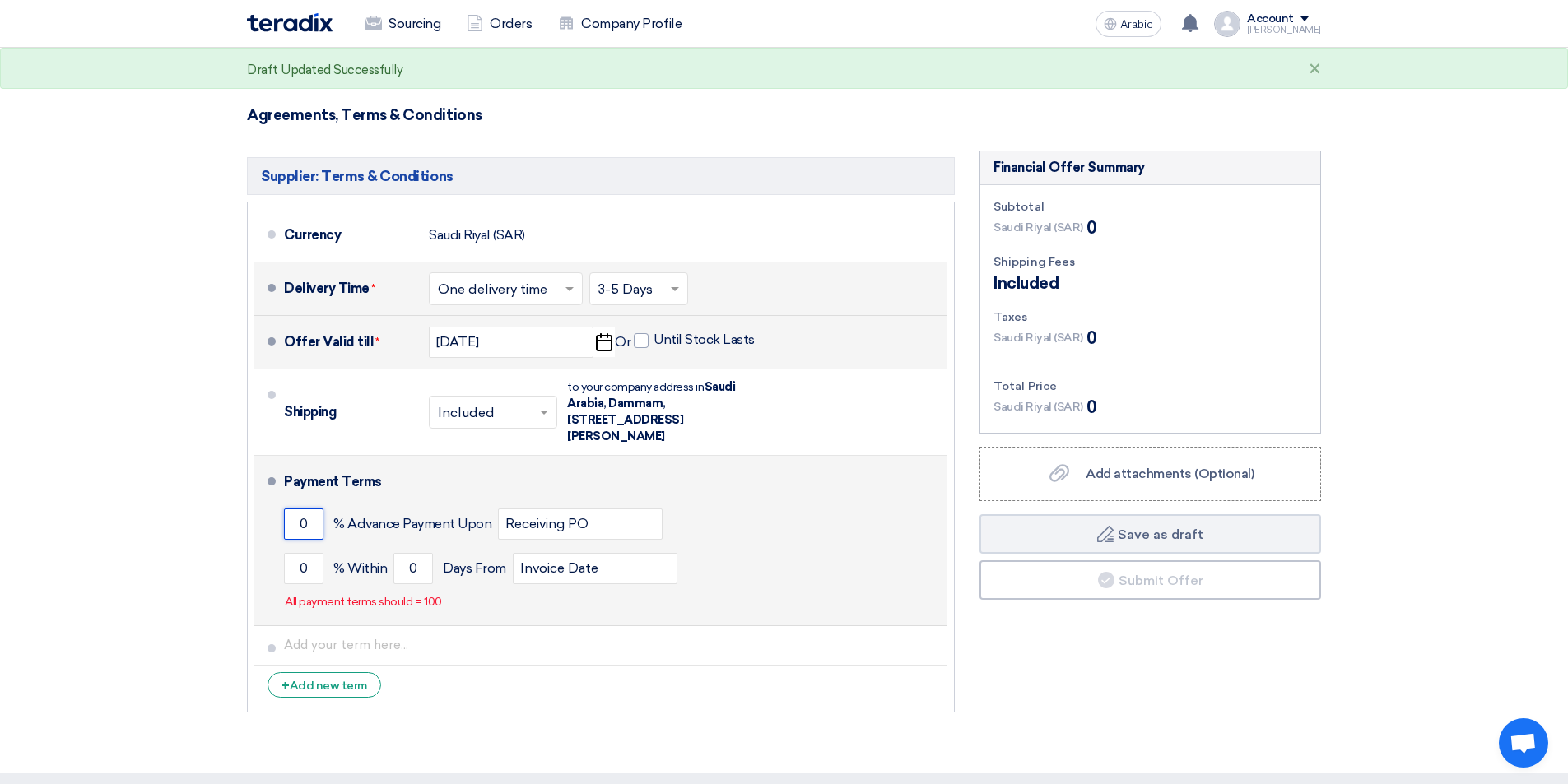
click at [317, 508] on input "0" at bounding box center [303, 524] width 40 height 31
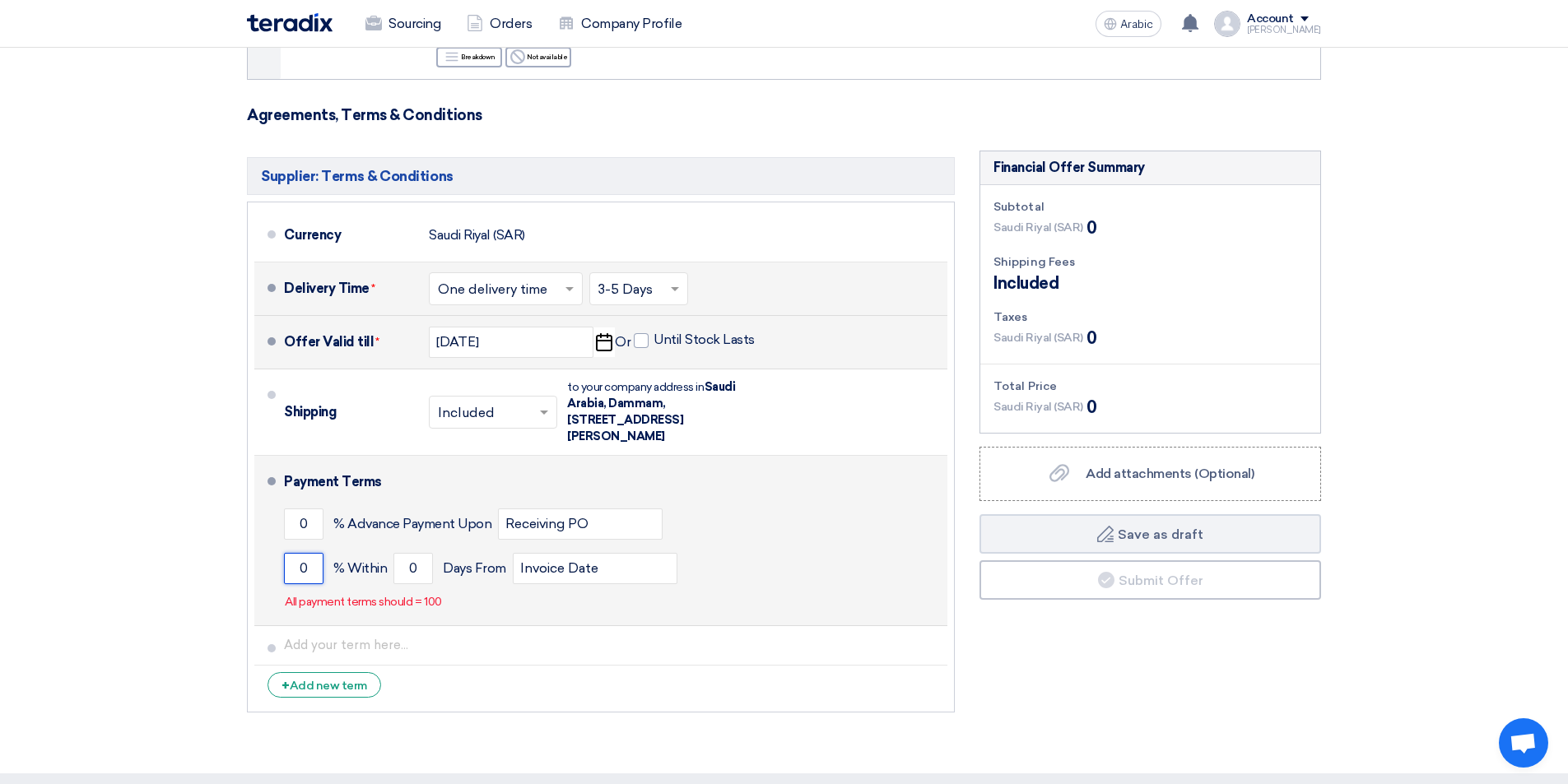
click at [296, 553] on input "0" at bounding box center [303, 569] width 40 height 31
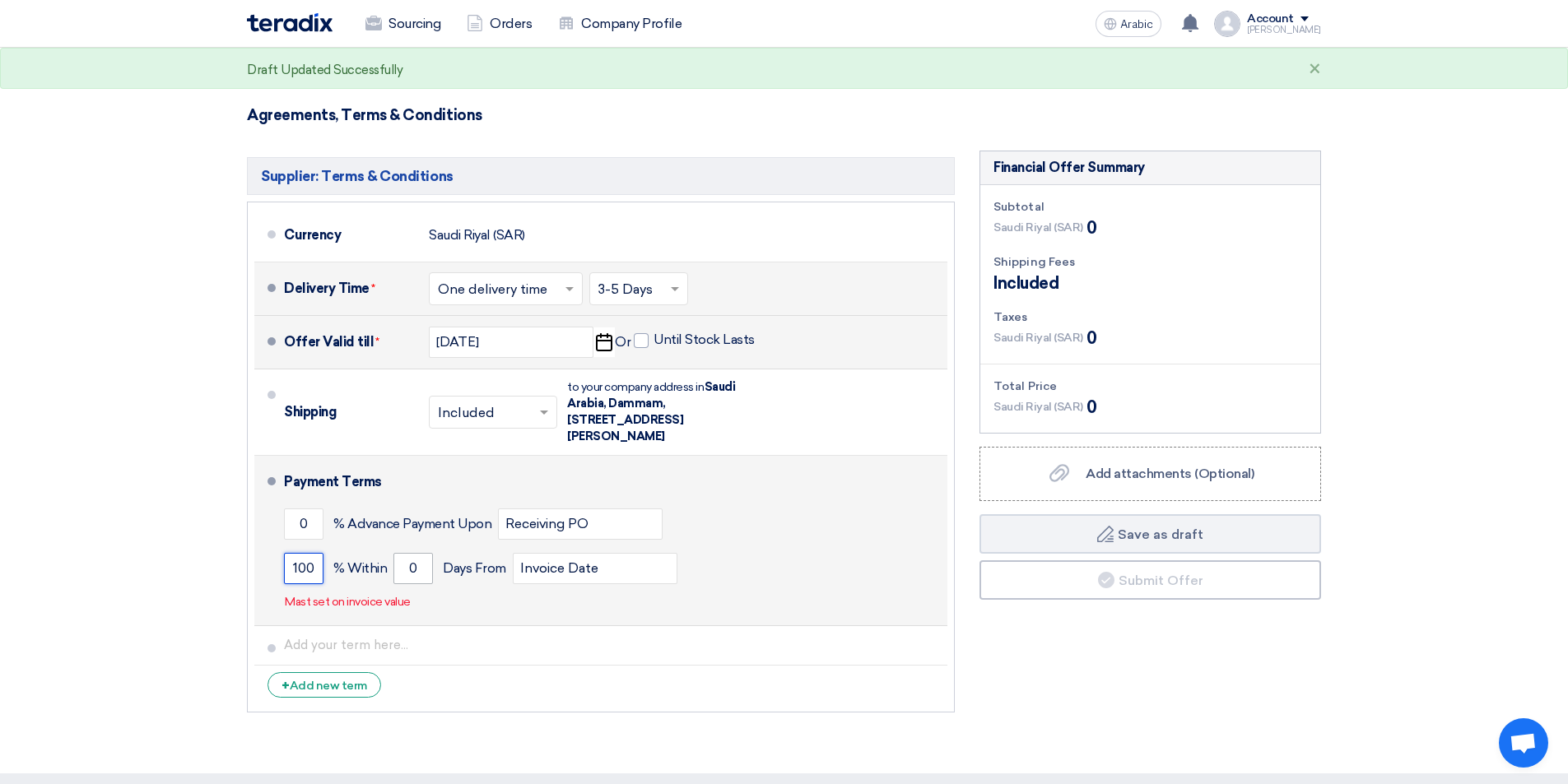
type input "100"
click at [403, 553] on input "0" at bounding box center [413, 569] width 40 height 31
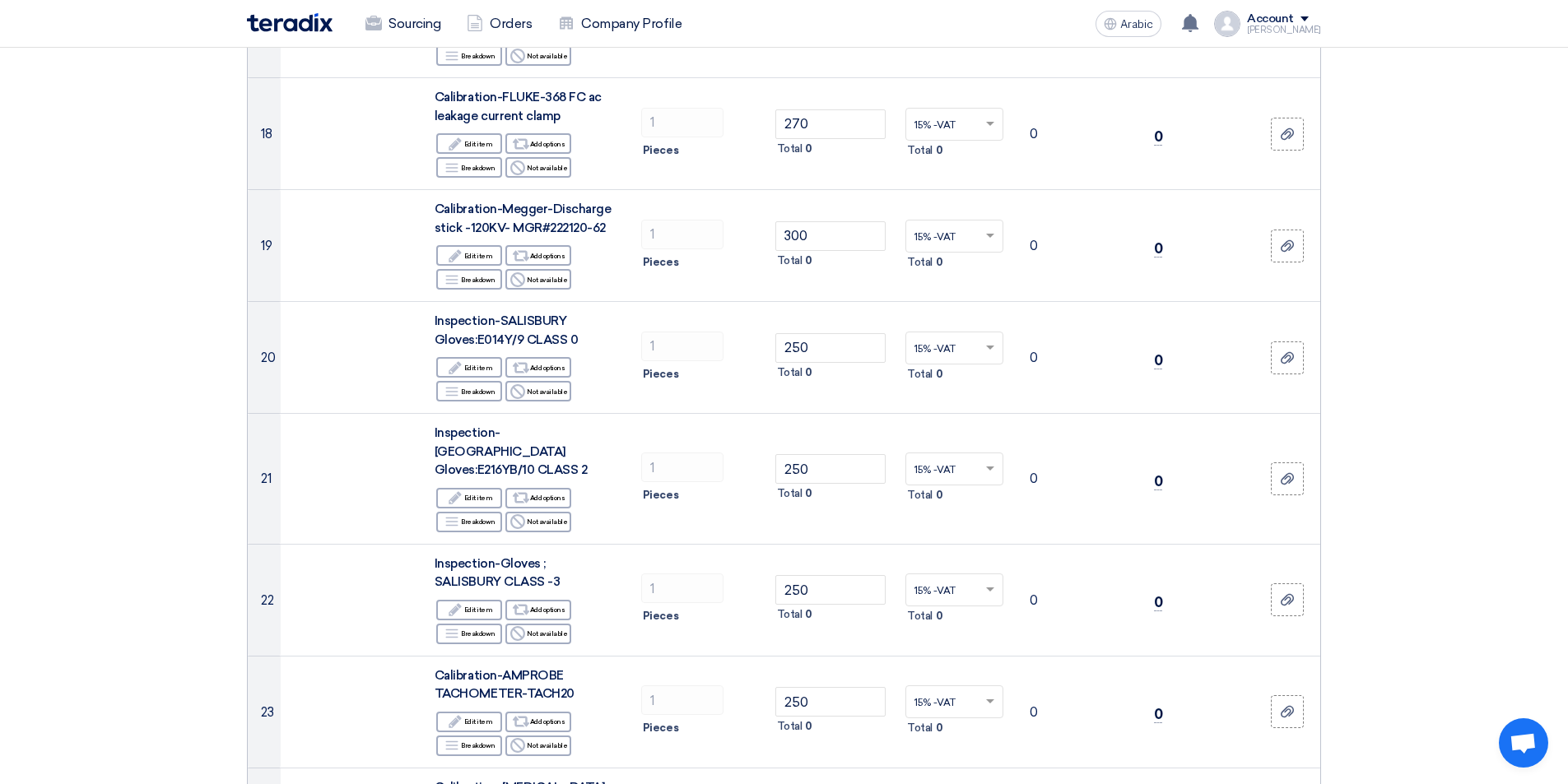
scroll to position [2096, 0]
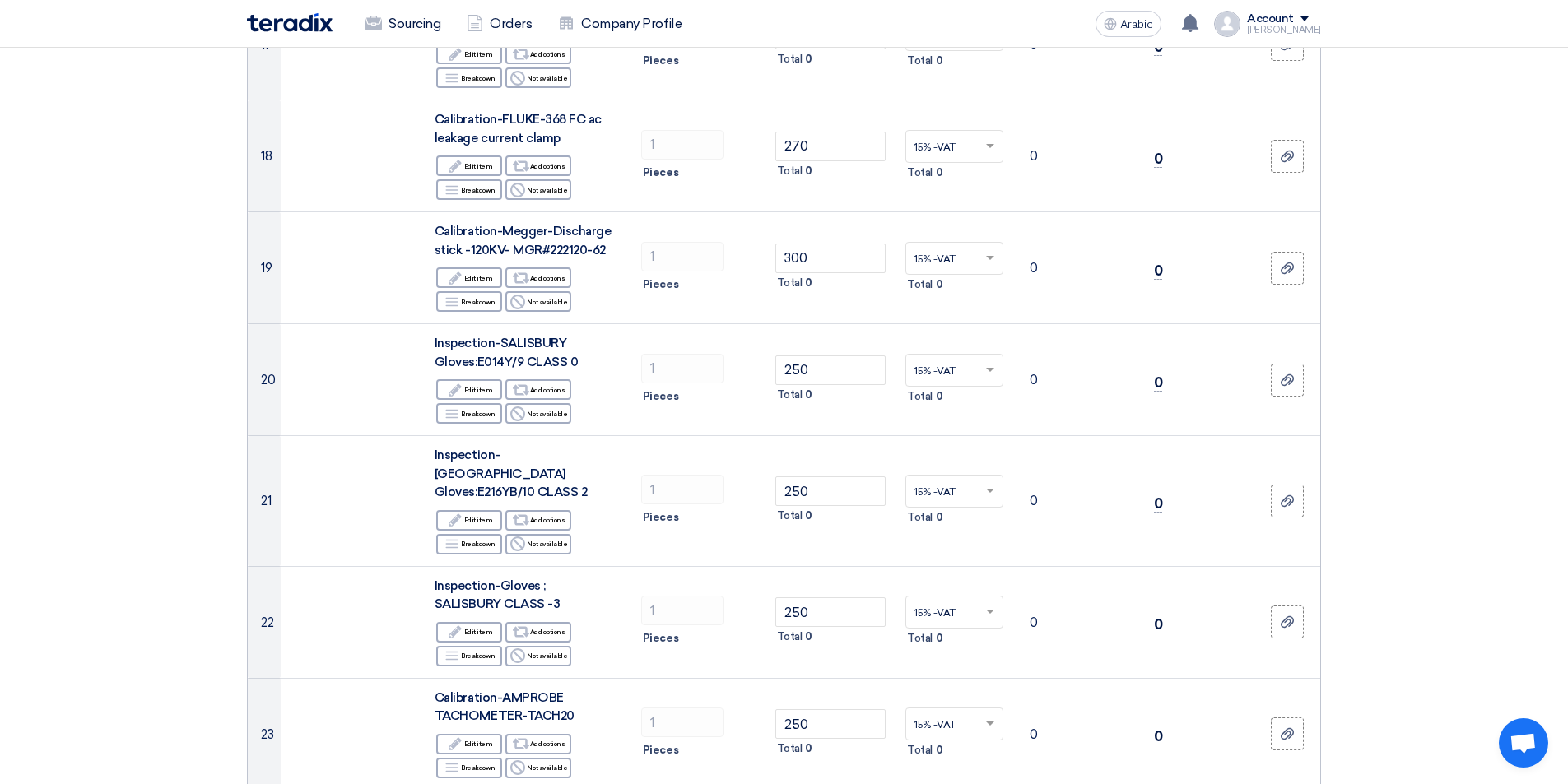
type input "30"
